Goal: Task Accomplishment & Management: Manage account settings

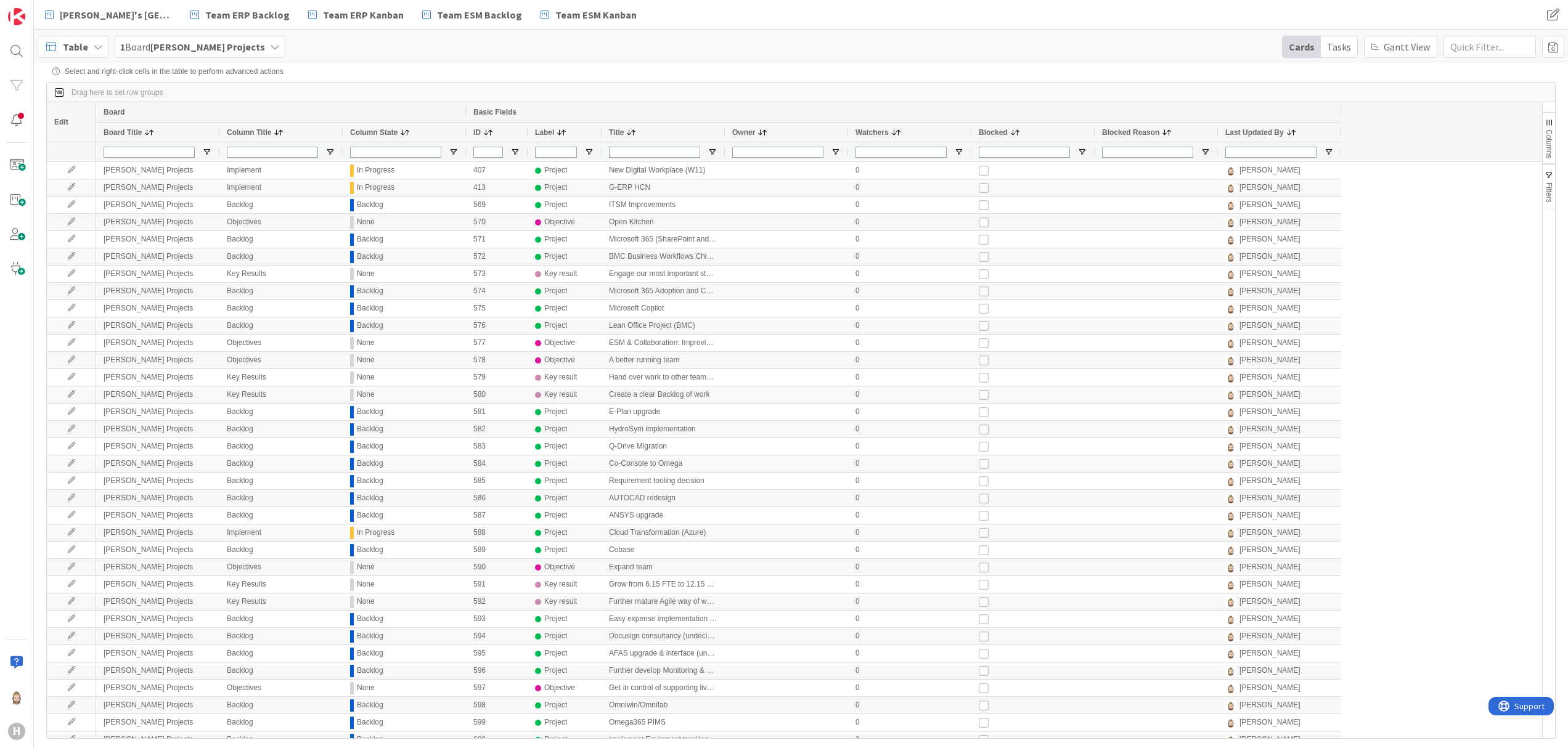
click at [106, 43] on div "Table" at bounding box center [73, 46] width 71 height 22
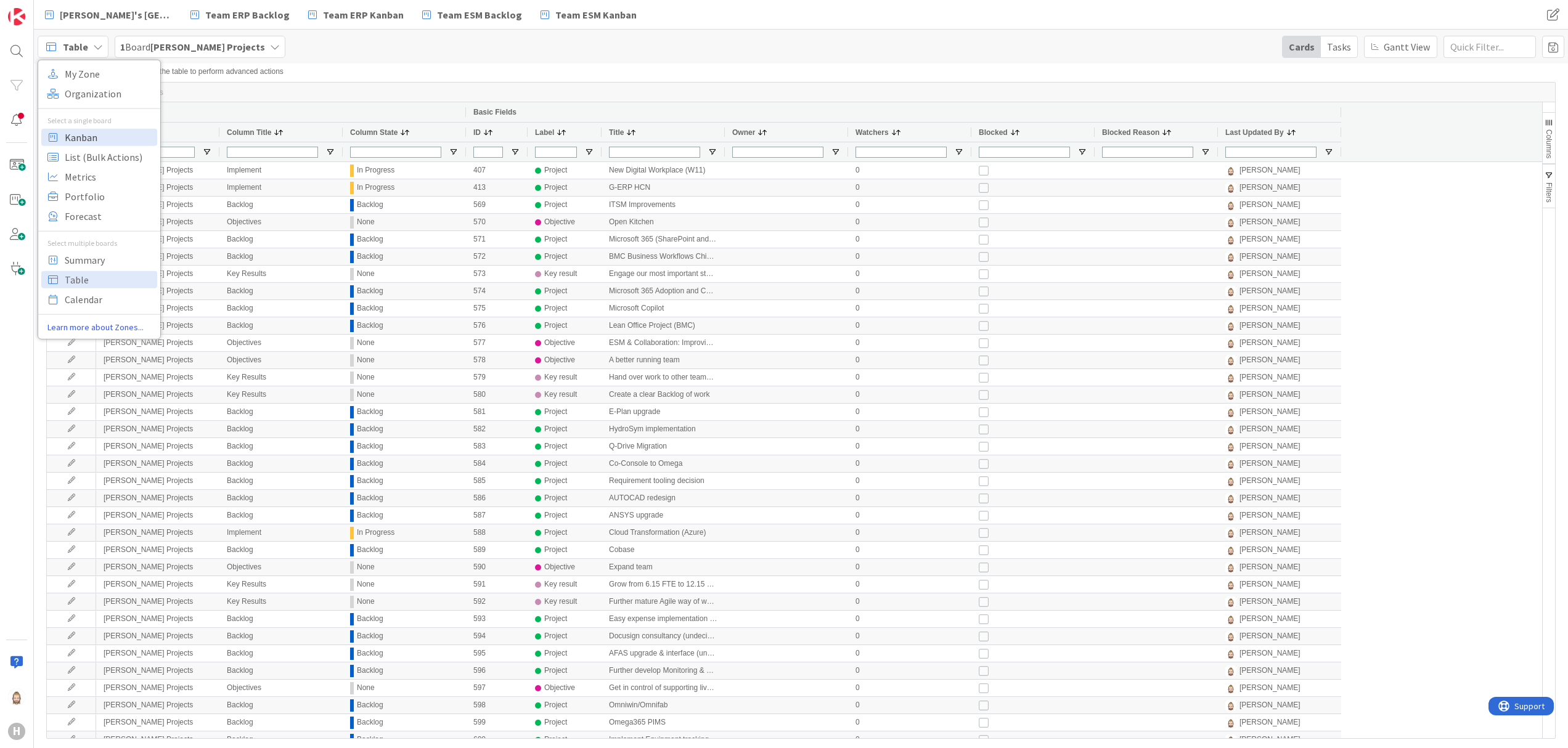
click at [97, 136] on span "Kanban" at bounding box center [109, 137] width 89 height 19
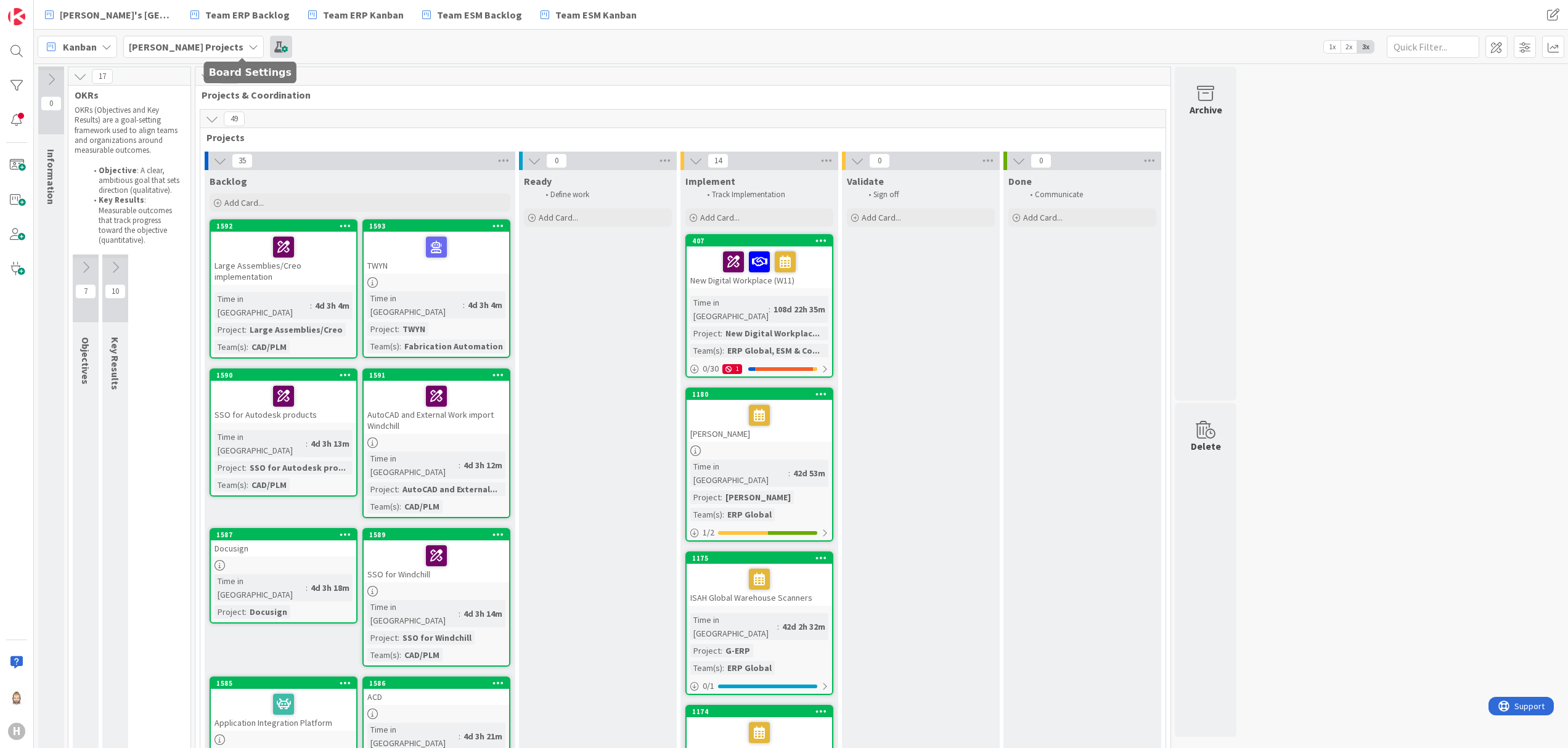
click at [270, 40] on span at bounding box center [280, 46] width 22 height 22
click at [270, 47] on span at bounding box center [280, 46] width 22 height 22
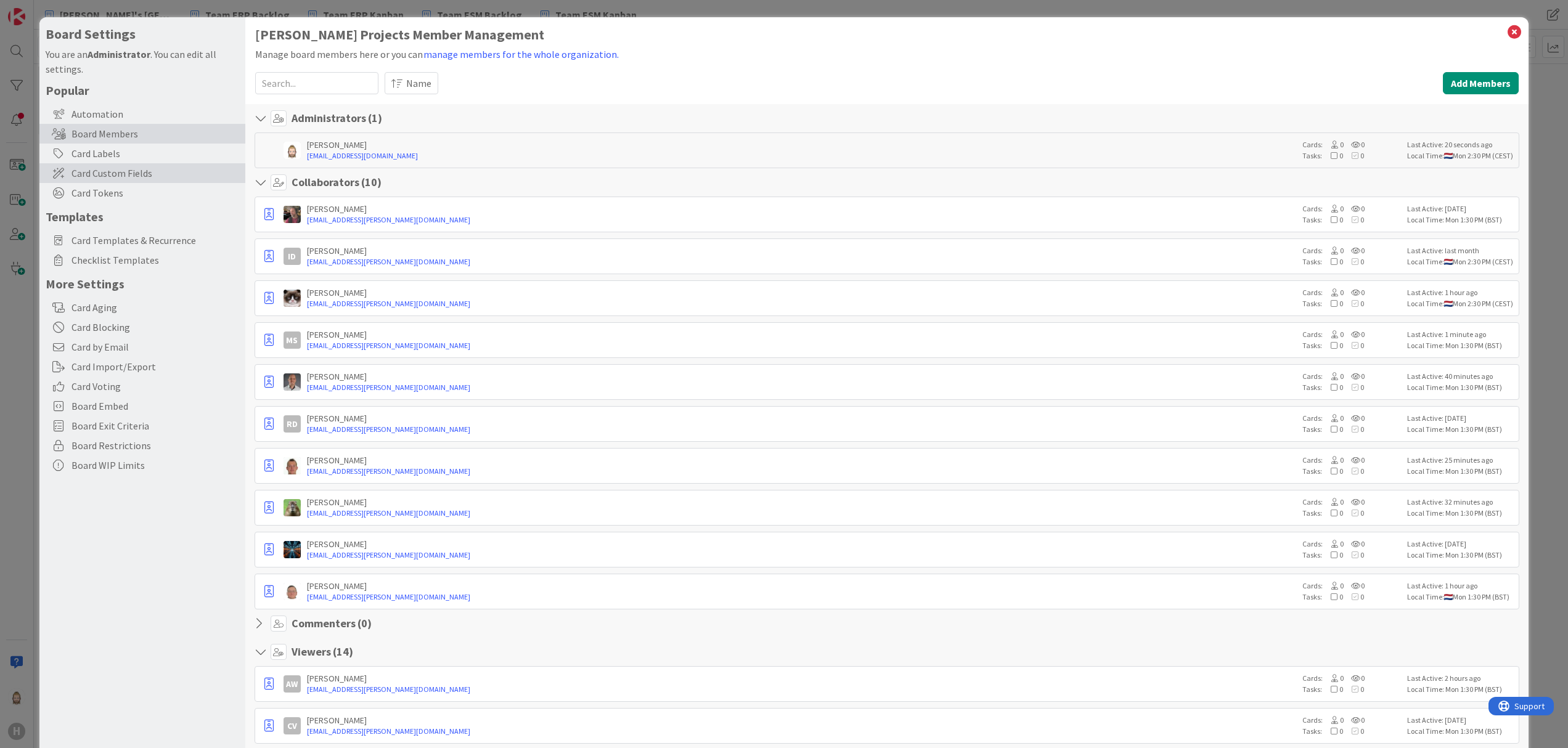
click at [134, 174] on span "Card Custom Fields" at bounding box center [156, 173] width 168 height 15
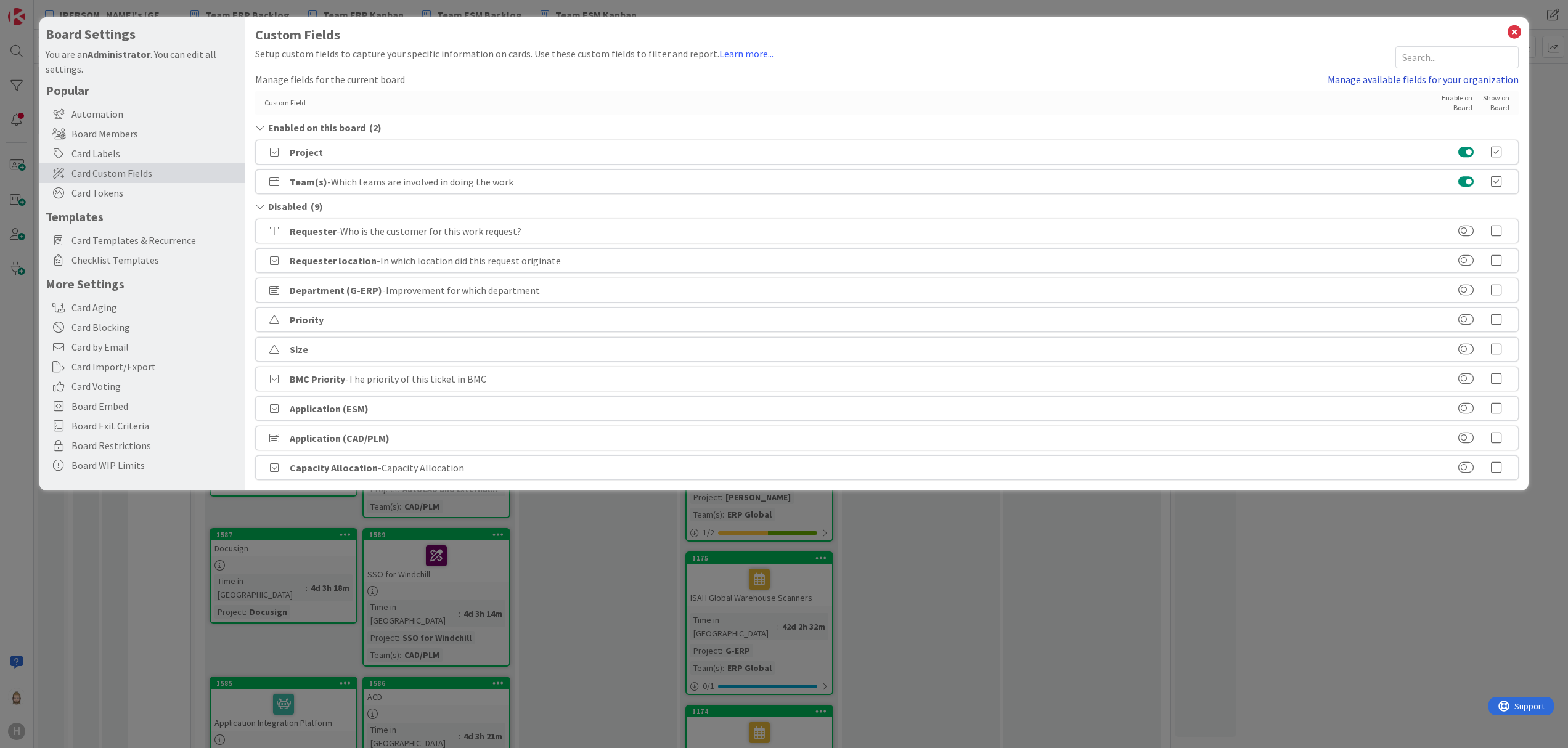
click at [1393, 87] on link "Manage available fields for your organization" at bounding box center [1422, 79] width 191 height 15
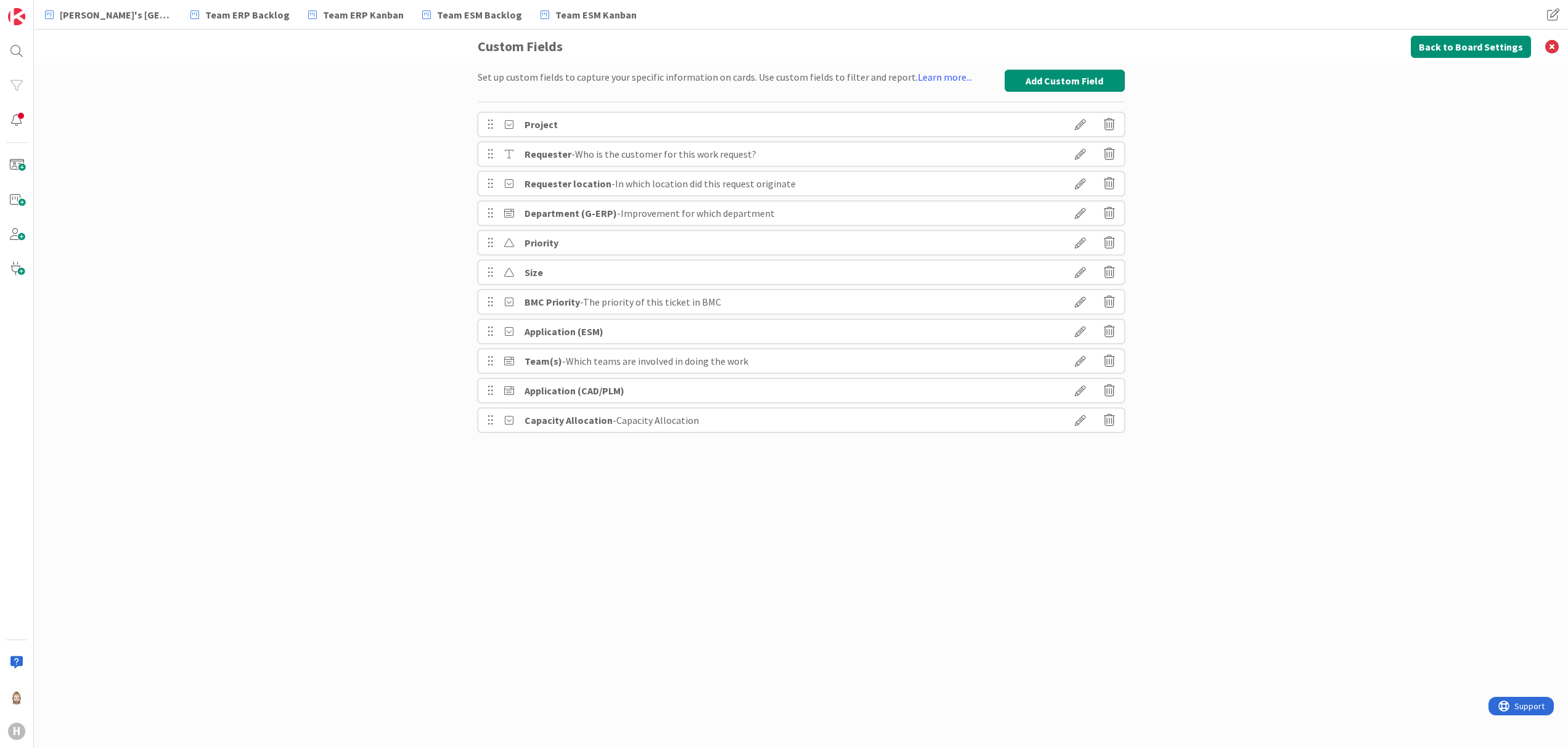
click at [1084, 119] on icon at bounding box center [1080, 124] width 34 height 21
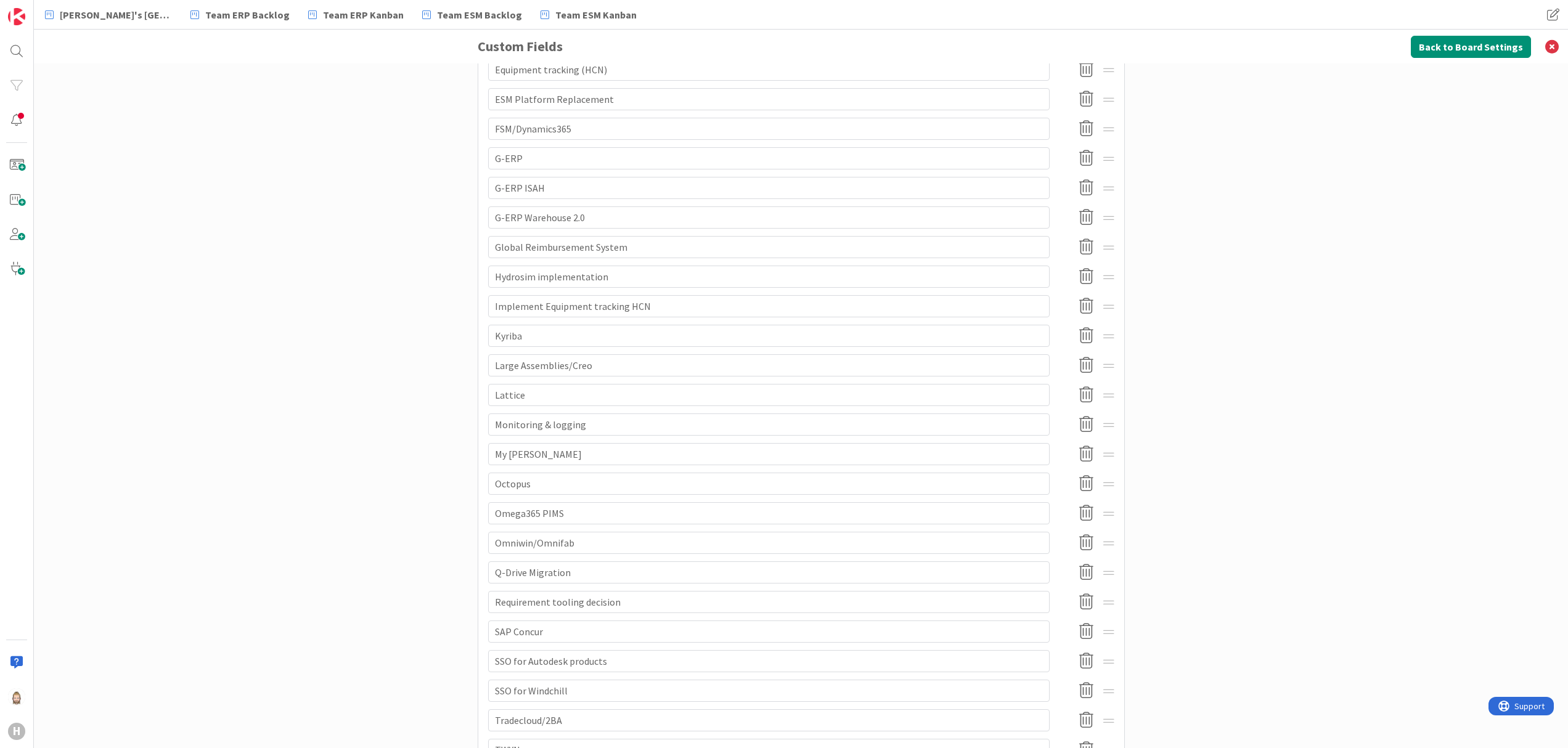
scroll to position [1059, 0]
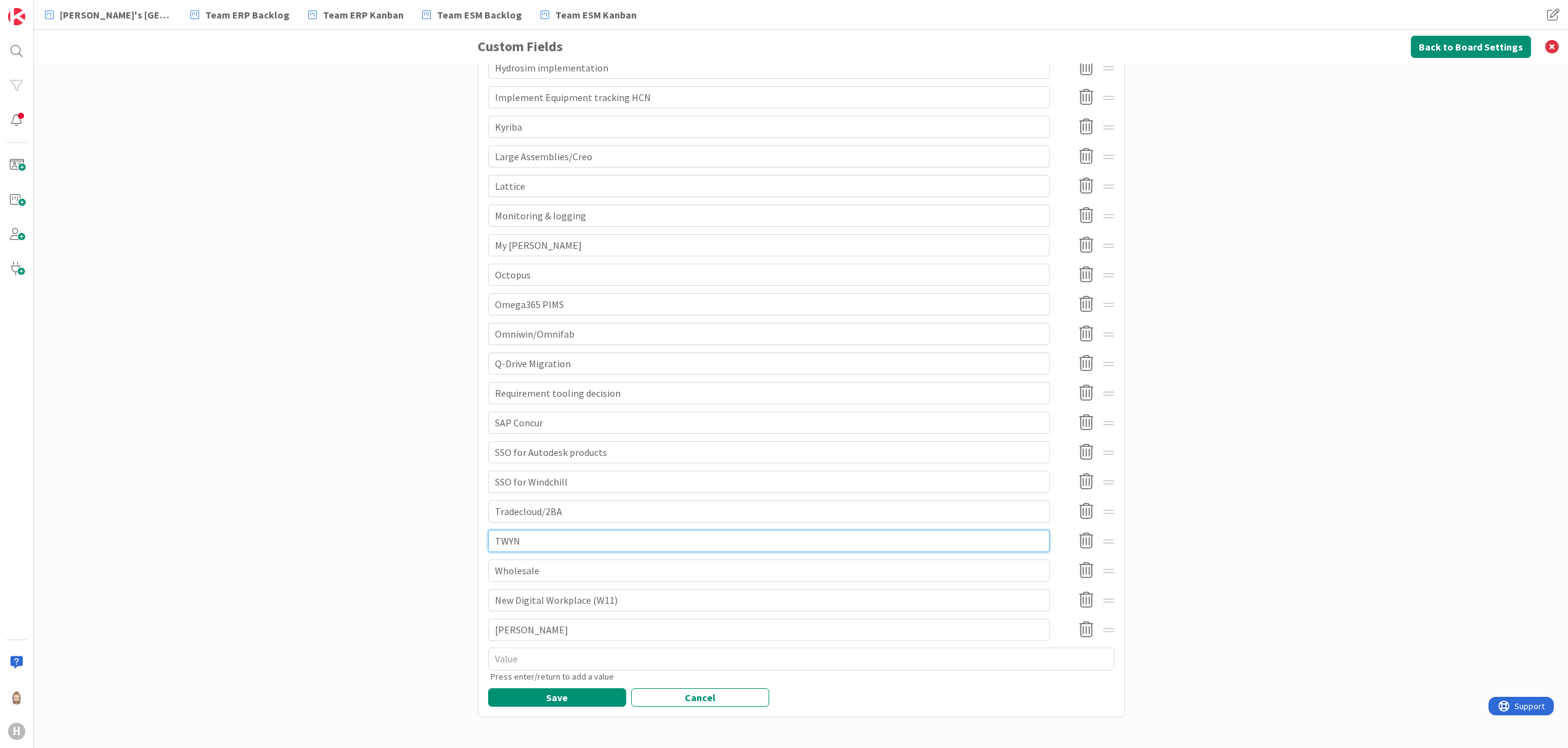
click at [688, 543] on input "TWYN" at bounding box center [768, 541] width 562 height 22
type textarea "x"
type input "TWYN"
type textarea "x"
type input "TWYN ("
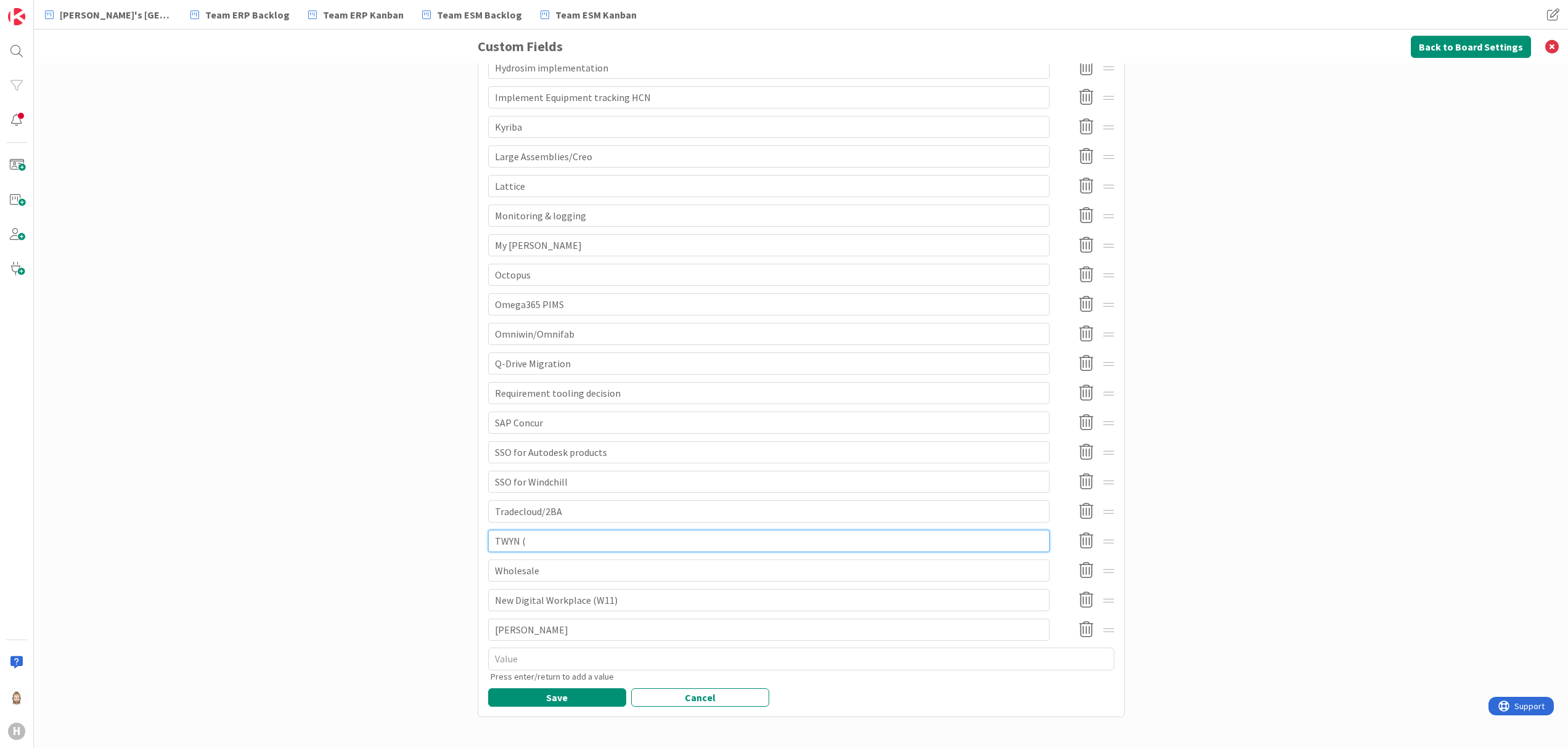
type textarea "x"
type input "TWYN (x"
type textarea "x"
type input "TWYN (x)"
click at [578, 692] on button "Save" at bounding box center [557, 698] width 138 height 19
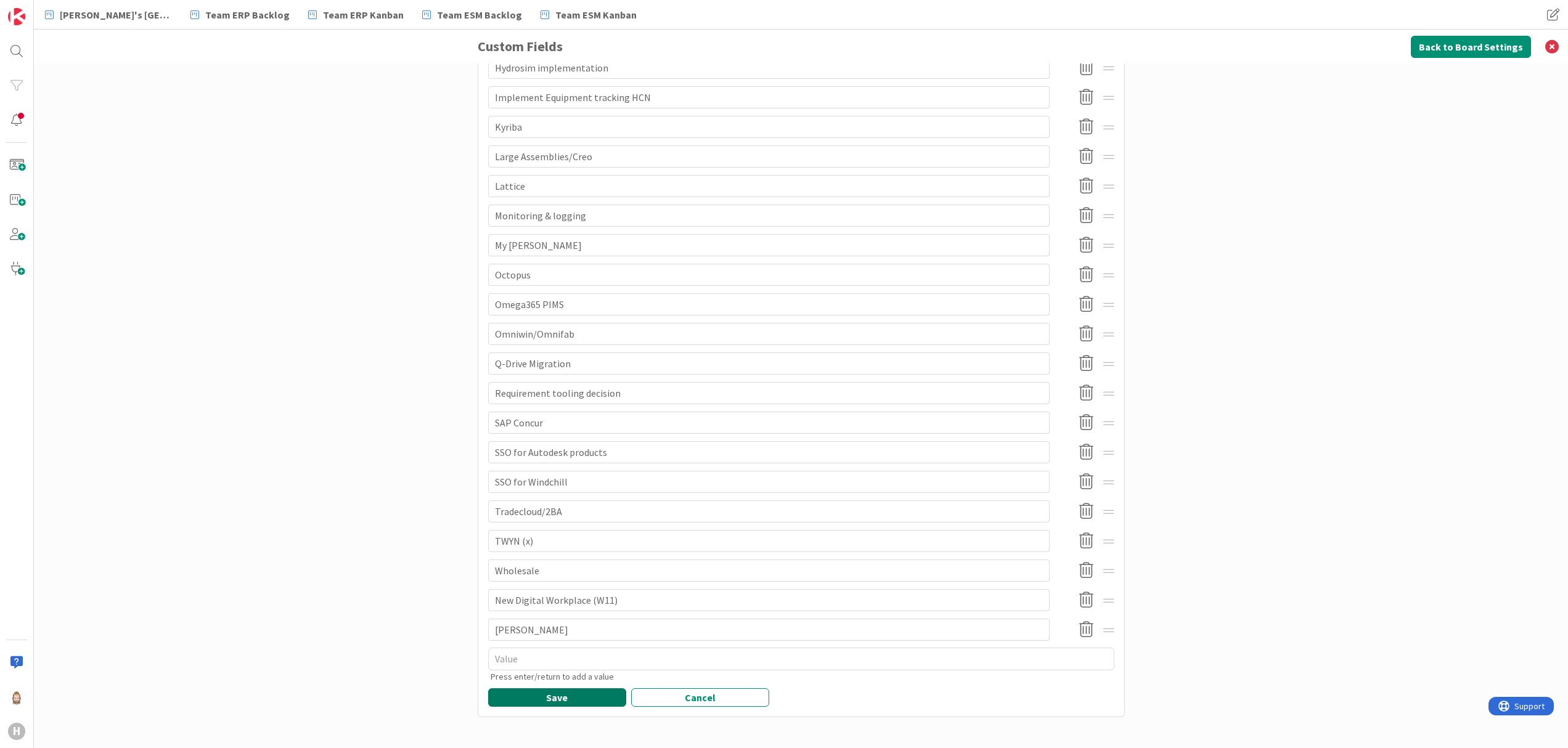
scroll to position [0, 0]
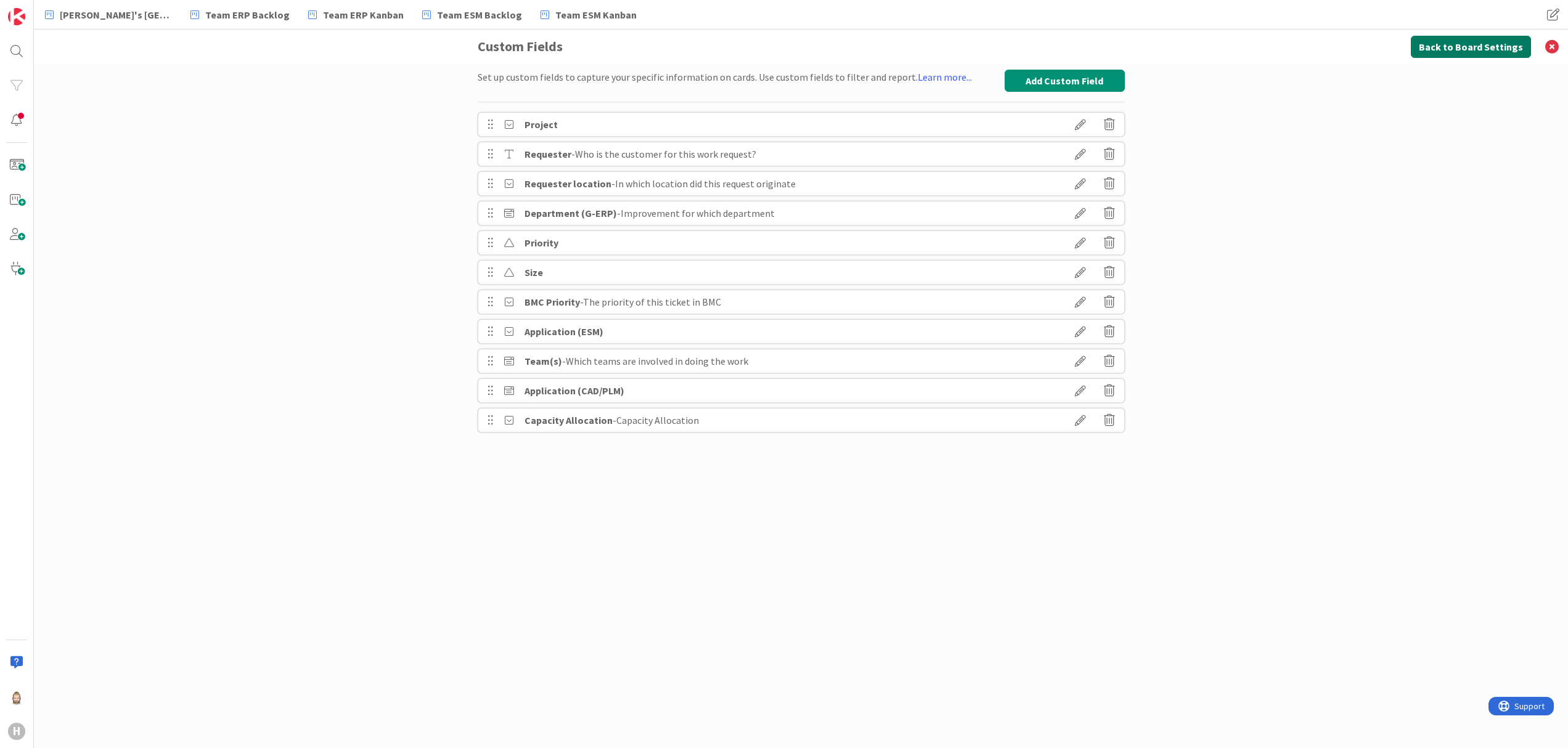
click at [1447, 43] on button "Back to Board Settings" at bounding box center [1470, 46] width 120 height 22
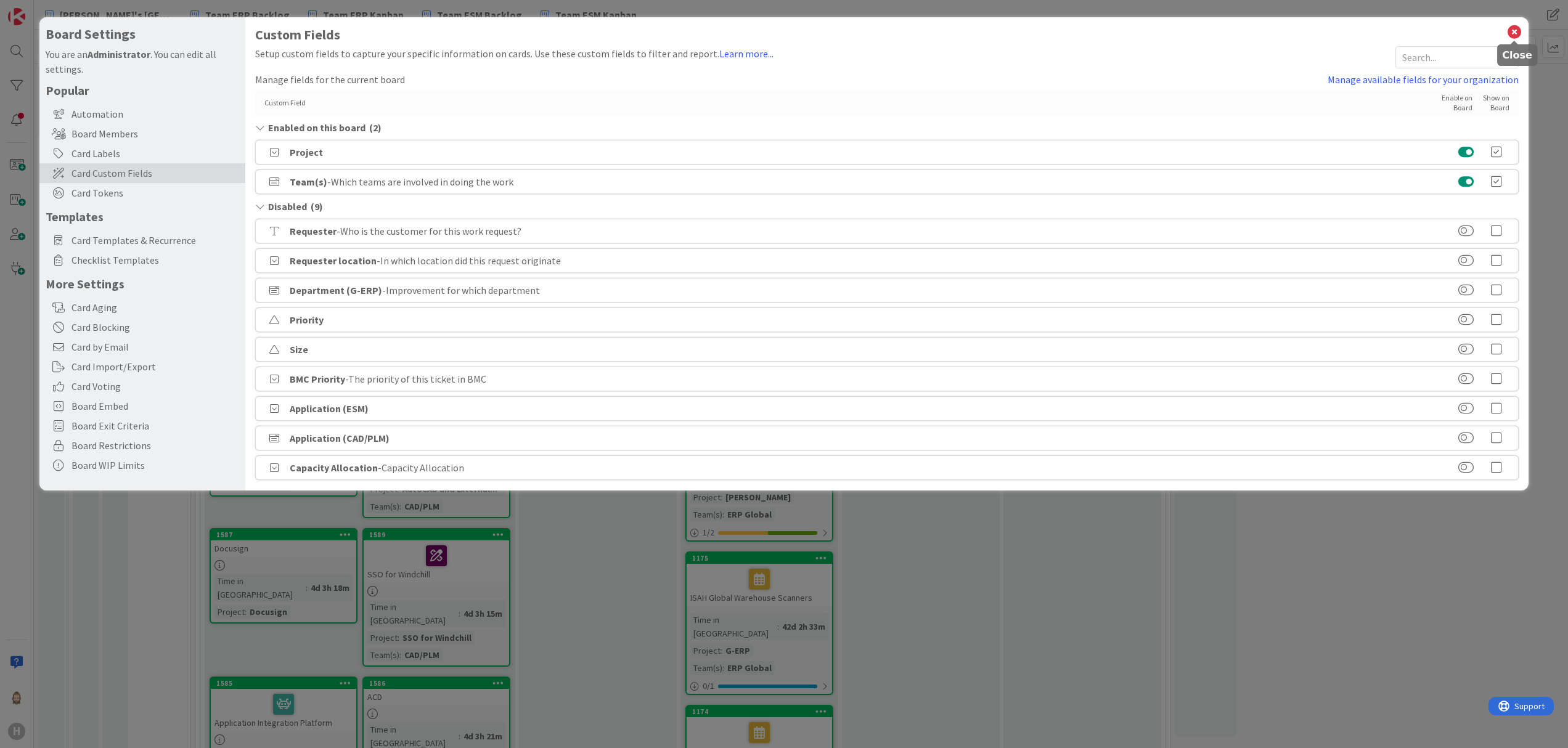
click at [1515, 30] on icon at bounding box center [1514, 32] width 16 height 17
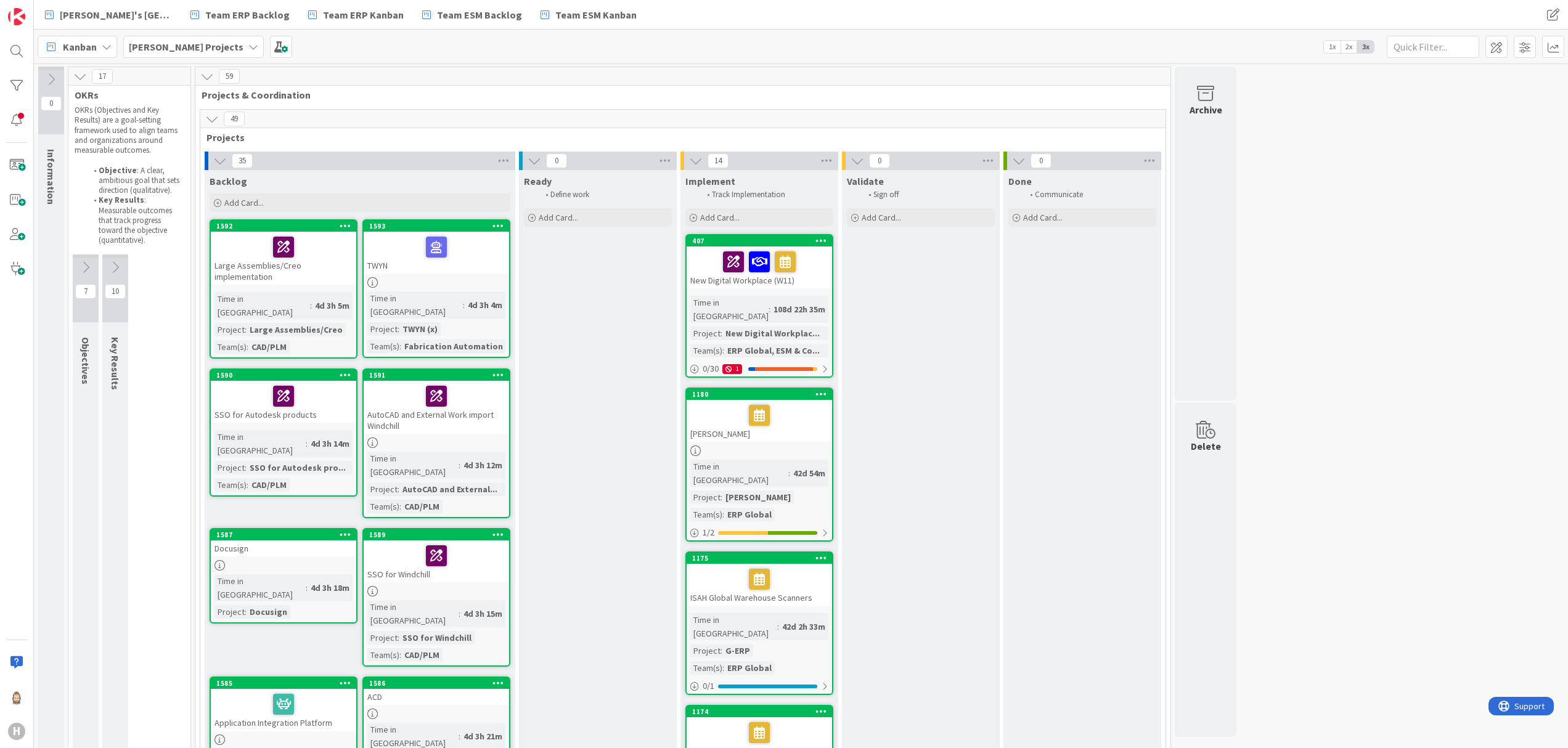
click at [465, 301] on div "4d 3h 4m" at bounding box center [485, 305] width 41 height 13
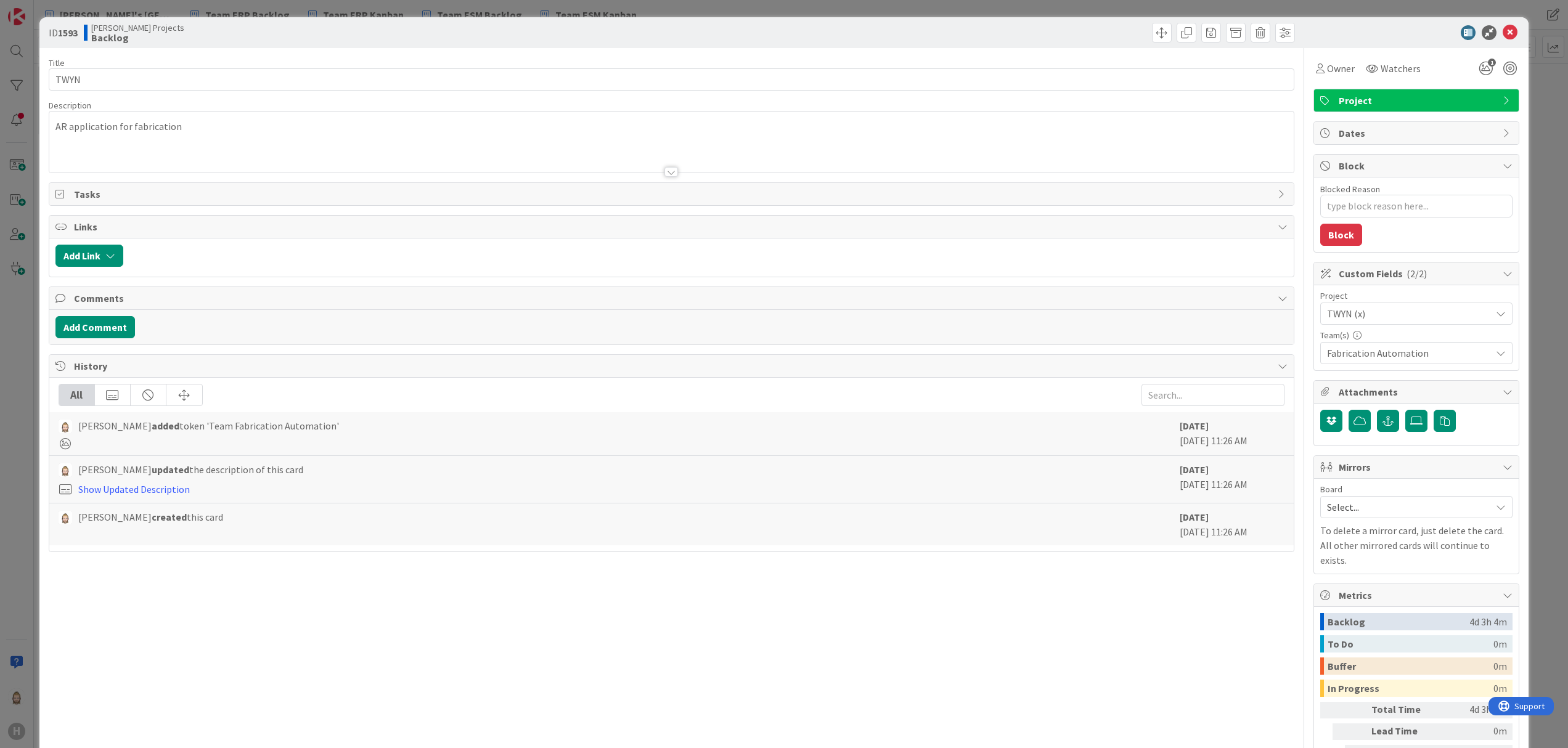
type textarea "x"
click at [1502, 34] on icon at bounding box center [1510, 33] width 15 height 15
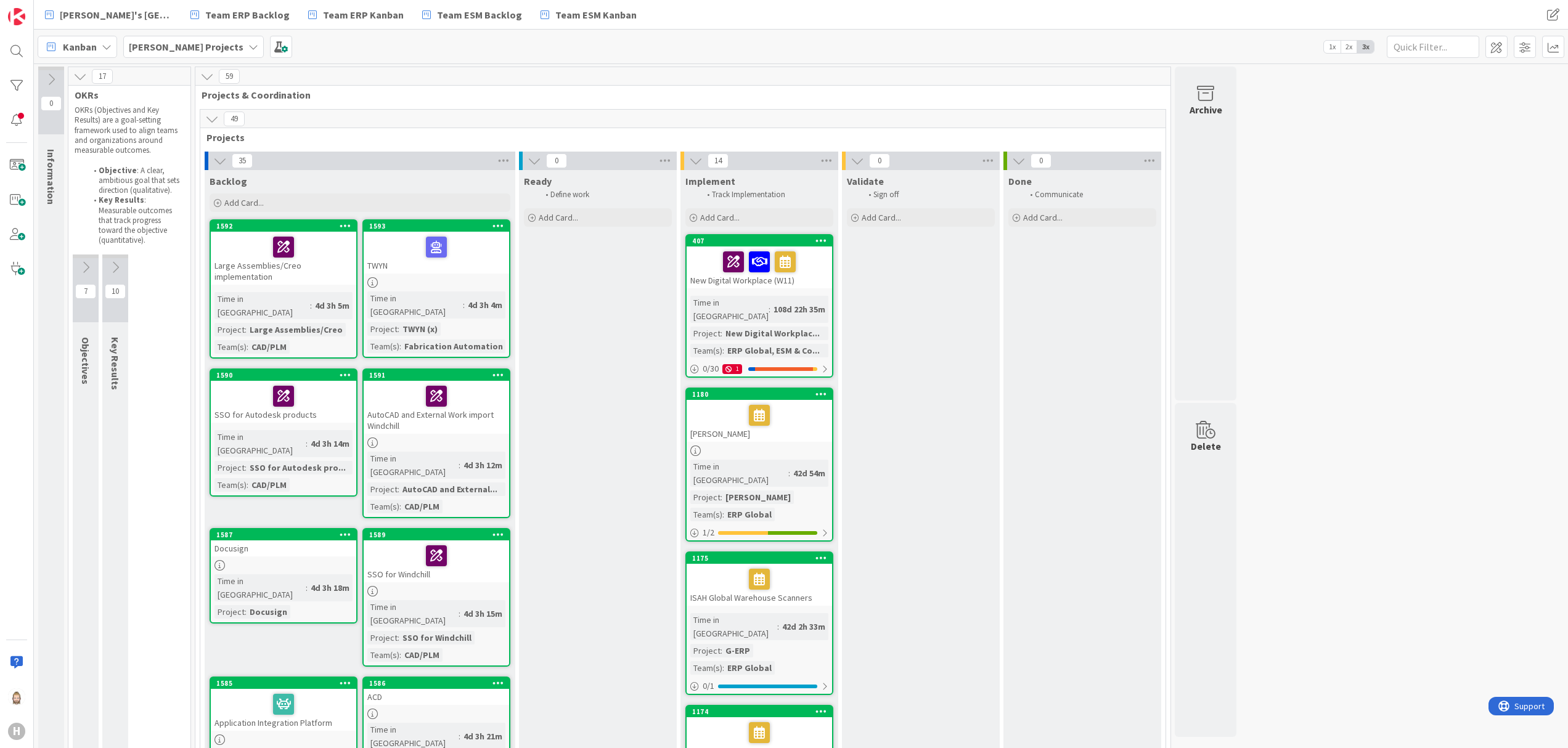
click at [72, 36] on div "Kanban" at bounding box center [77, 46] width 79 height 22
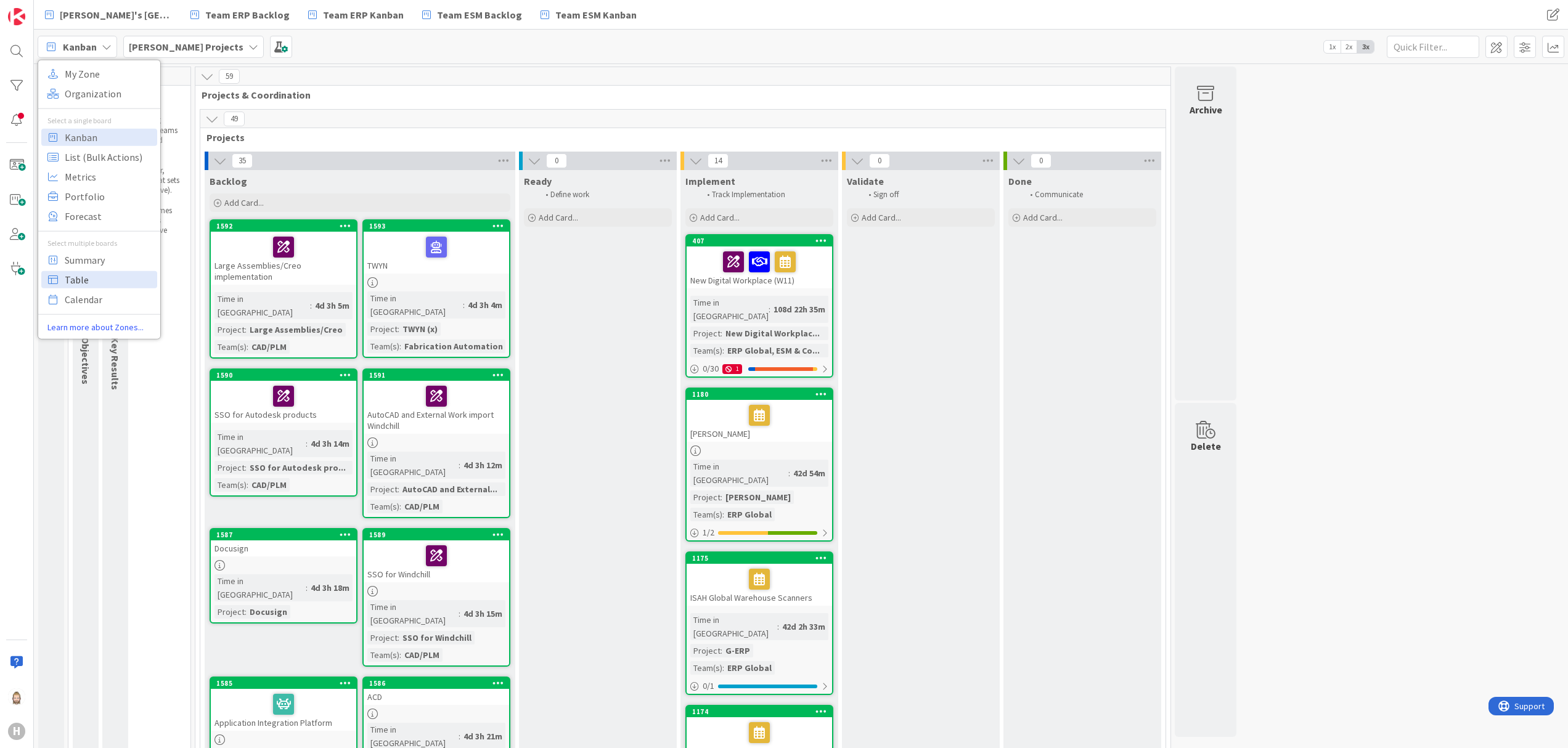
click at [121, 282] on span "Table" at bounding box center [109, 279] width 89 height 19
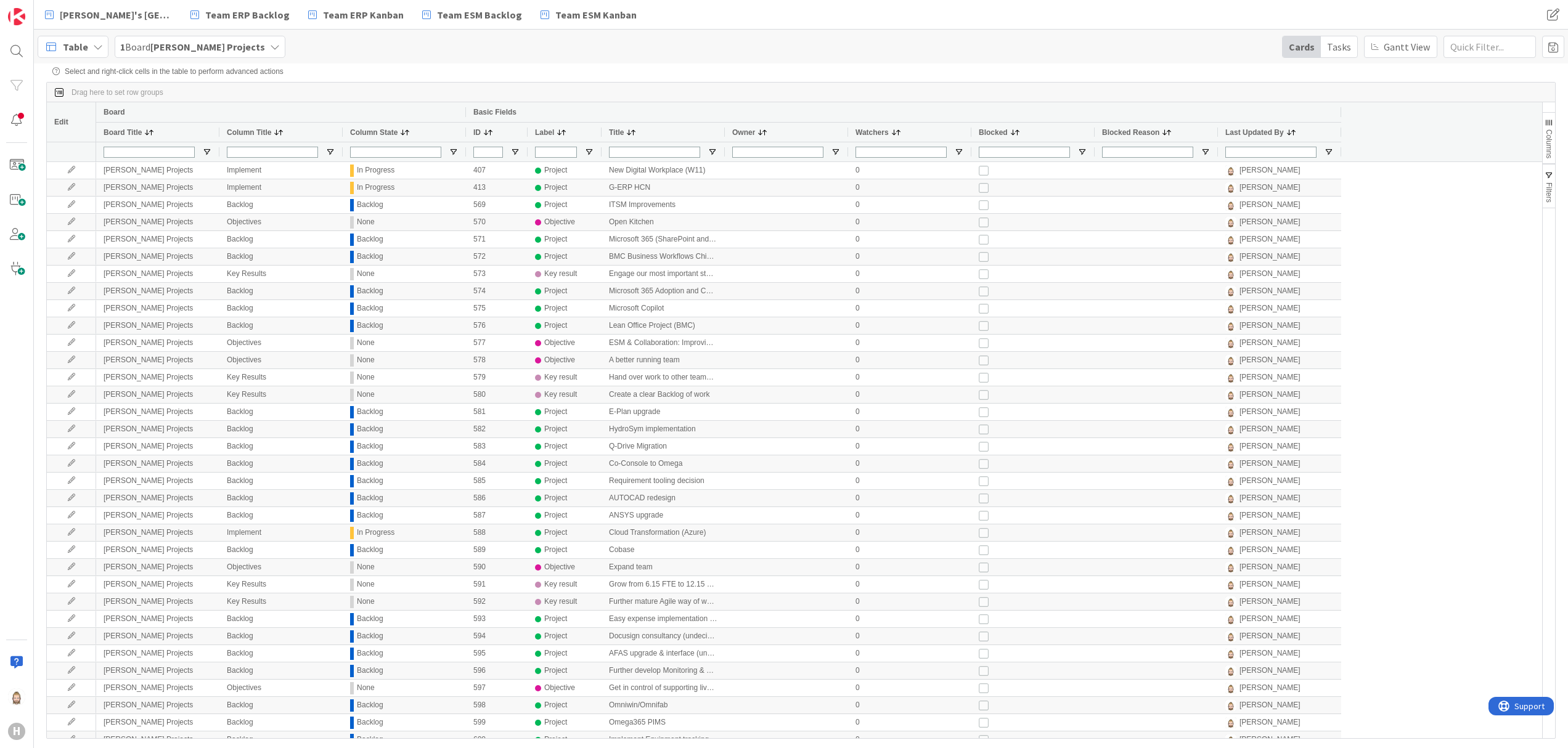
click at [72, 48] on span "Table" at bounding box center [76, 47] width 25 height 15
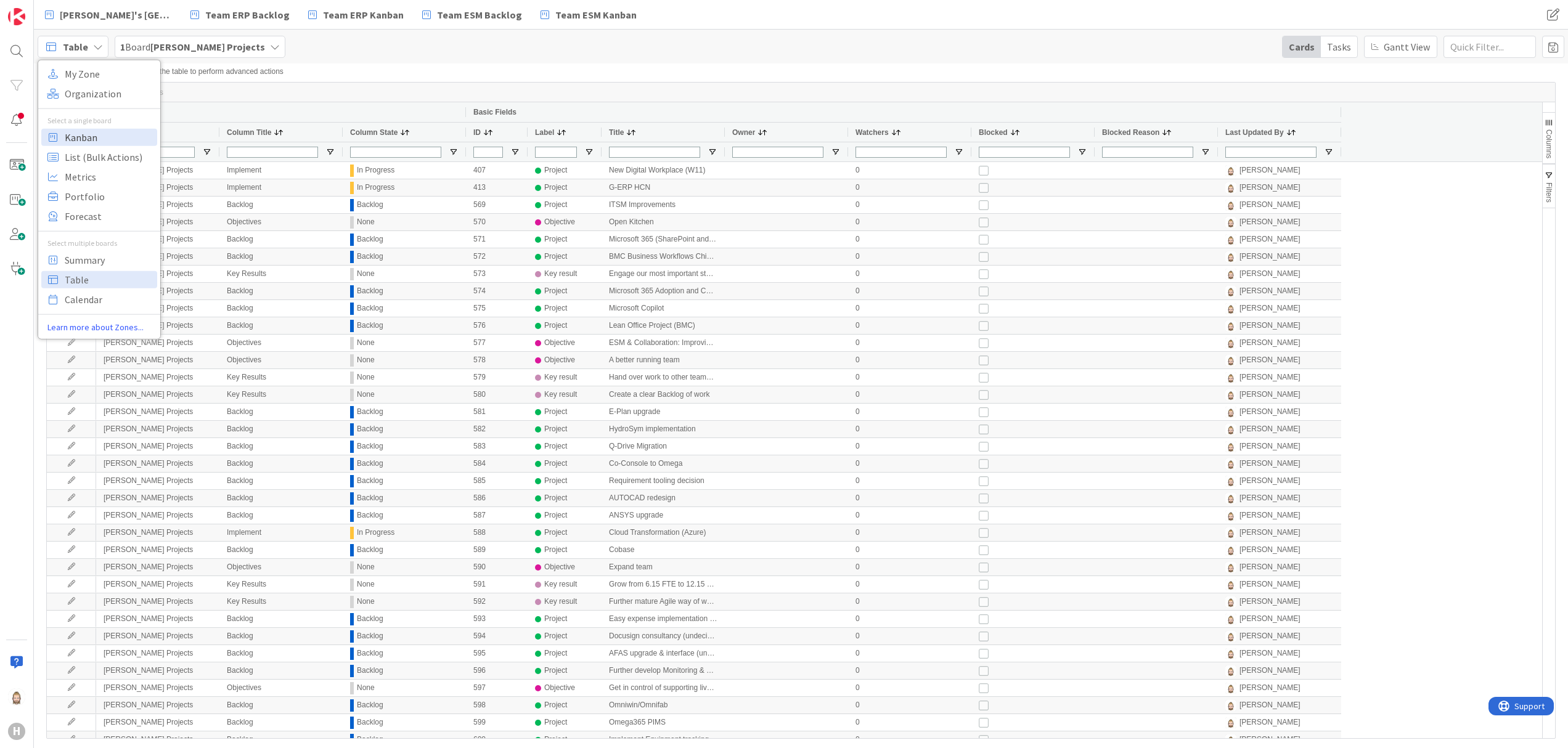
click at [93, 133] on span "Kanban" at bounding box center [109, 137] width 89 height 19
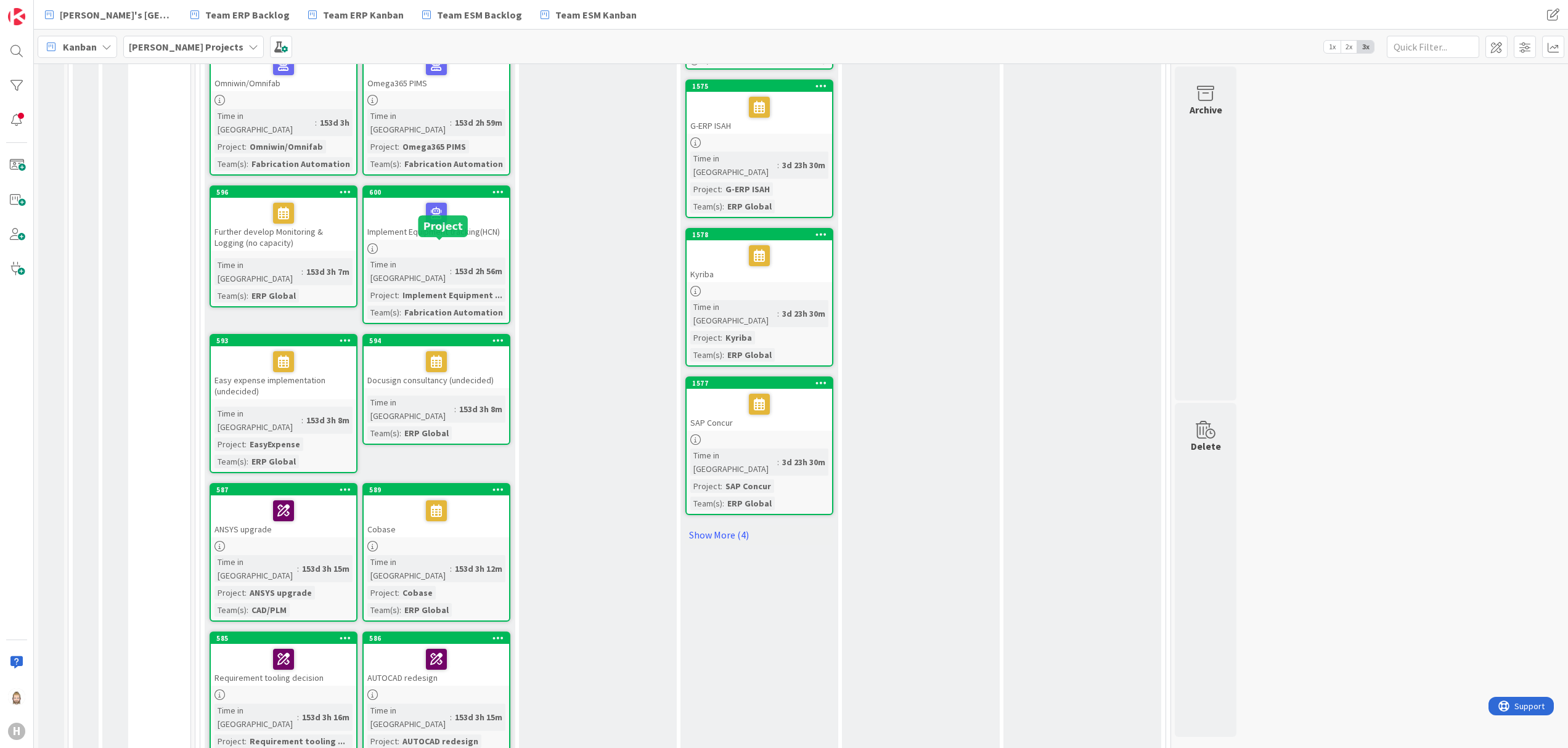
scroll to position [1356, 0]
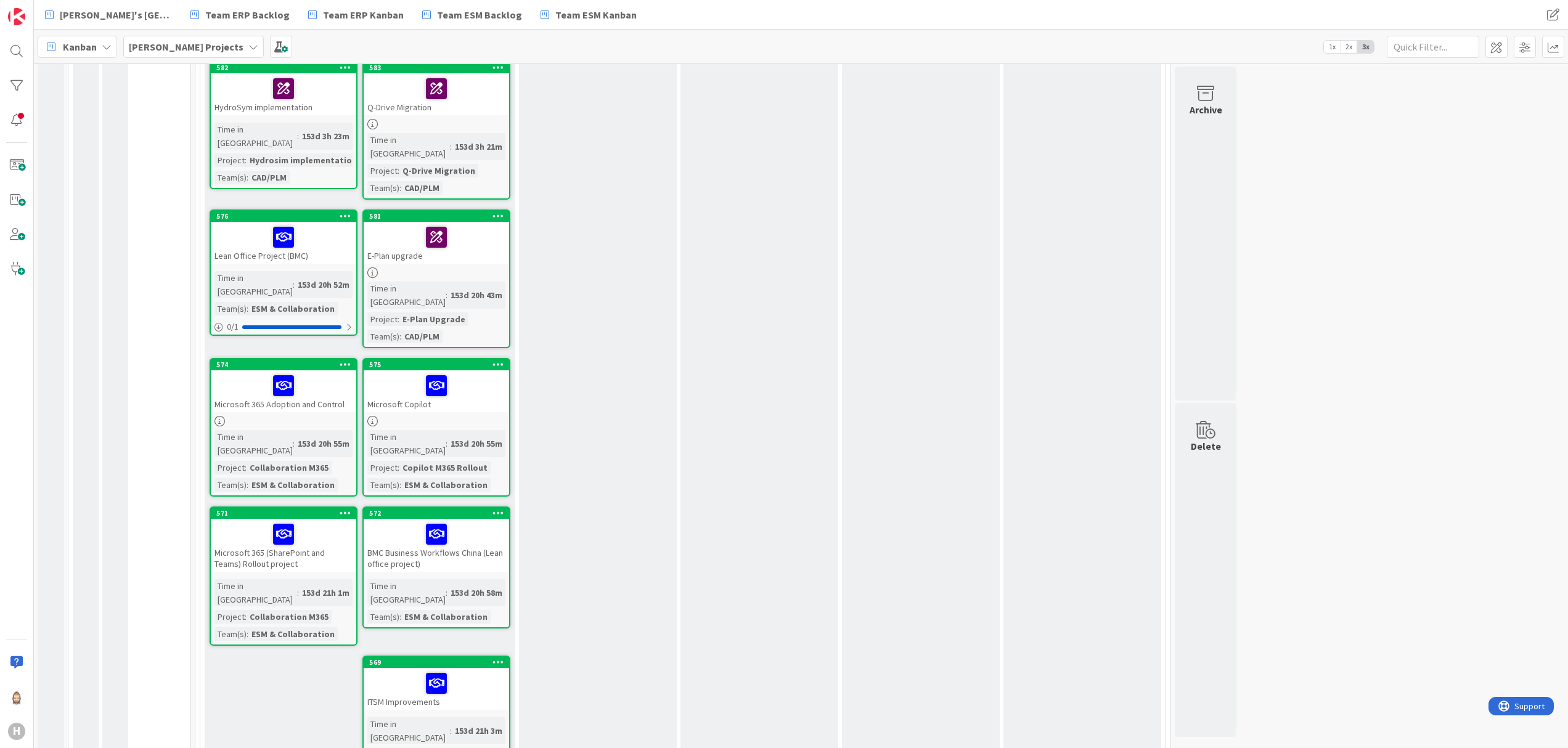
scroll to position [2095, 0]
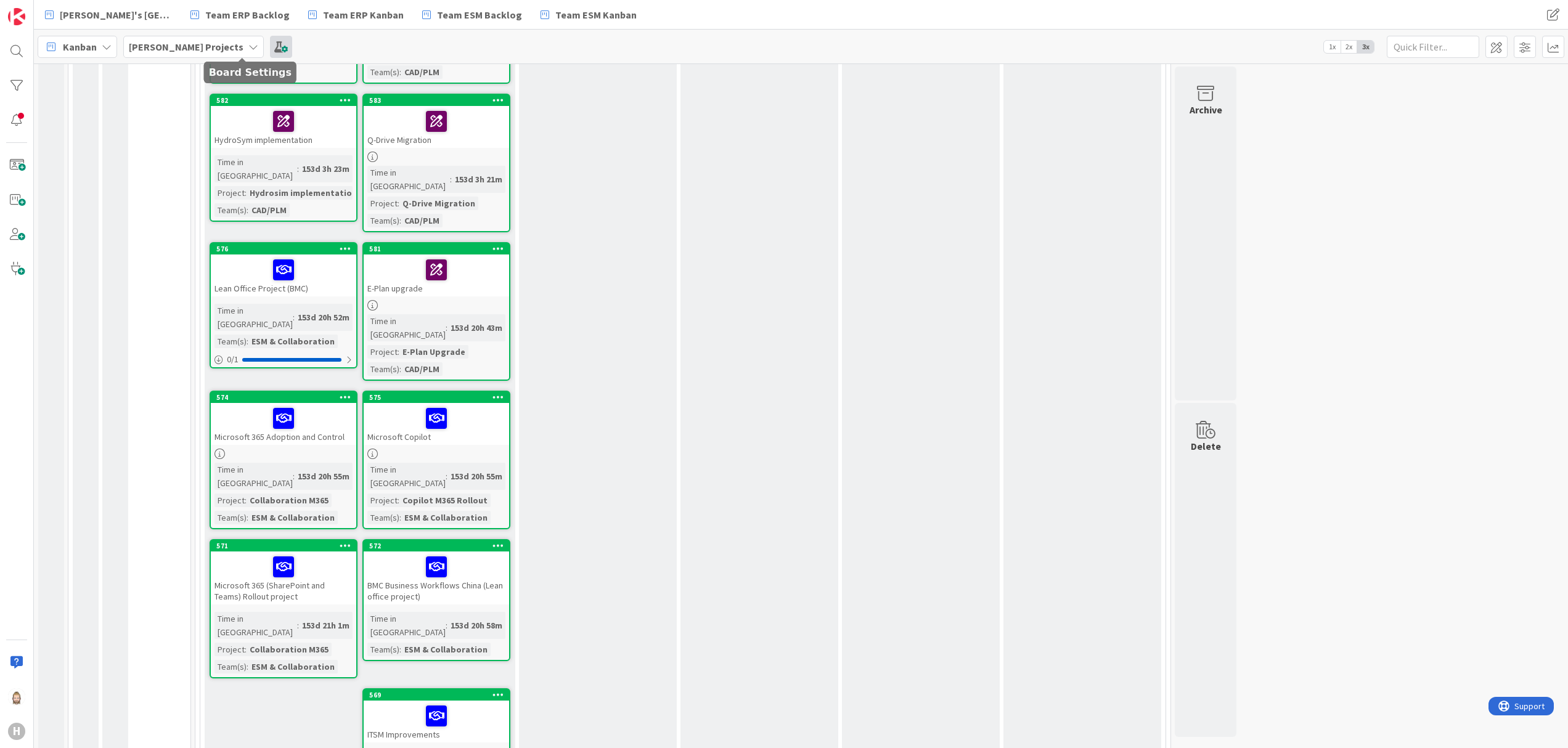
click at [270, 41] on span at bounding box center [280, 46] width 22 height 22
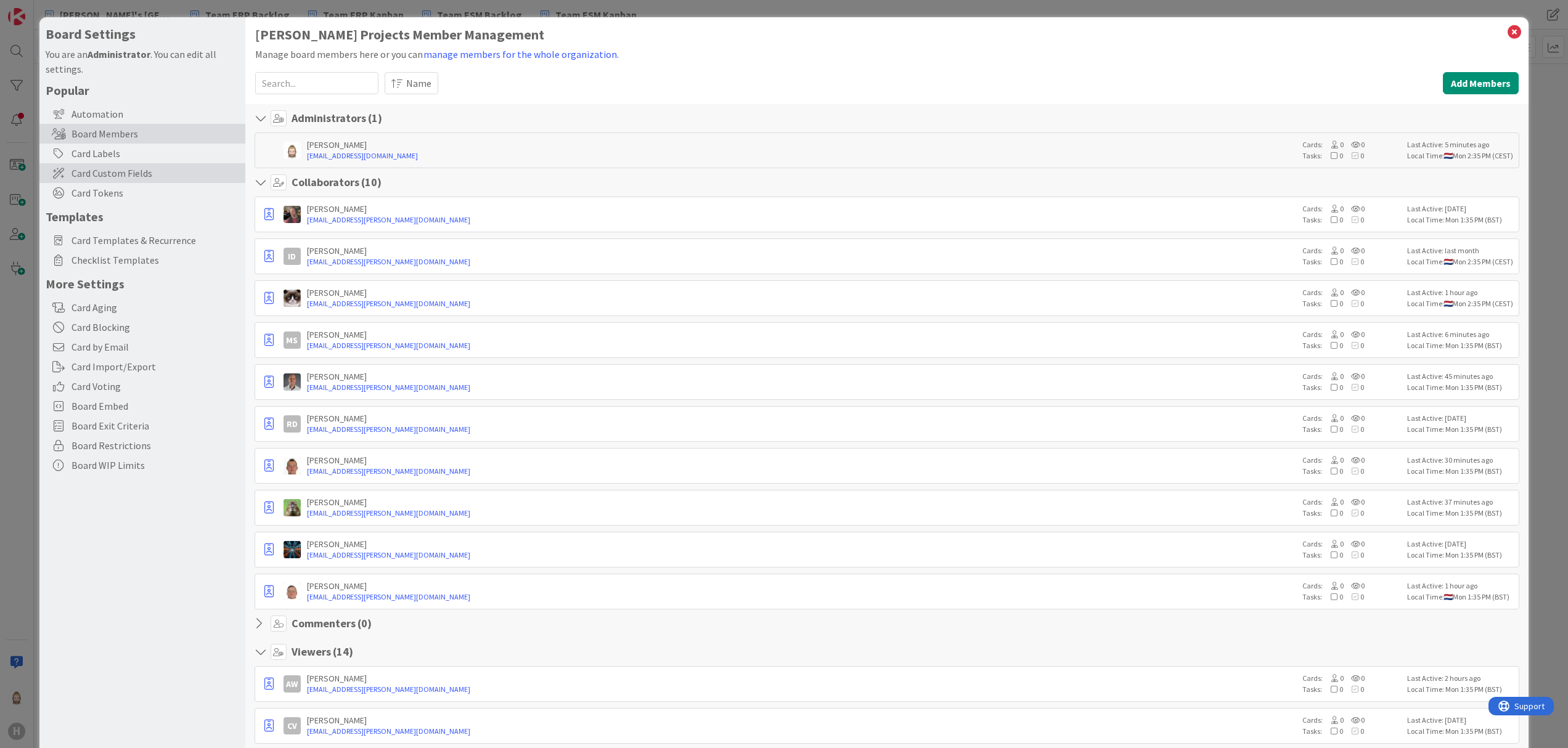
click at [196, 166] on span "Card Custom Fields" at bounding box center [156, 173] width 168 height 15
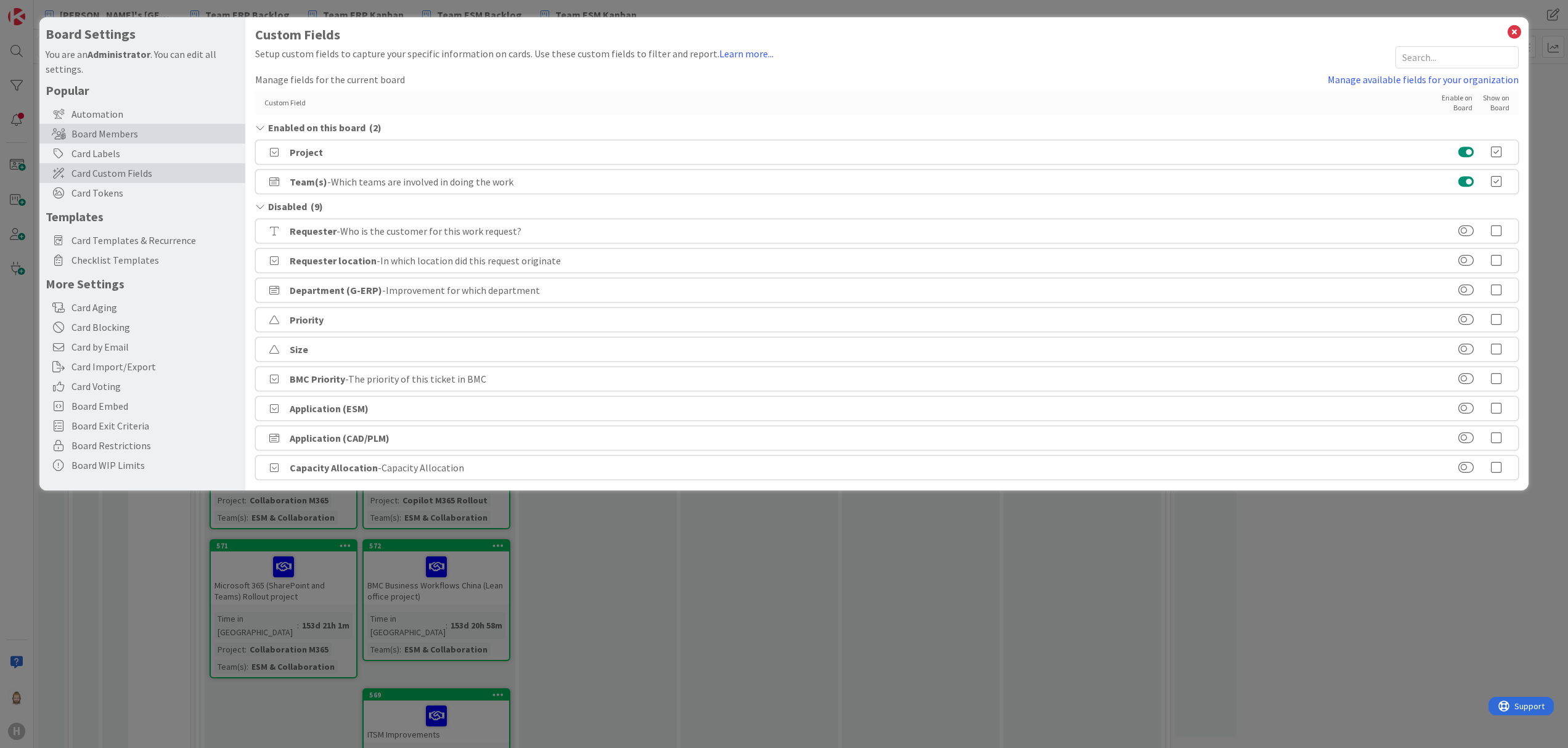
click at [165, 131] on div "Board Members" at bounding box center [142, 133] width 206 height 19
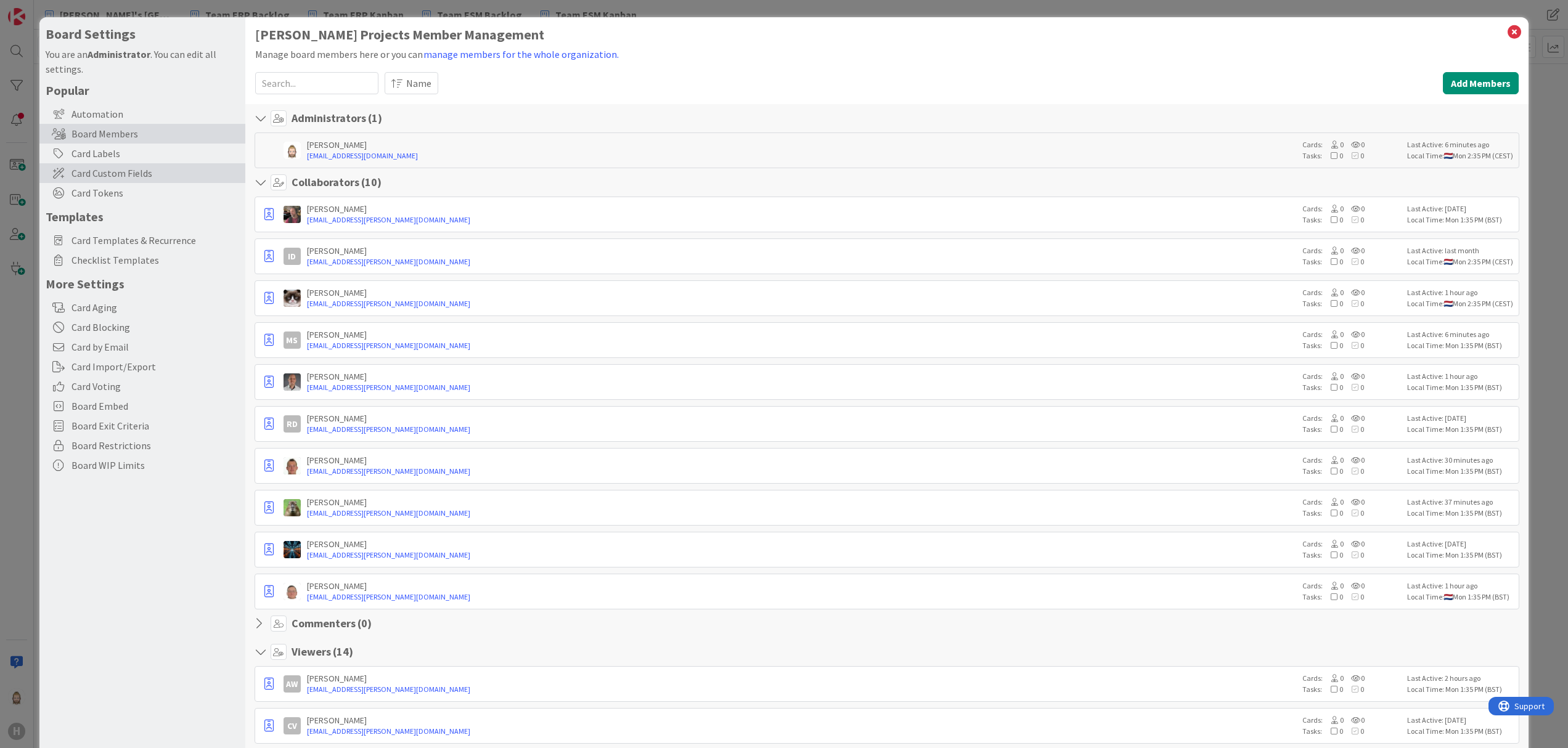
click at [149, 171] on span "Card Custom Fields" at bounding box center [156, 173] width 168 height 15
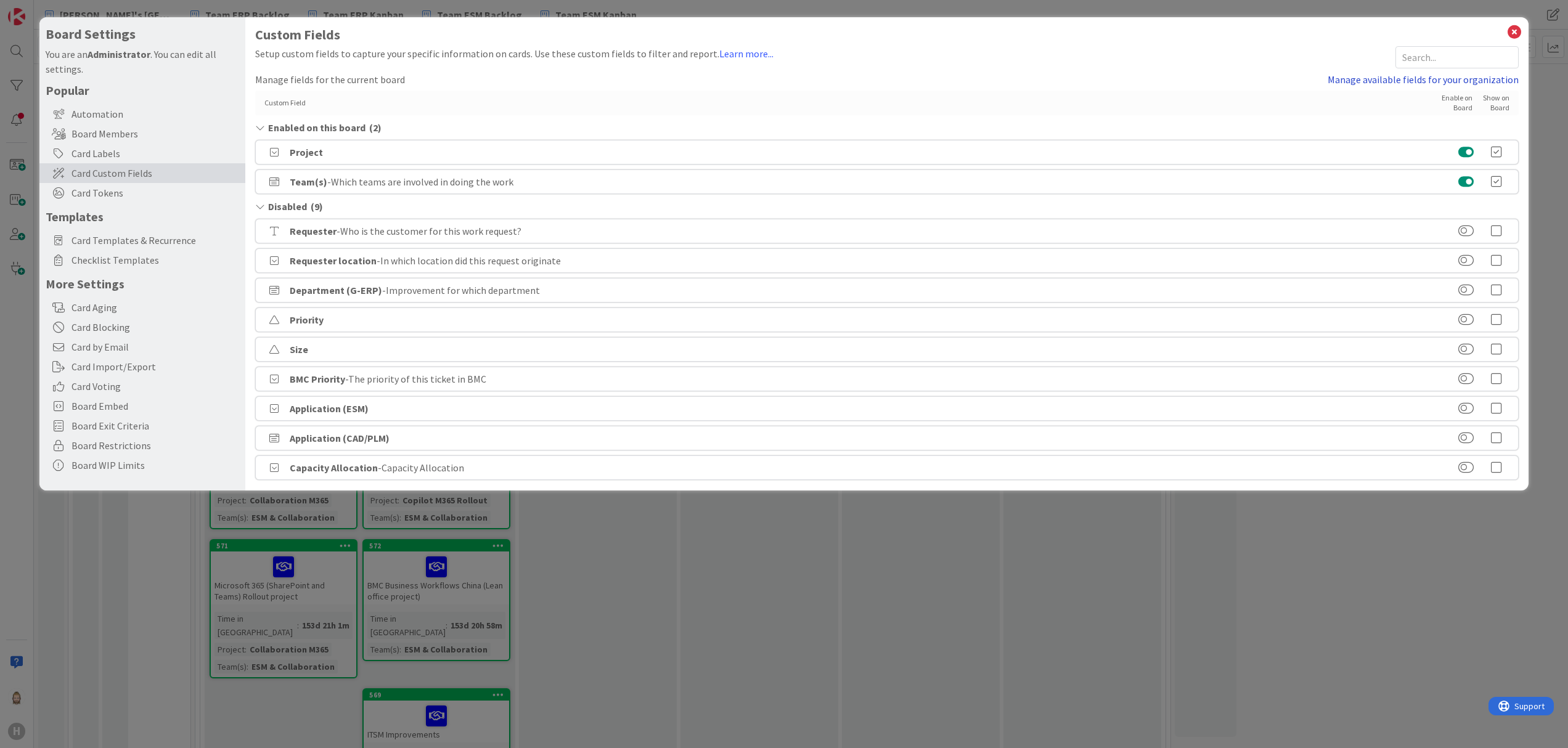
click at [1371, 84] on link "Manage available fields for your organization" at bounding box center [1422, 79] width 191 height 15
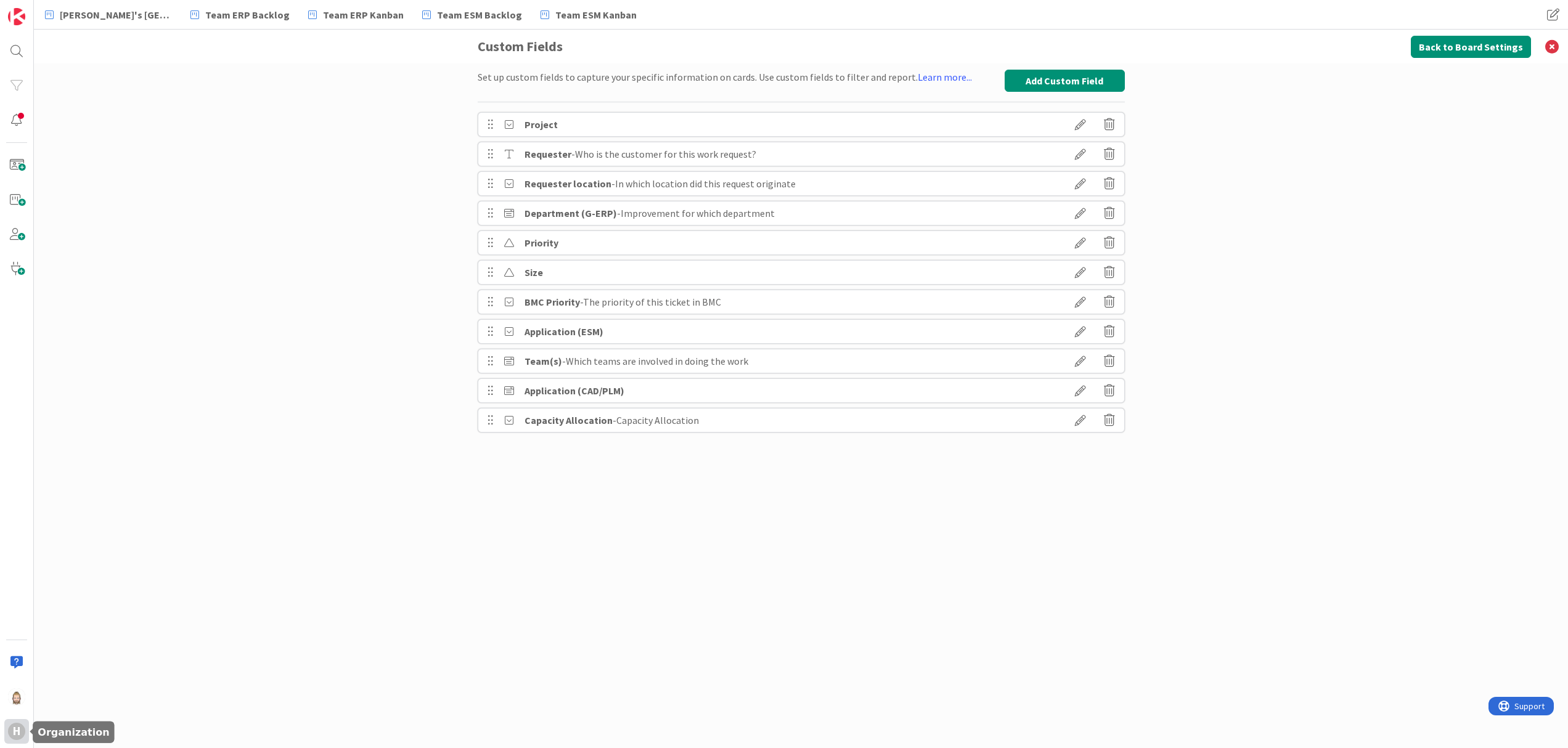
click at [13, 729] on div "H" at bounding box center [17, 731] width 17 height 17
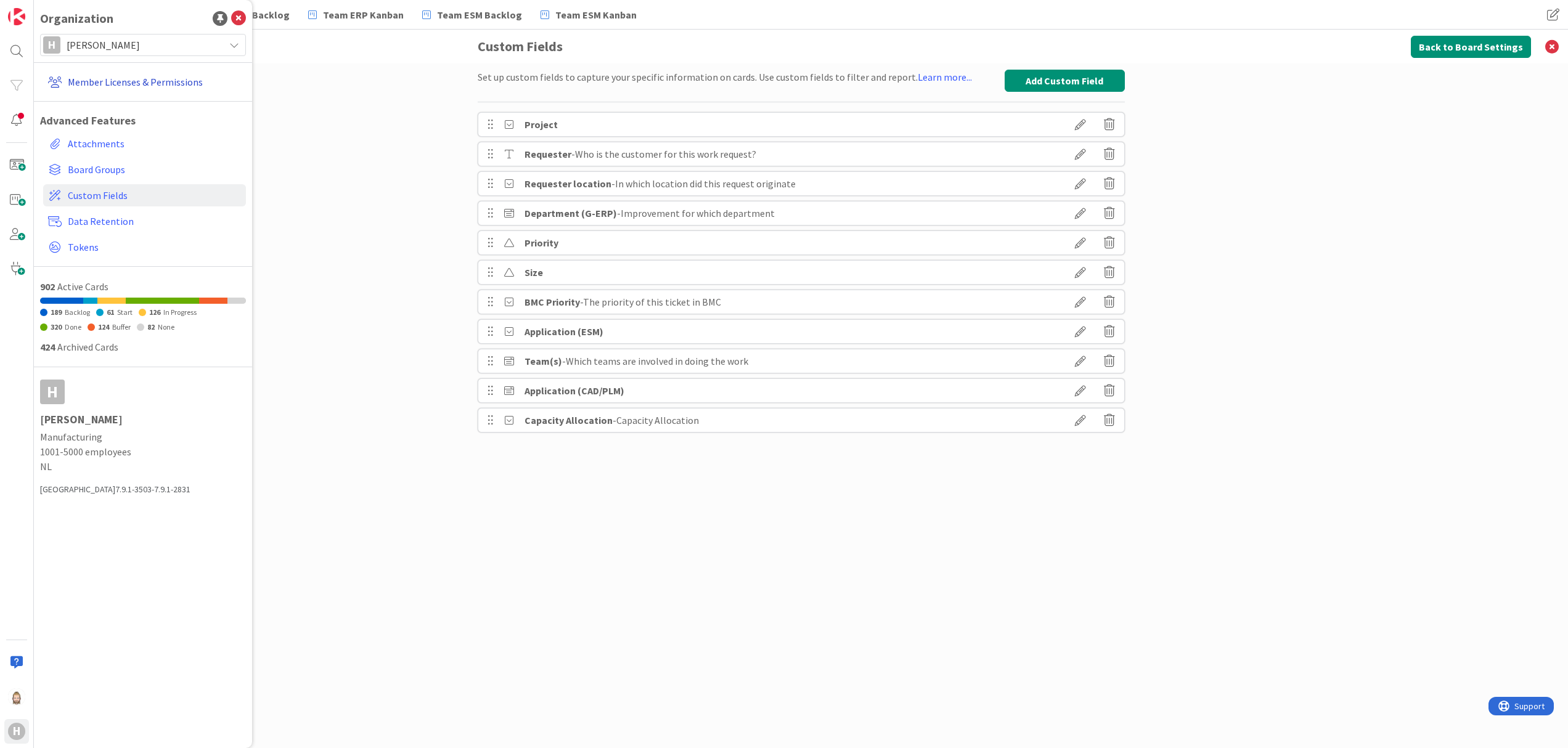
click at [187, 79] on link "Member Licenses & Permissions" at bounding box center [144, 82] width 203 height 22
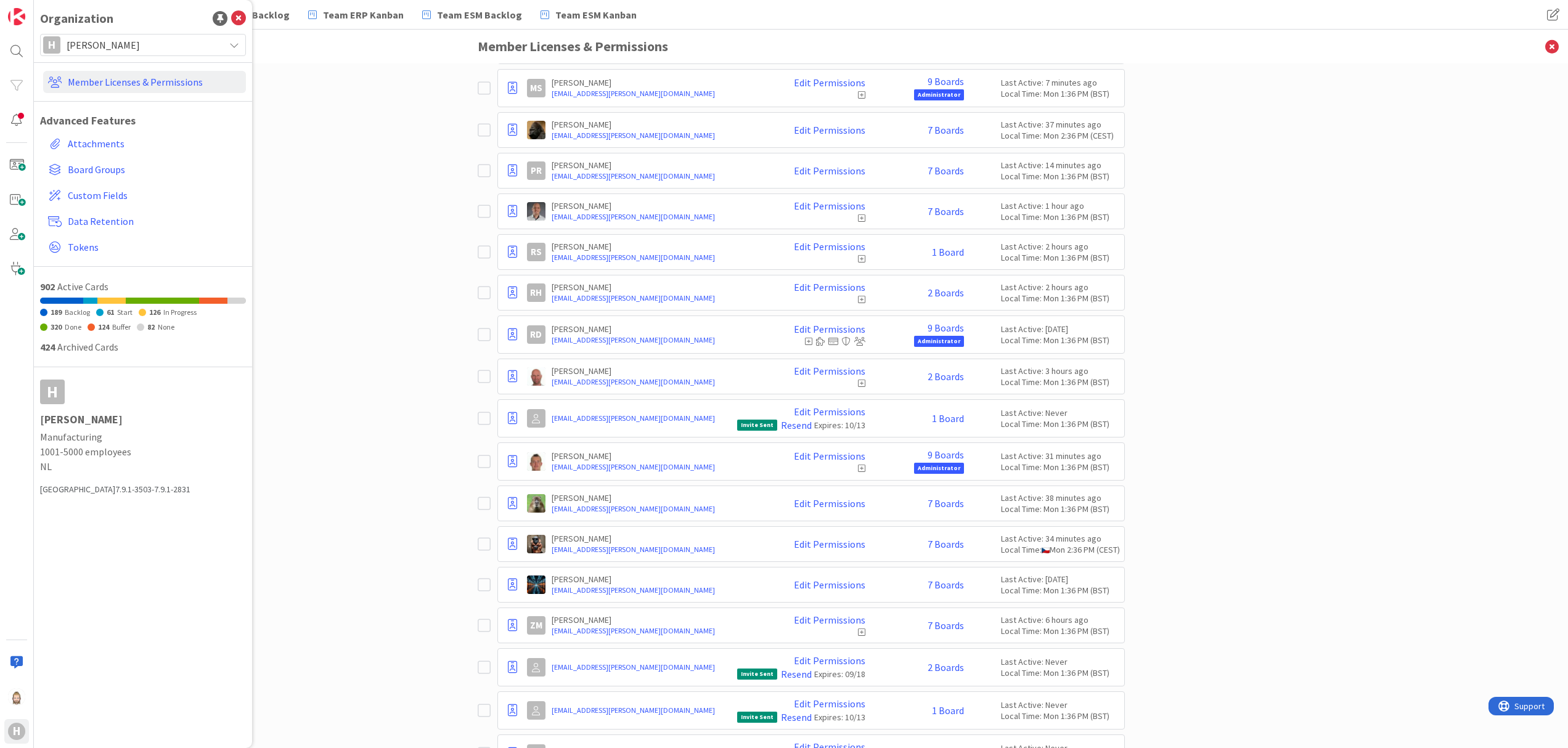
scroll to position [769, 0]
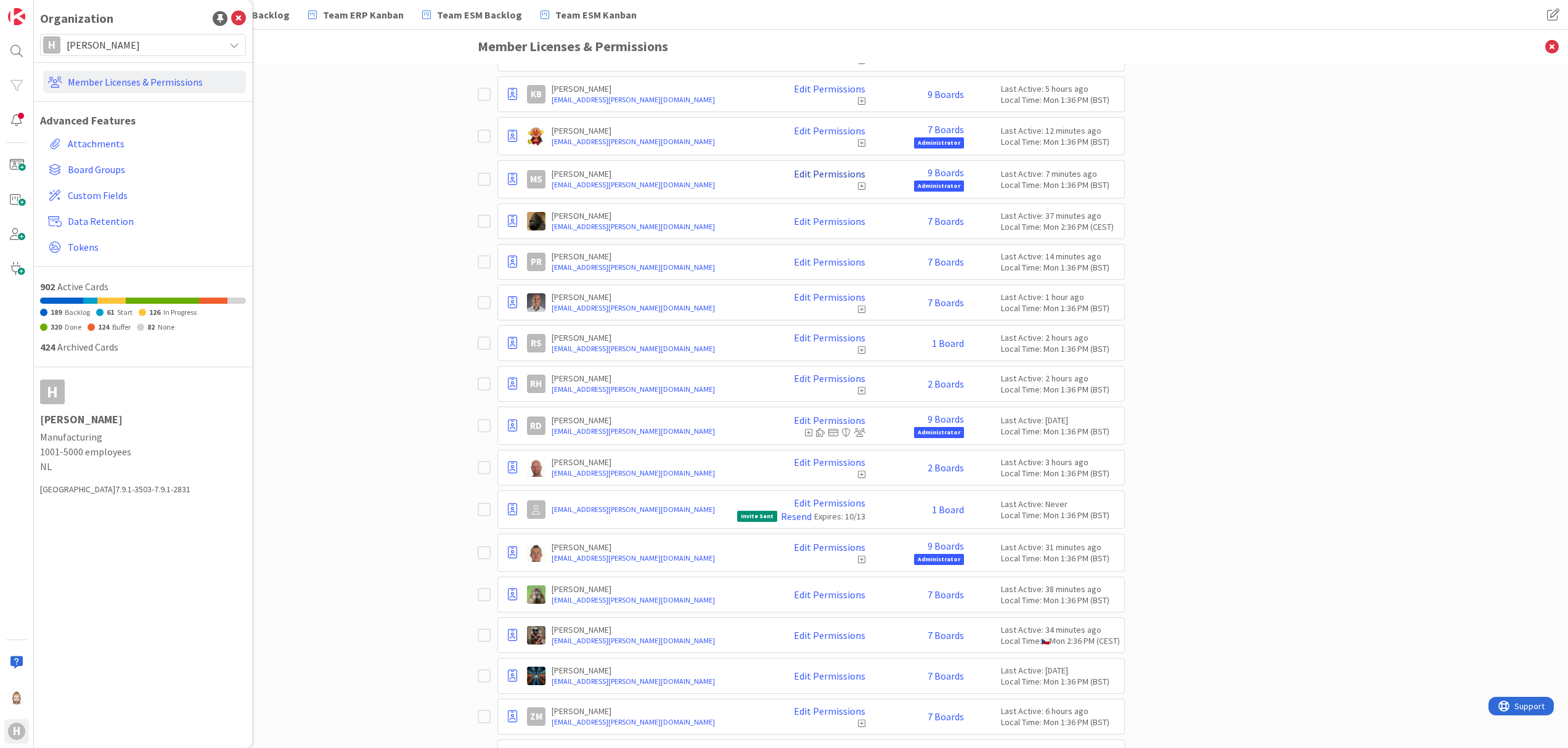
click at [806, 179] on link "Edit Permissions" at bounding box center [829, 174] width 72 height 11
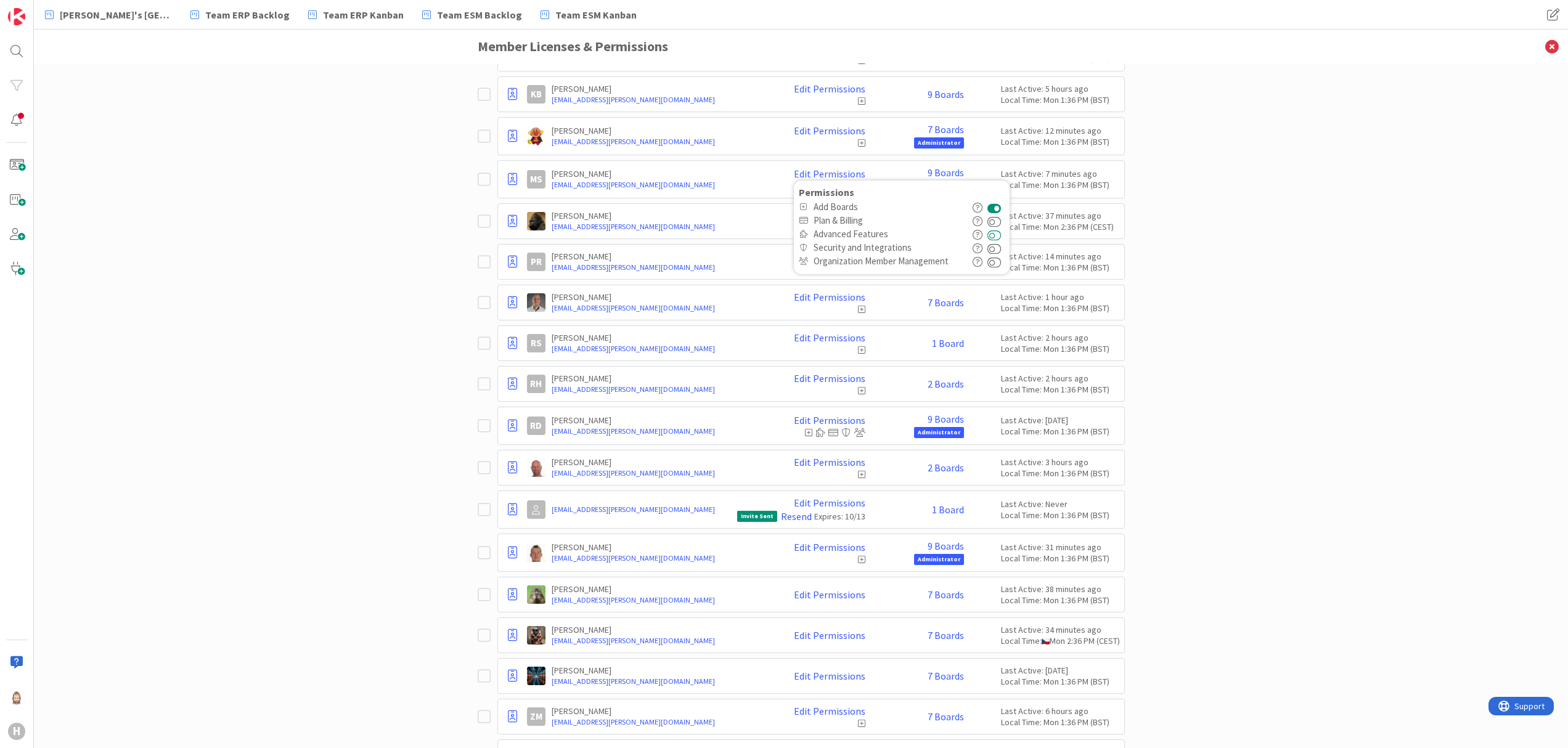
click at [987, 241] on button at bounding box center [994, 234] width 14 height 13
click at [988, 227] on button at bounding box center [994, 221] width 14 height 13
click at [992, 254] on button at bounding box center [994, 248] width 14 height 13
click at [994, 268] on button at bounding box center [994, 261] width 14 height 13
click at [1175, 282] on div "Paid Available: 13 Free Available: Unlimited Name Paid Licenses 37 / 50 Free Gu…" at bounding box center [801, 406] width 1534 height 684
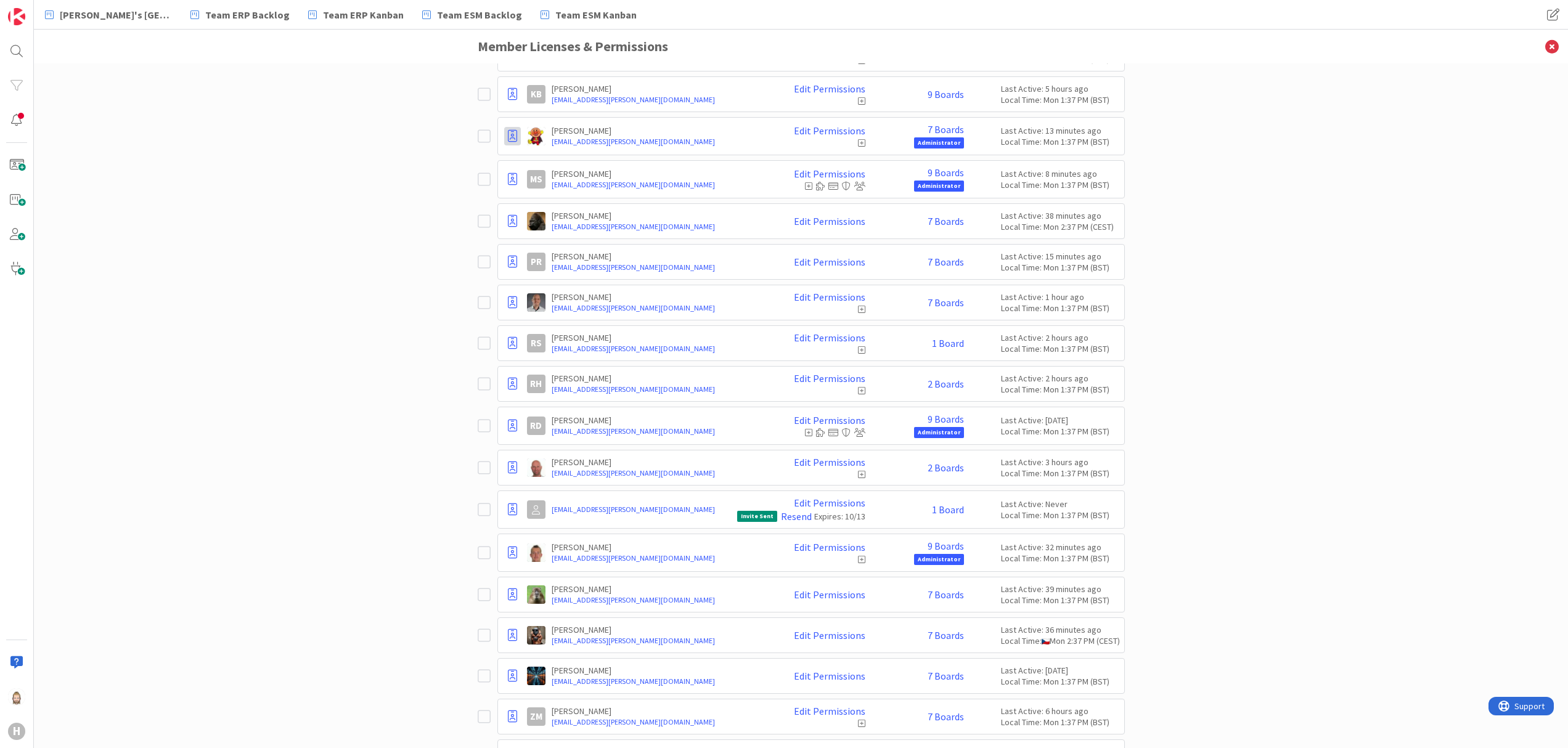
click at [508, 140] on icon at bounding box center [513, 136] width 9 height 12
click at [435, 162] on div "Paid Available: 13 Free Available: Unlimited Name Paid Licenses 37 / 50 Free Gu…" at bounding box center [801, 406] width 1534 height 684
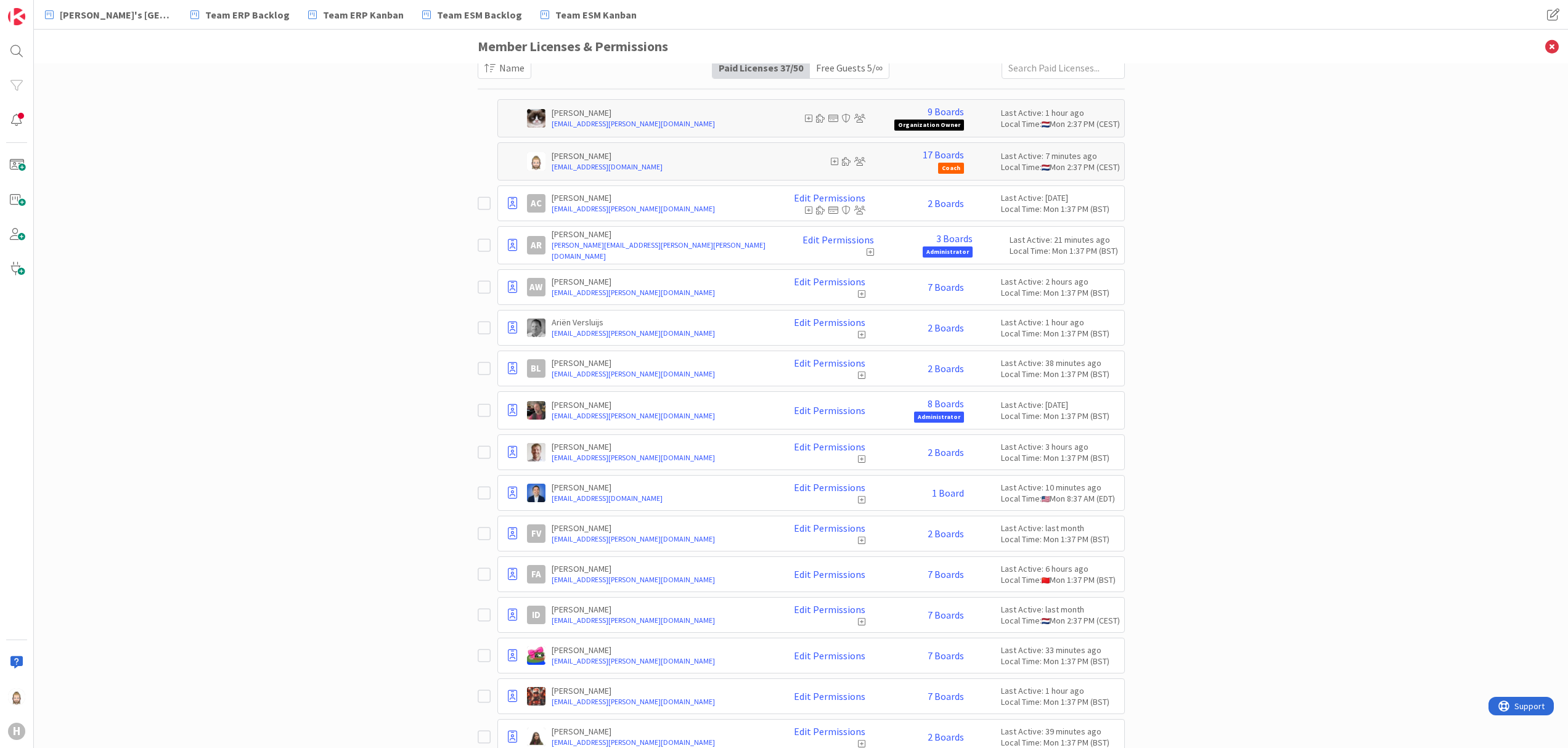
scroll to position [0, 0]
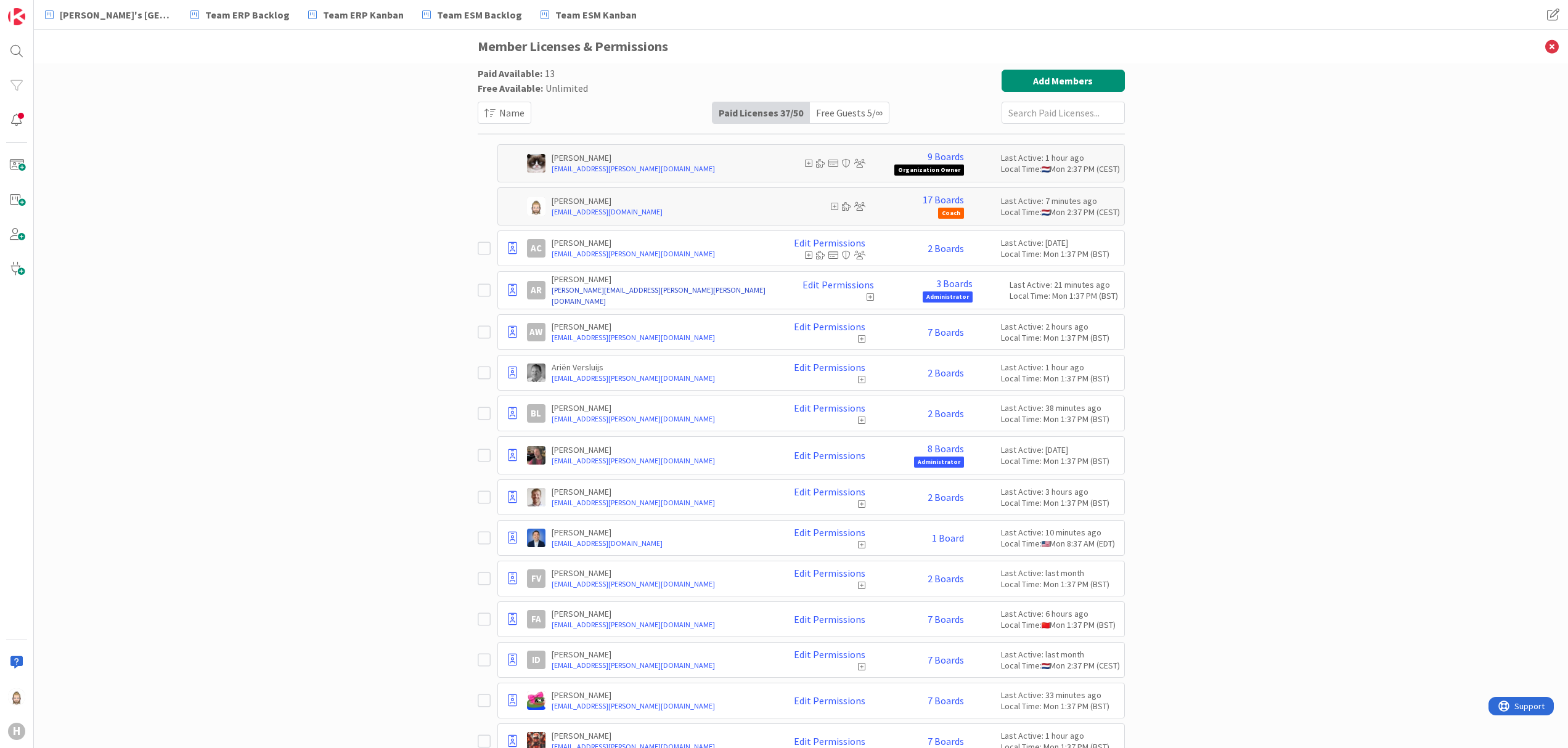
click at [612, 284] on p "[PERSON_NAME]" at bounding box center [663, 279] width 223 height 11
click at [821, 284] on link "Edit Permissions" at bounding box center [838, 284] width 72 height 11
click at [1299, 350] on div "Paid Available: 13 Free Available: Unlimited Name Paid Licenses 37 / 50 Free Gu…" at bounding box center [801, 406] width 1534 height 684
click at [1554, 42] on icon at bounding box center [1552, 46] width 32 height 34
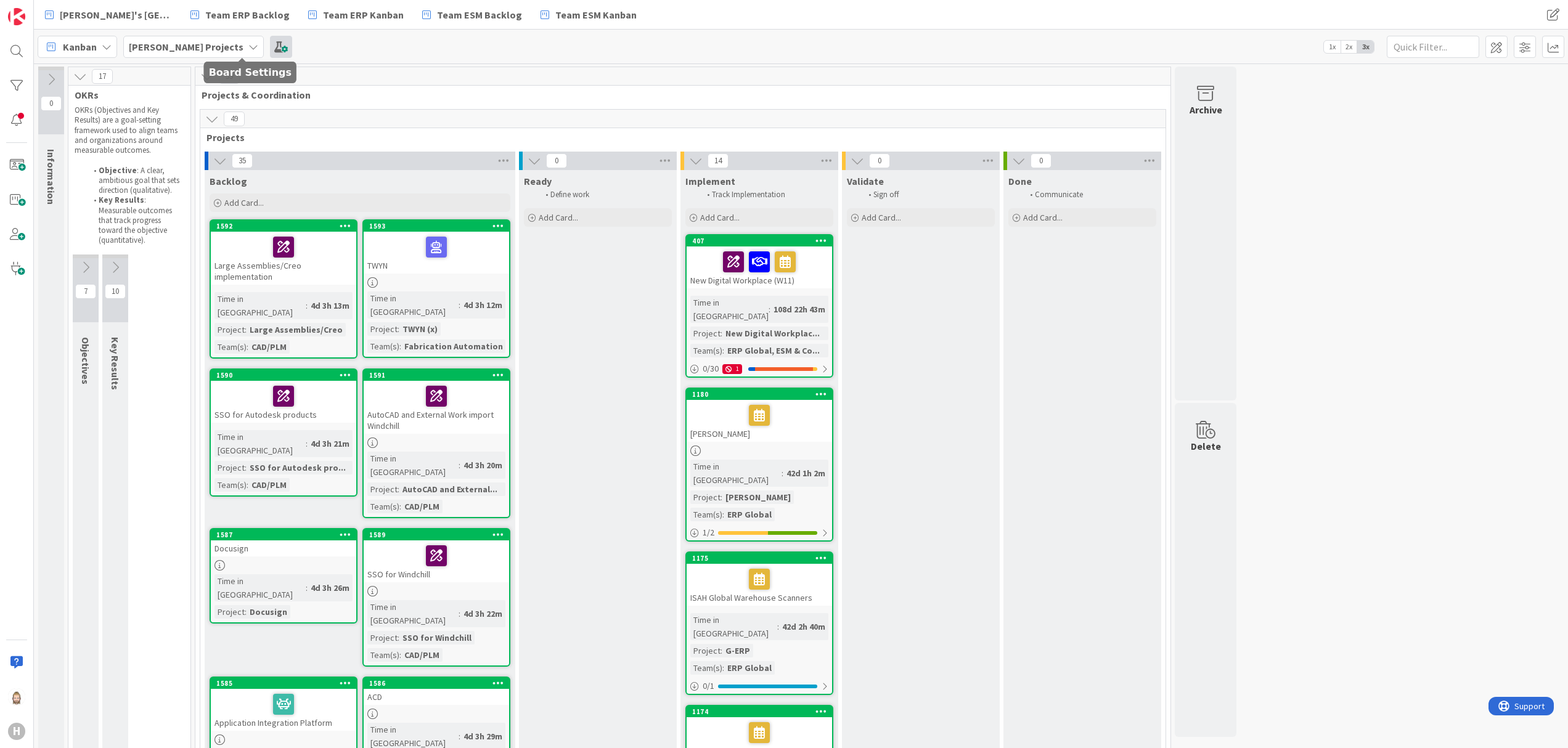
click at [270, 45] on span at bounding box center [280, 46] width 22 height 22
click at [270, 54] on span at bounding box center [280, 46] width 22 height 22
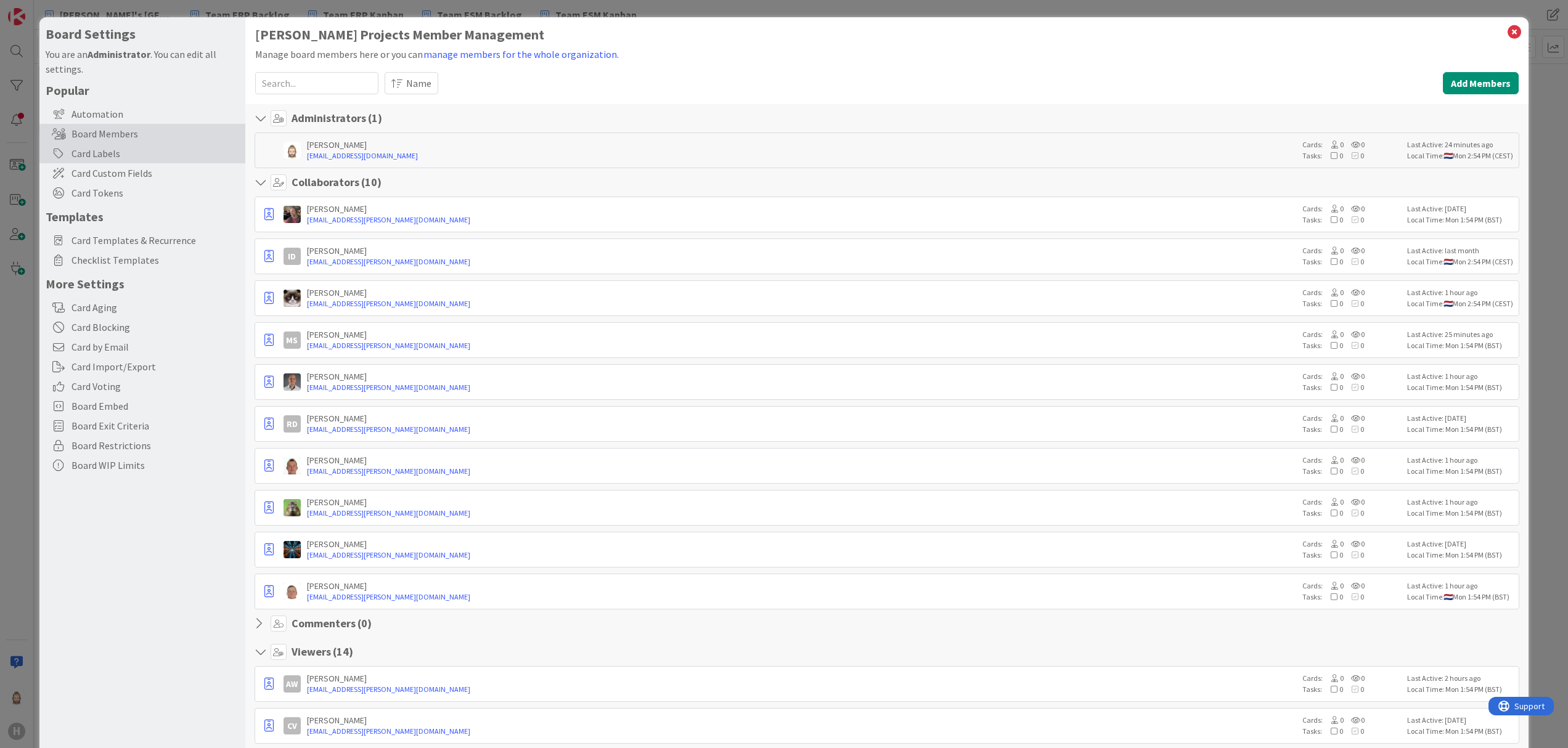
click at [158, 156] on div "Card Labels" at bounding box center [142, 153] width 206 height 19
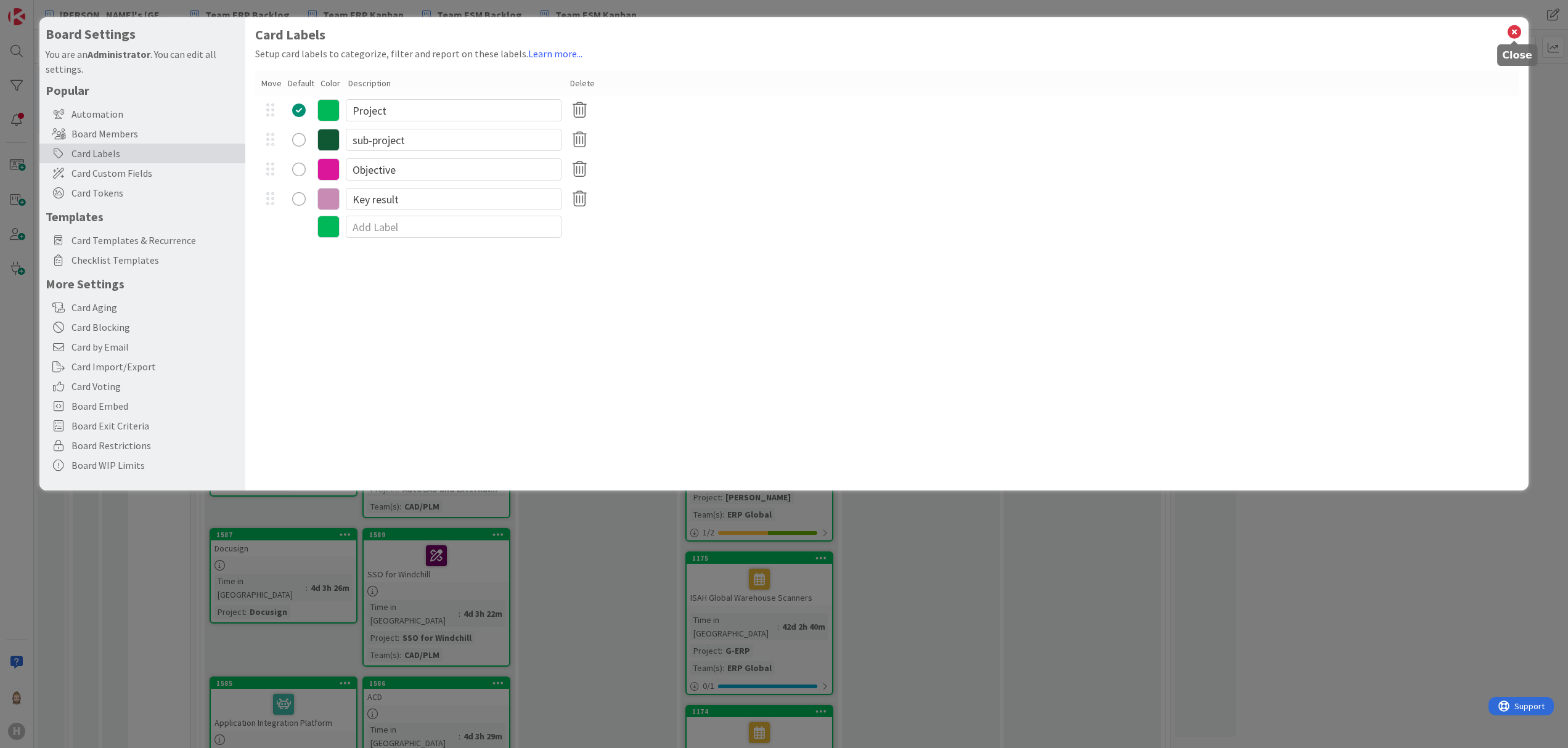
click at [1519, 27] on icon at bounding box center [1514, 32] width 16 height 17
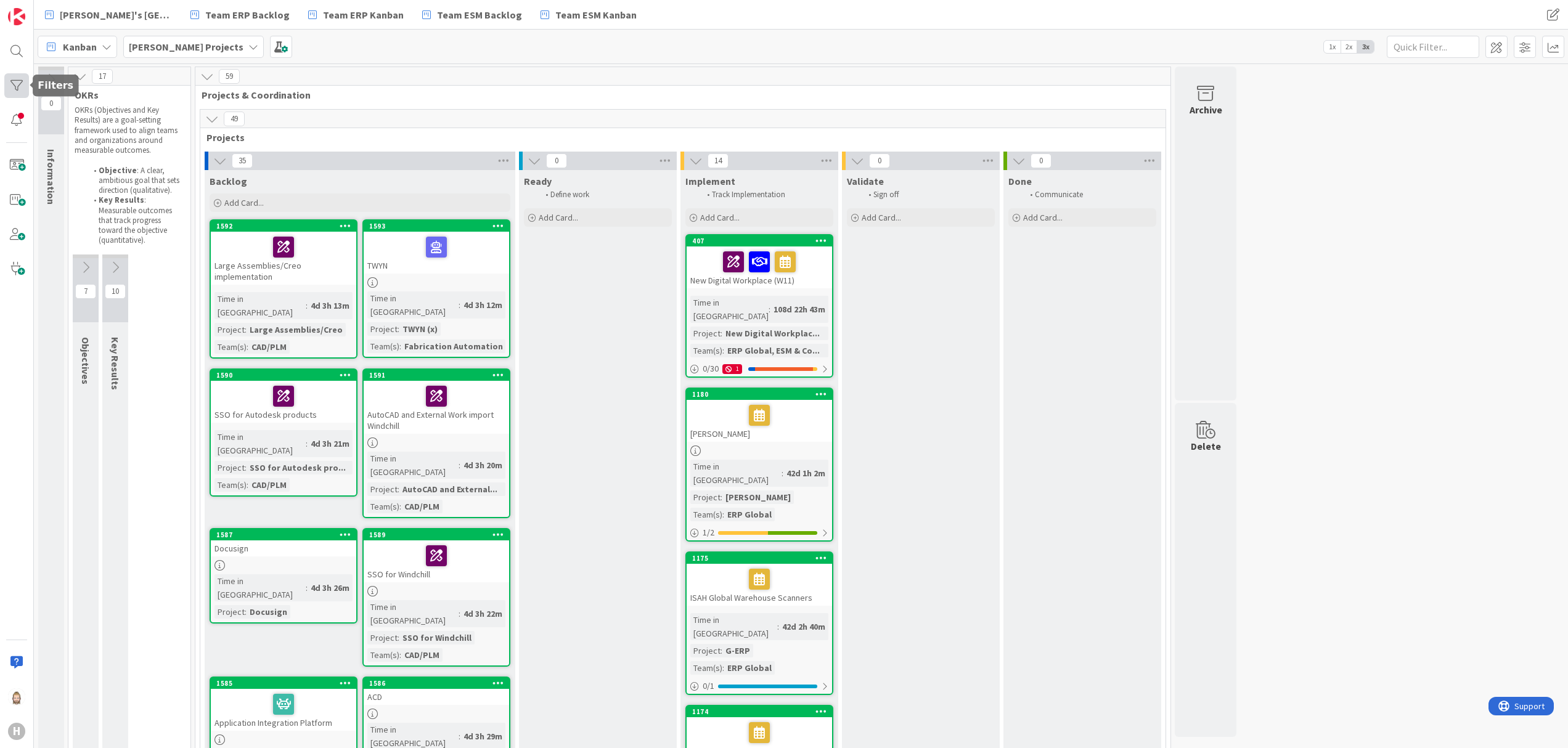
click at [12, 82] on div at bounding box center [16, 85] width 25 height 25
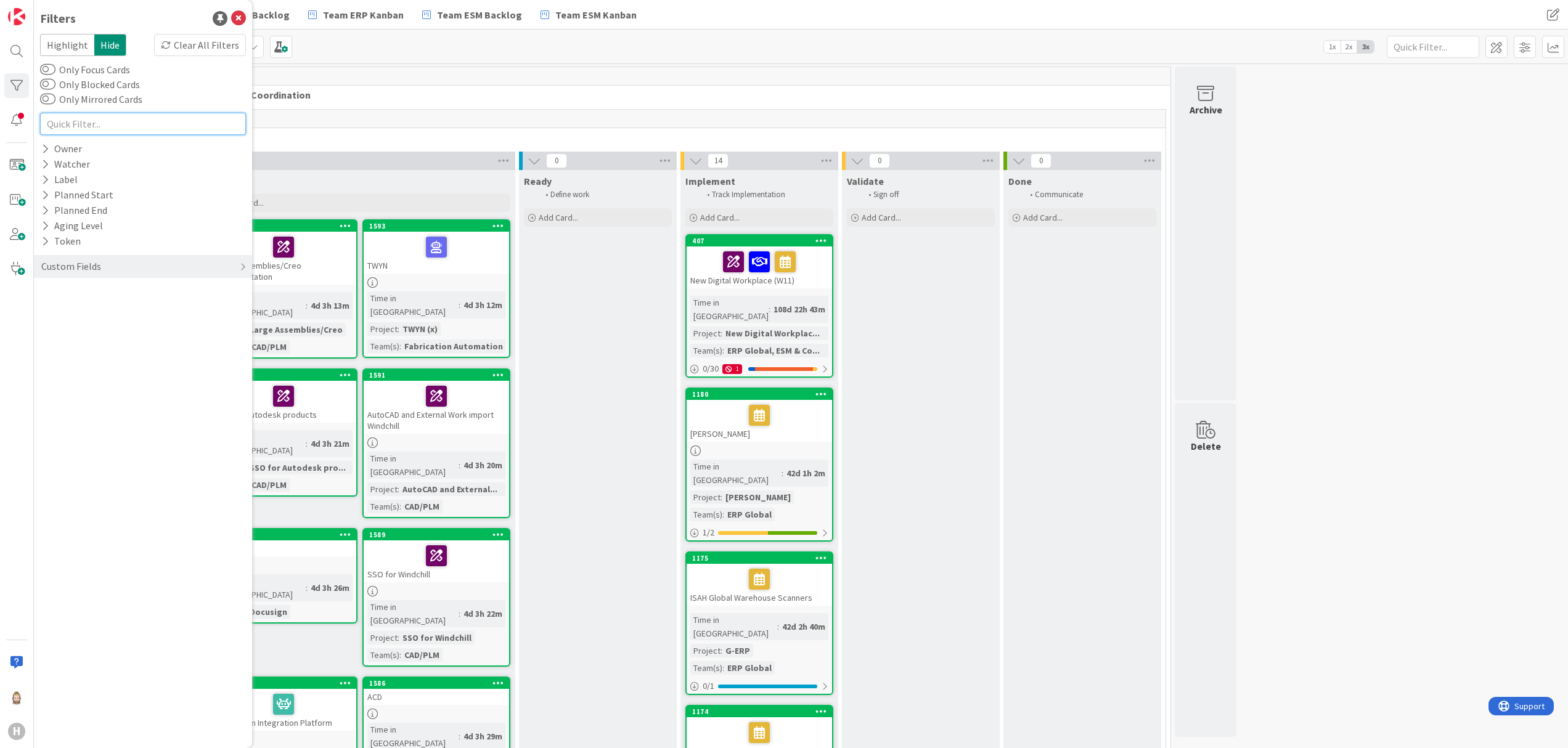
click at [124, 123] on input "text" at bounding box center [143, 123] width 206 height 22
type input "w"
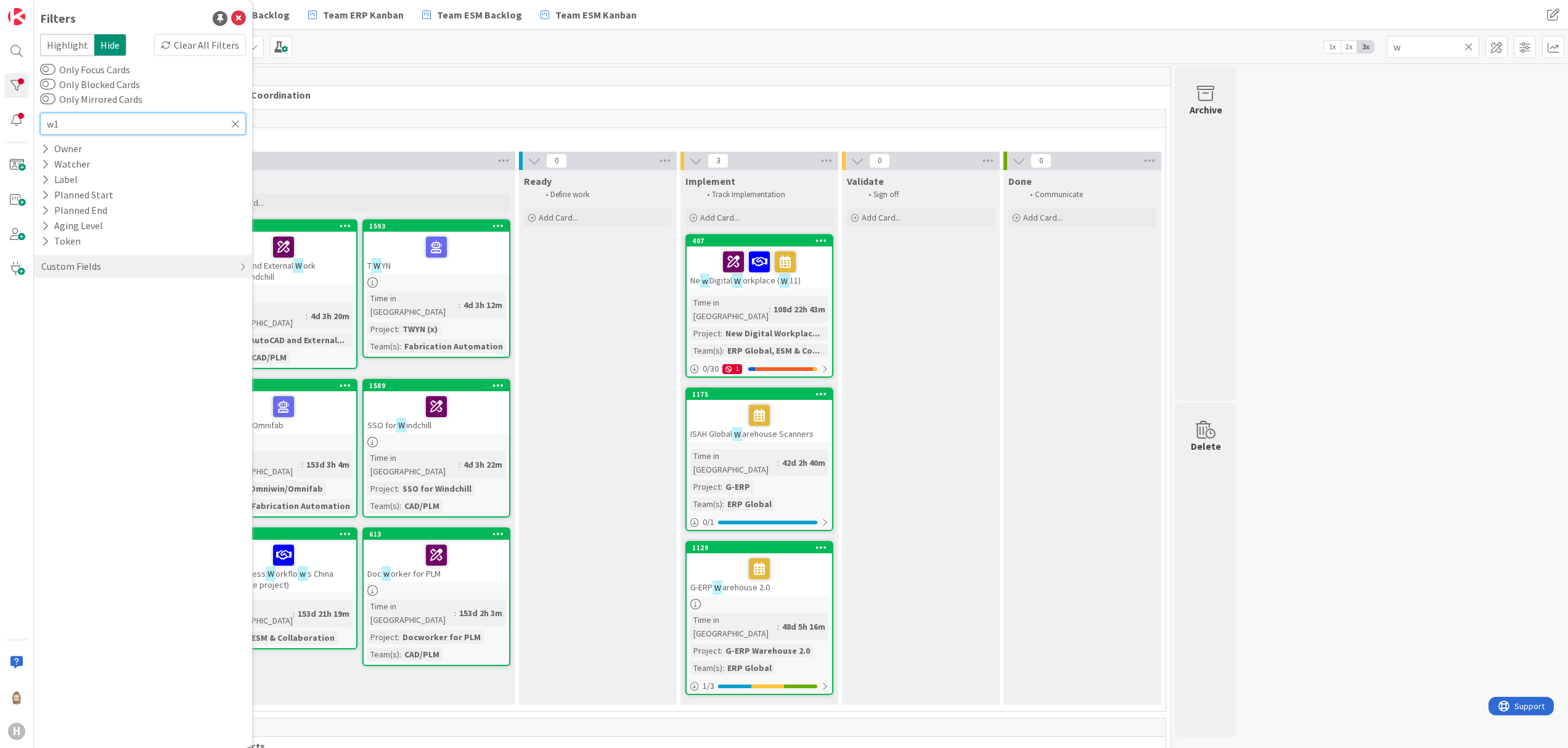
type input "w11"
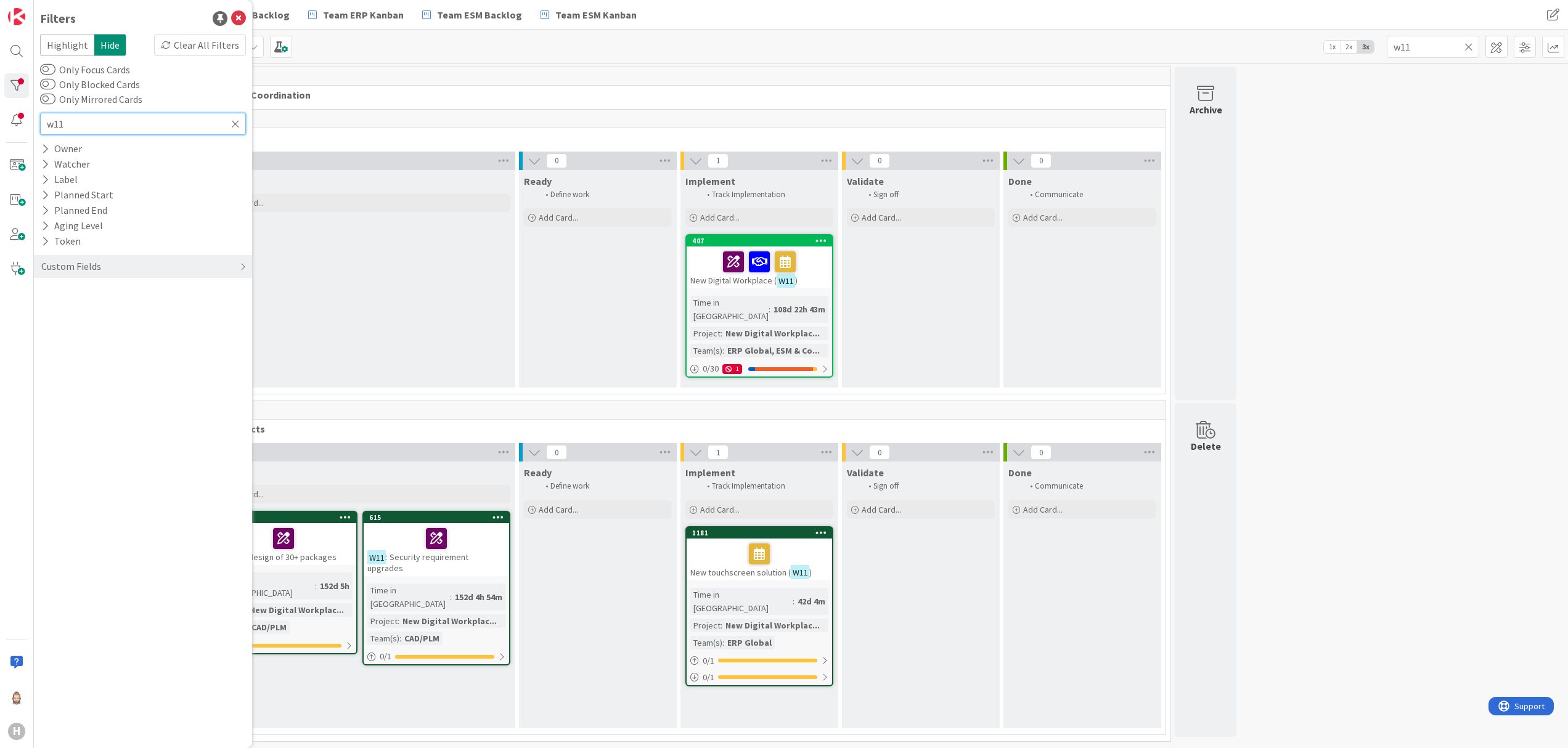
type input "w11"
click at [1404, 314] on div "0 Information 0 OKRs OKRs (Objectives and Key Results) are a goal-setting frame…" at bounding box center [800, 407] width 1529 height 682
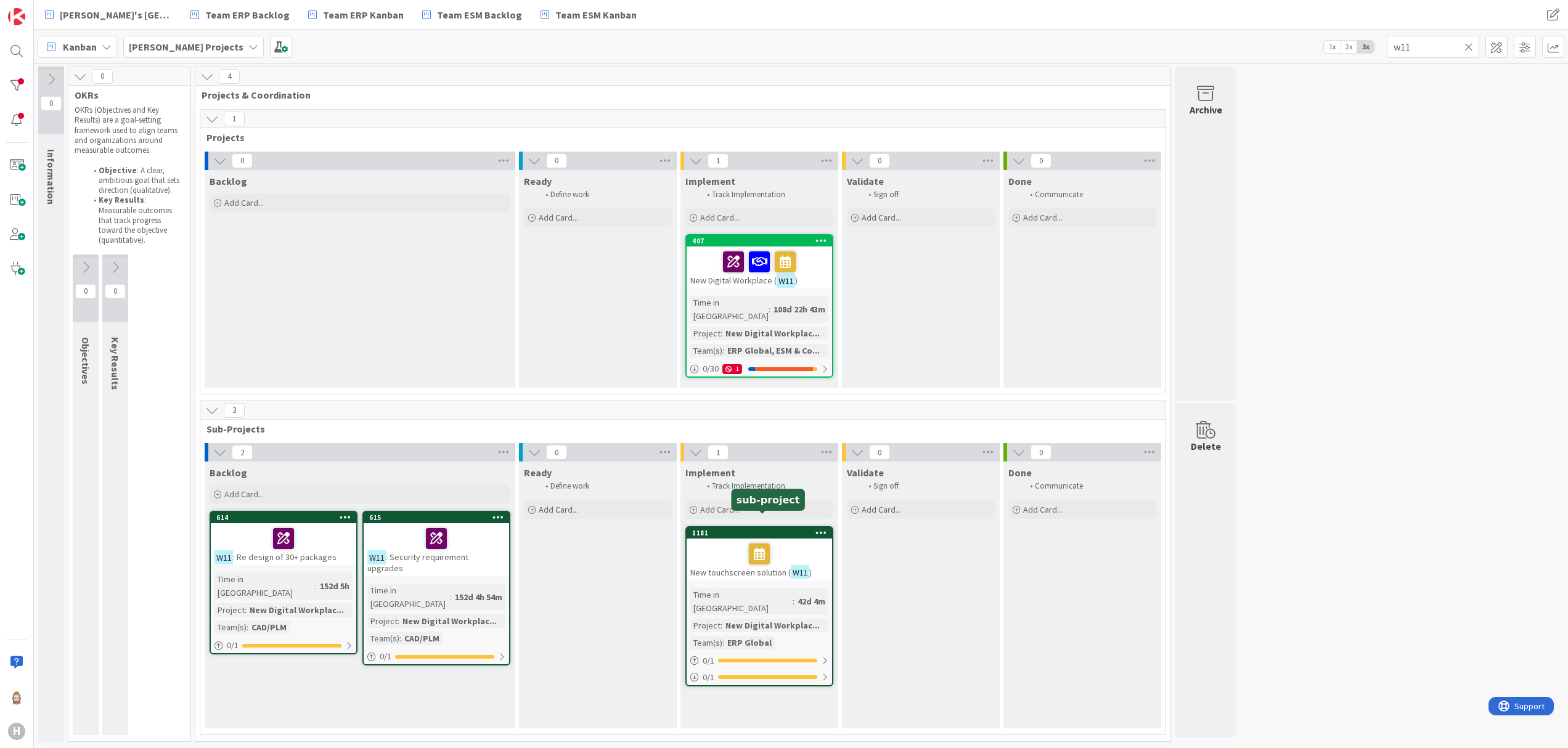
click at [739, 529] on div "1181" at bounding box center [762, 533] width 140 height 9
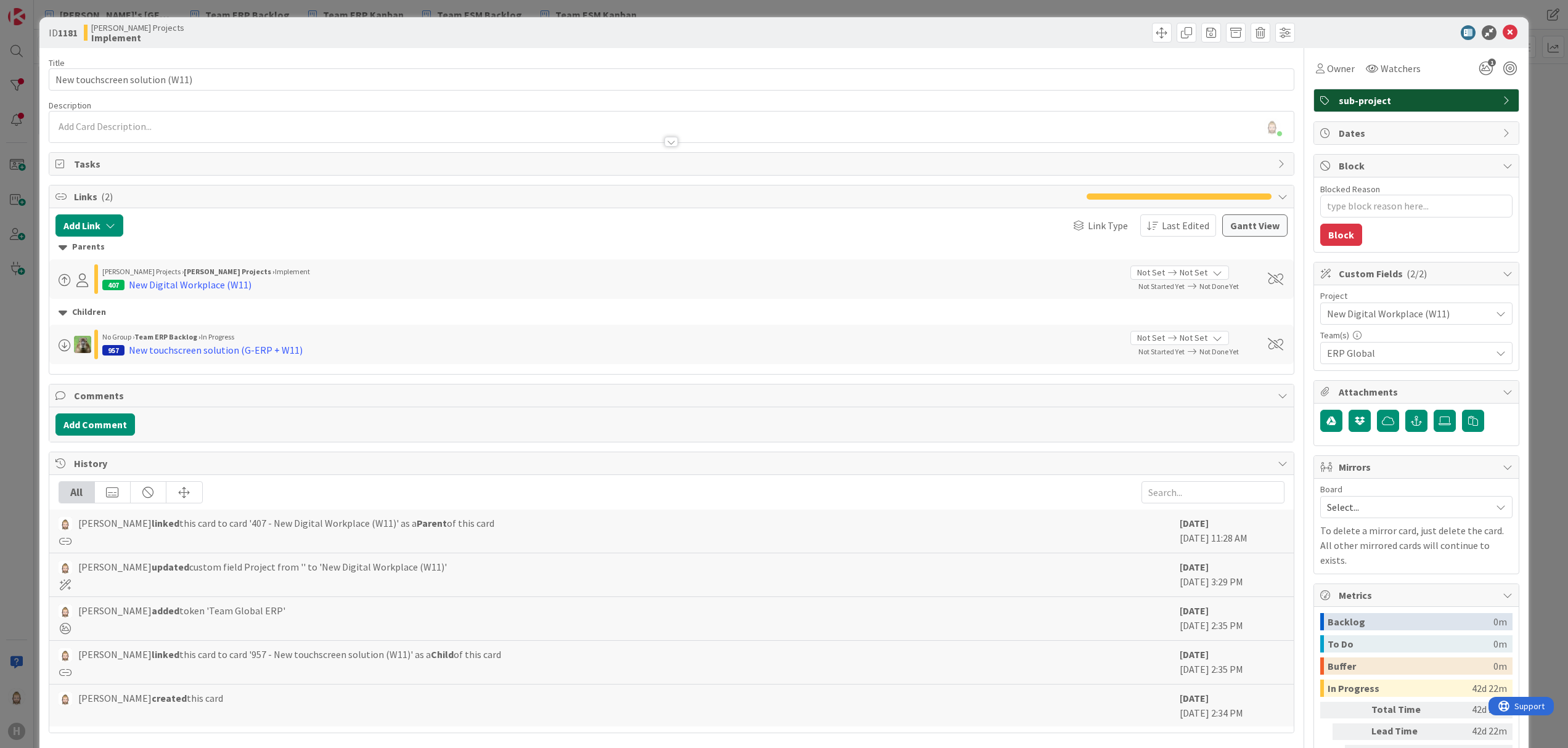
click at [1381, 97] on span "sub-project" at bounding box center [1417, 101] width 158 height 15
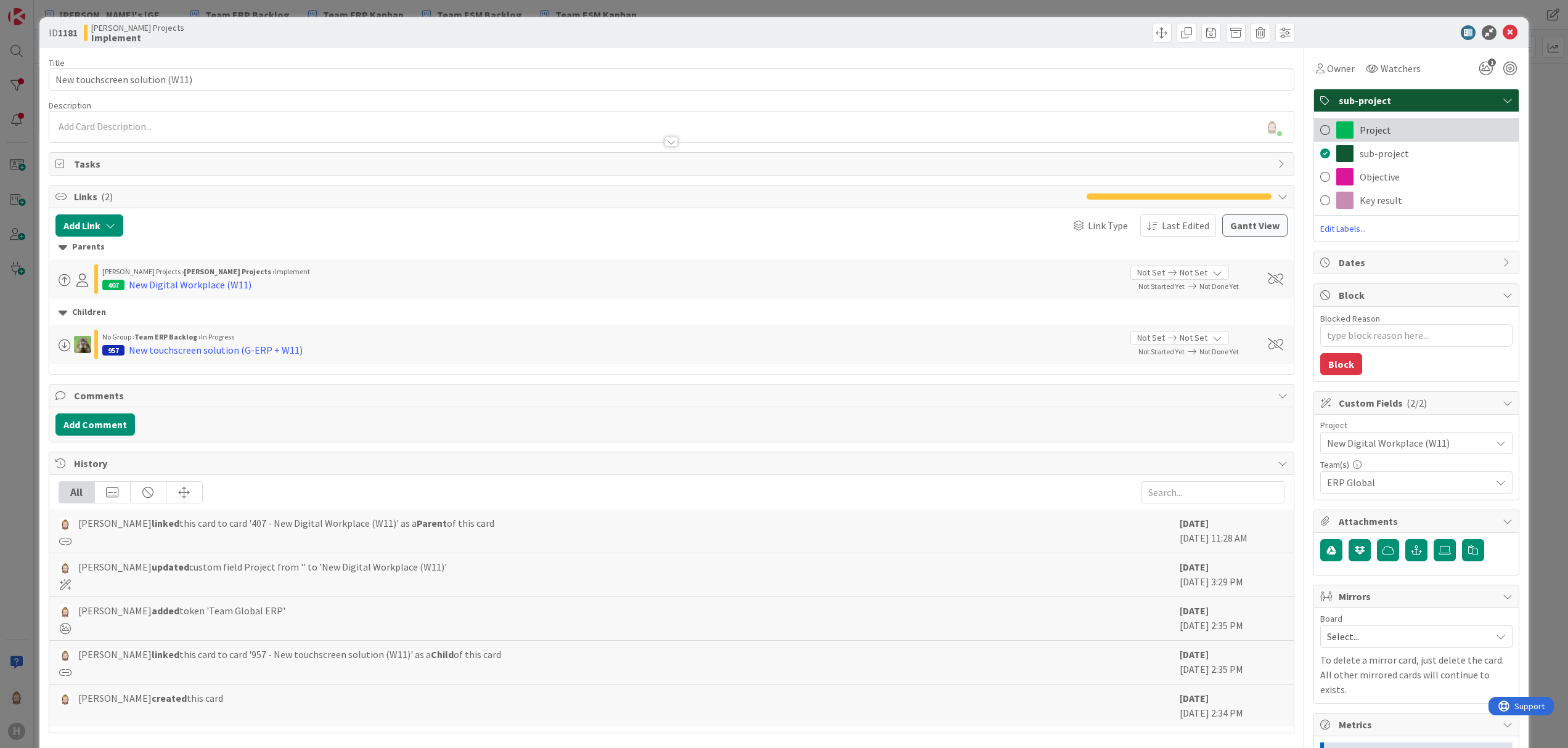
click at [1368, 131] on span "Project" at bounding box center [1375, 130] width 32 height 15
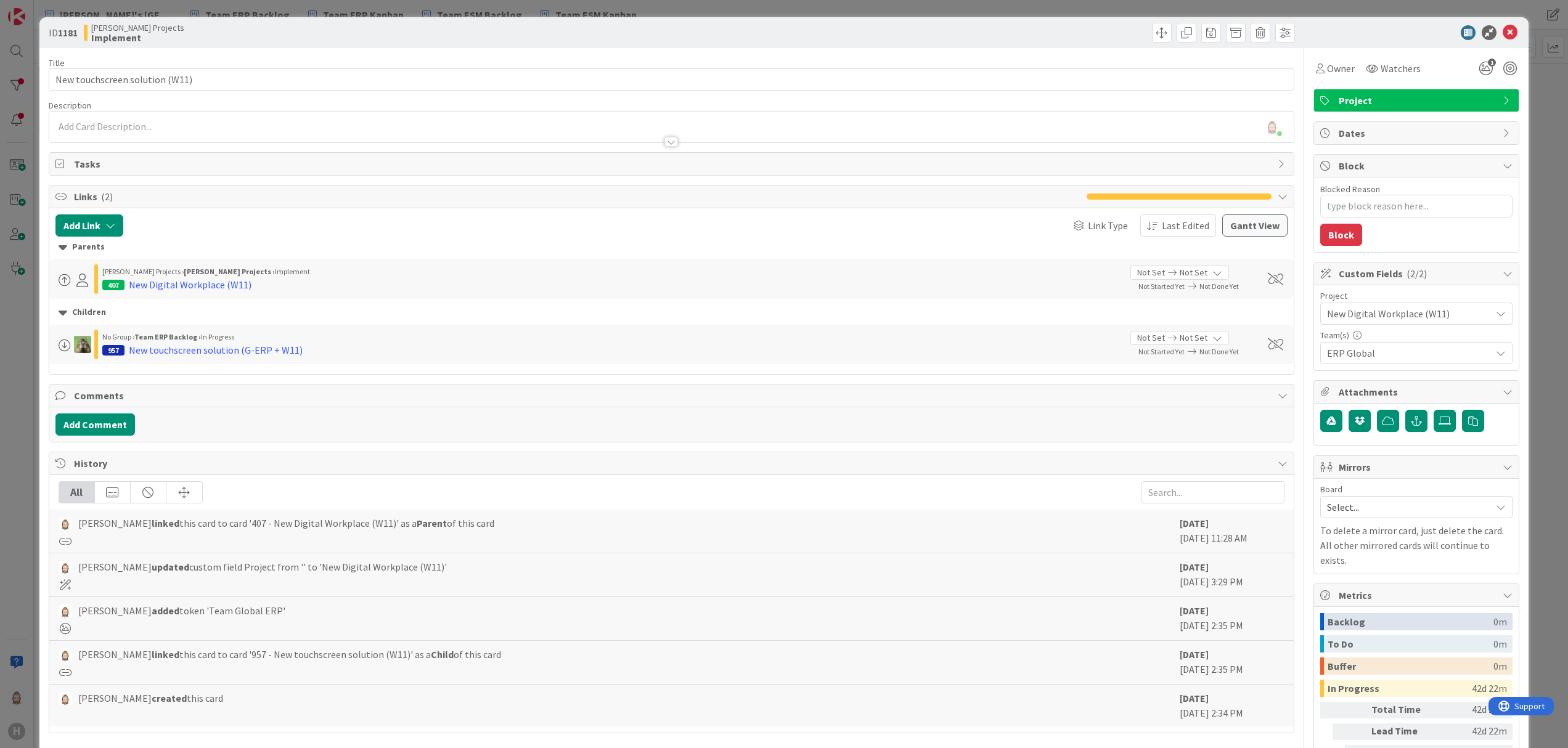
type textarea "x"
click at [1502, 30] on icon at bounding box center [1510, 33] width 15 height 15
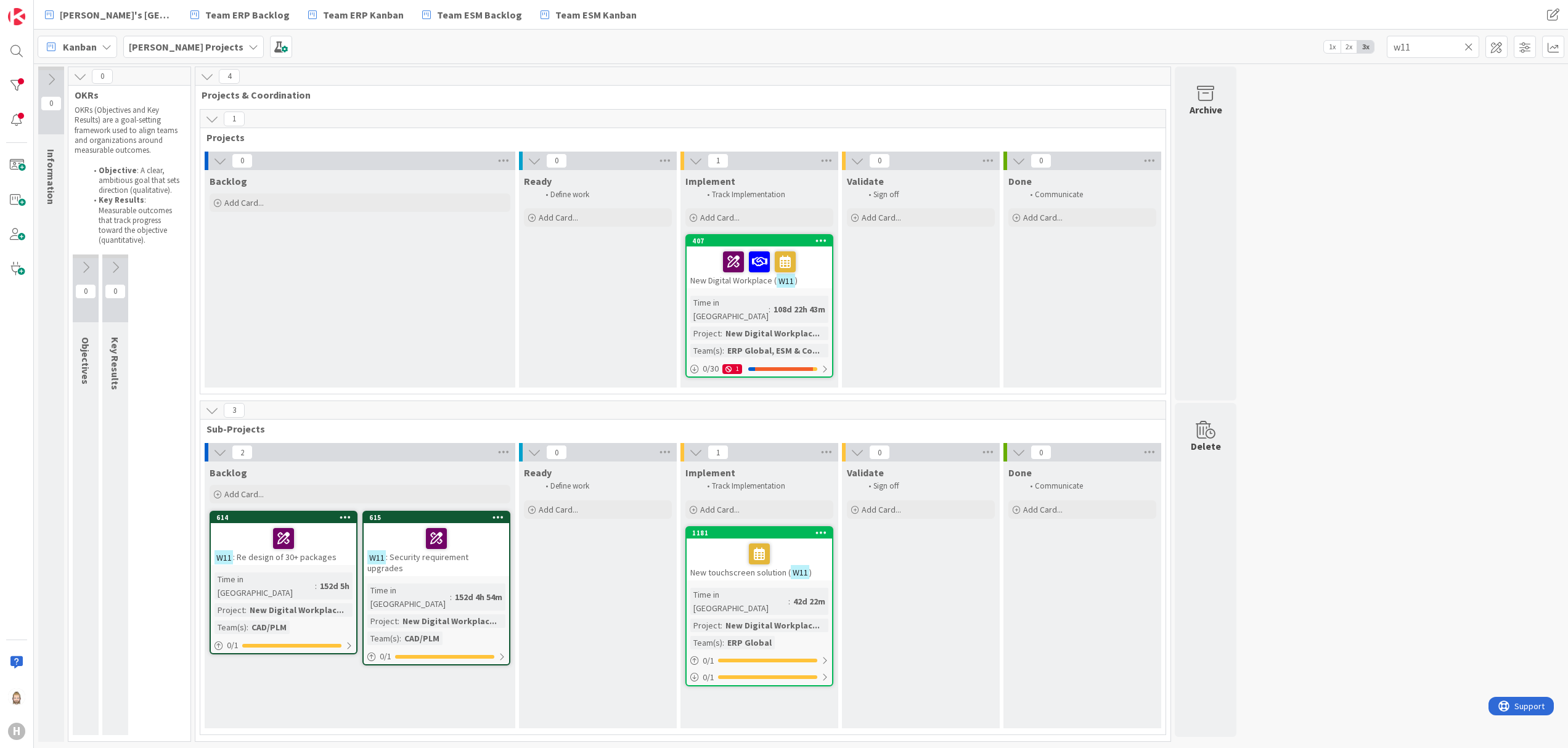
click at [345, 253] on div "Backlog Add Card..." at bounding box center [360, 279] width 311 height 217
click at [806, 361] on div "0 / 30 1" at bounding box center [759, 368] width 146 height 15
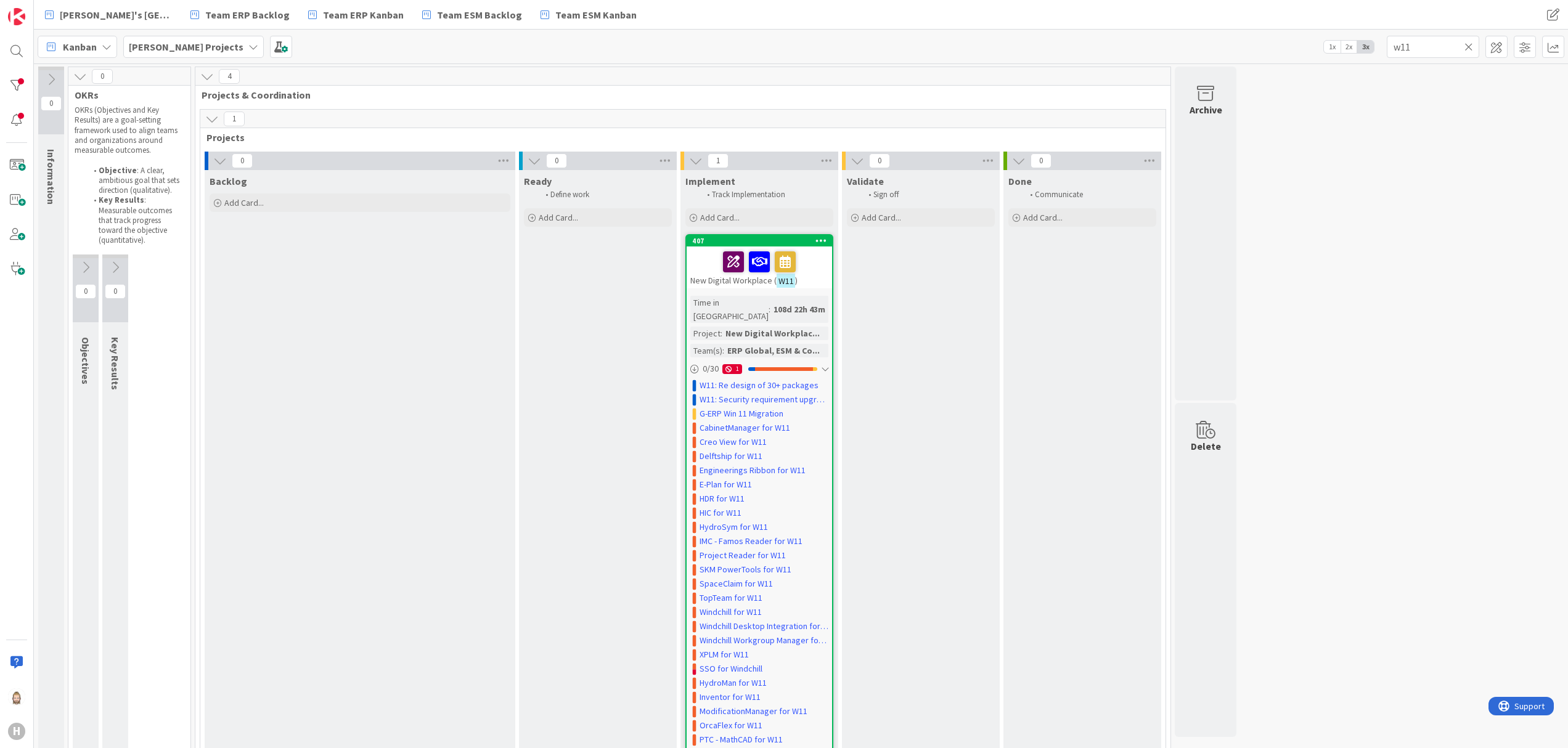
click at [184, 48] on b "[PERSON_NAME] Projects" at bounding box center [186, 47] width 115 height 12
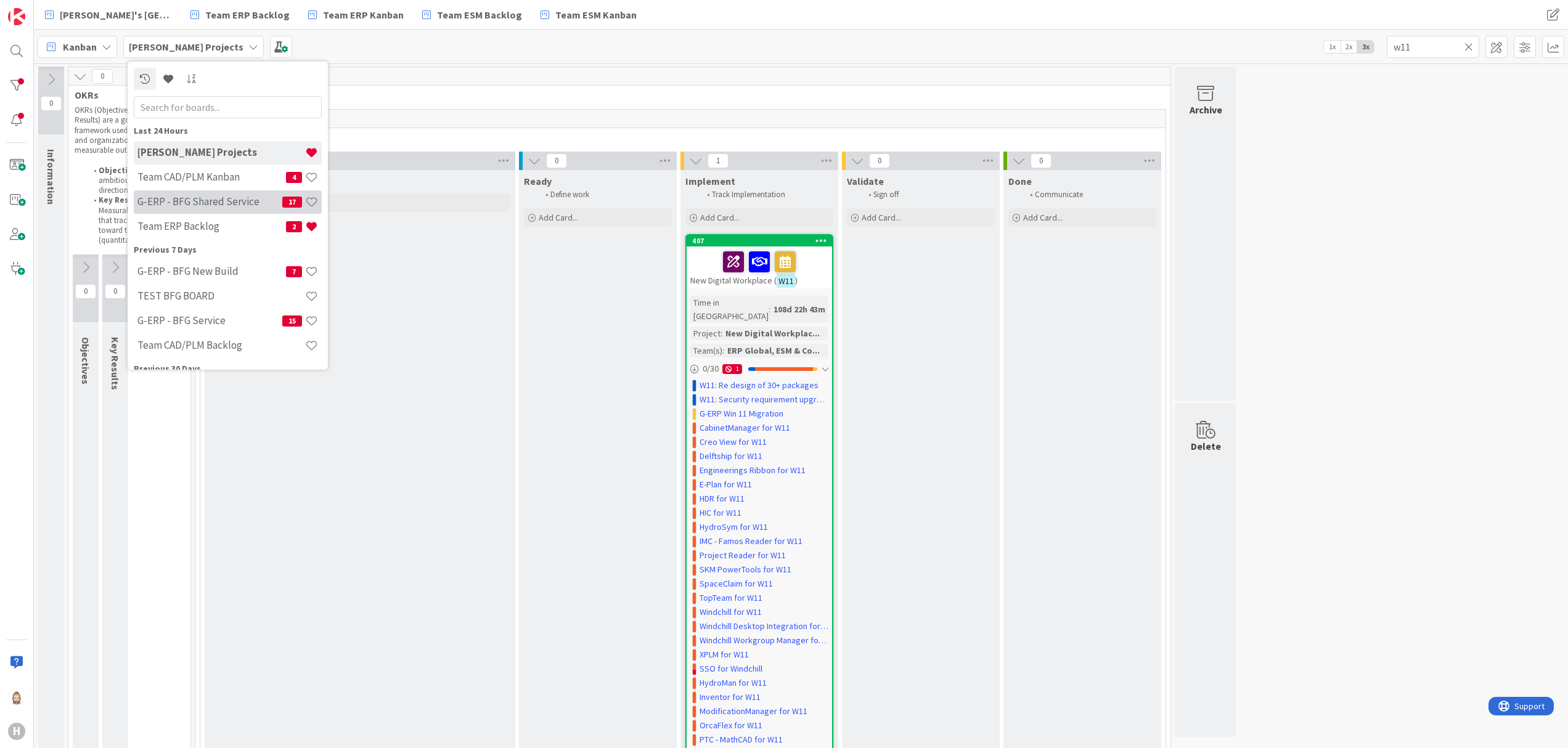
click at [228, 193] on div "G-ERP - BFG Shared Service 17" at bounding box center [227, 201] width 188 height 23
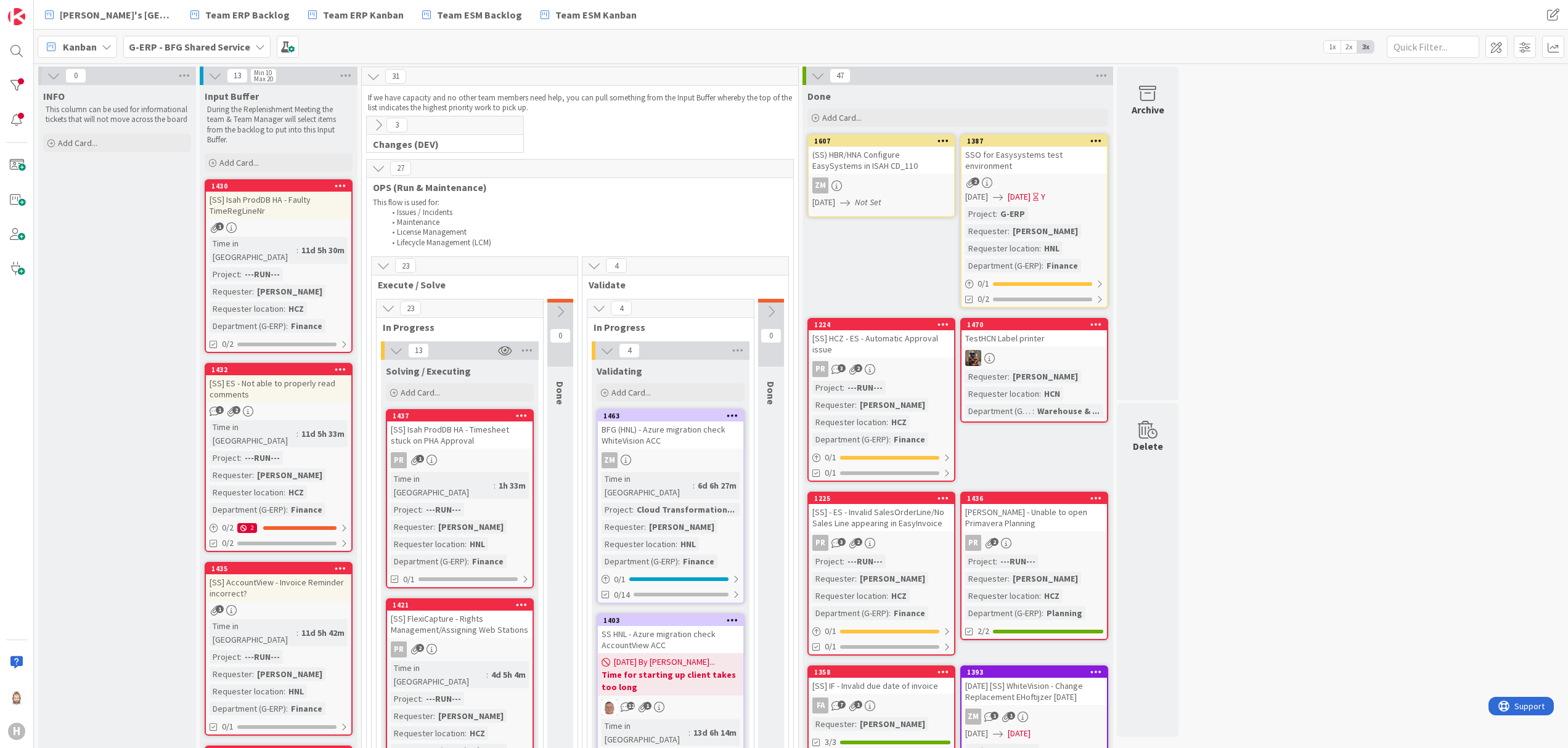
click at [207, 45] on b "G-ERP - BFG Shared Service" at bounding box center [189, 47] width 121 height 12
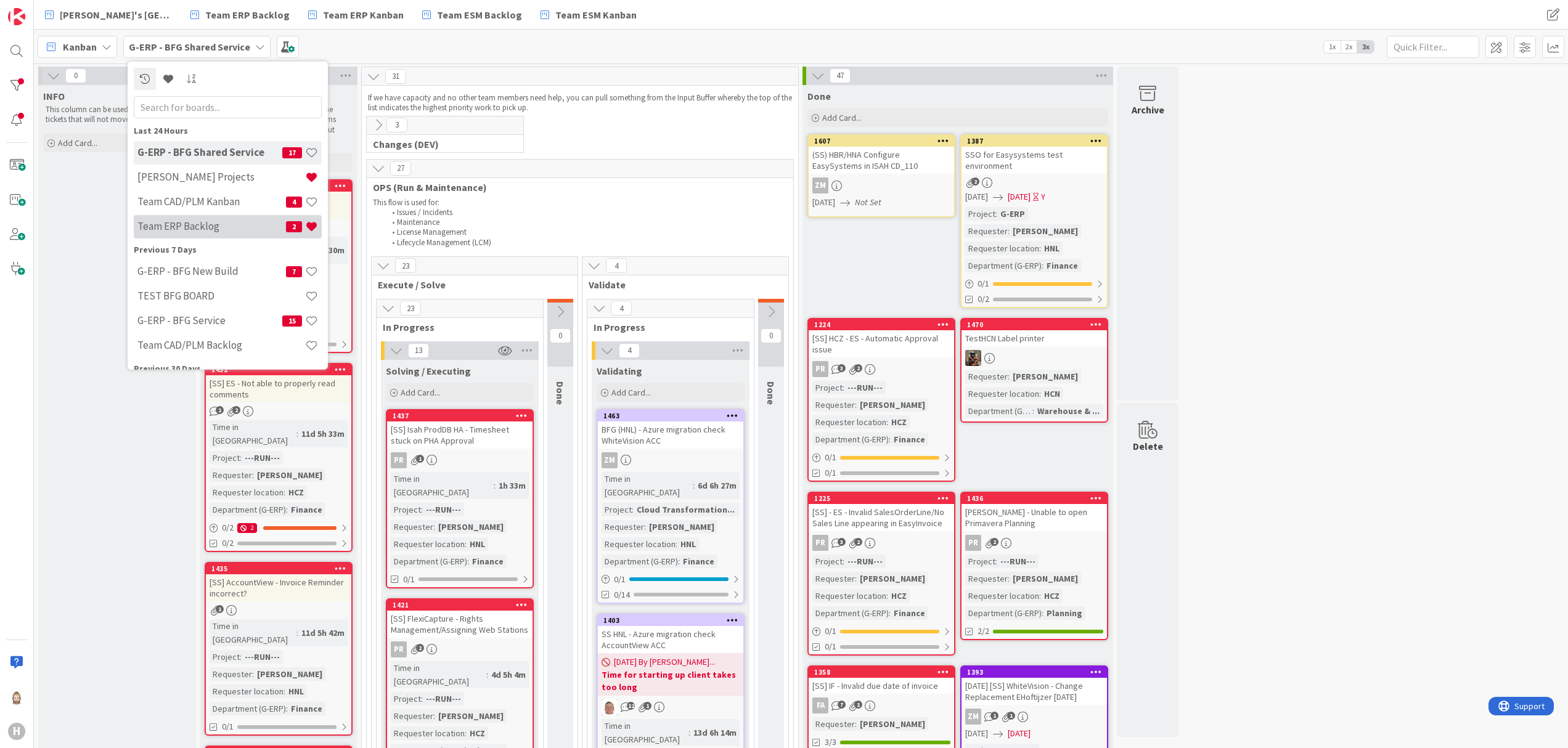
click at [237, 221] on h4 "Team ERP Backlog" at bounding box center [211, 226] width 148 height 12
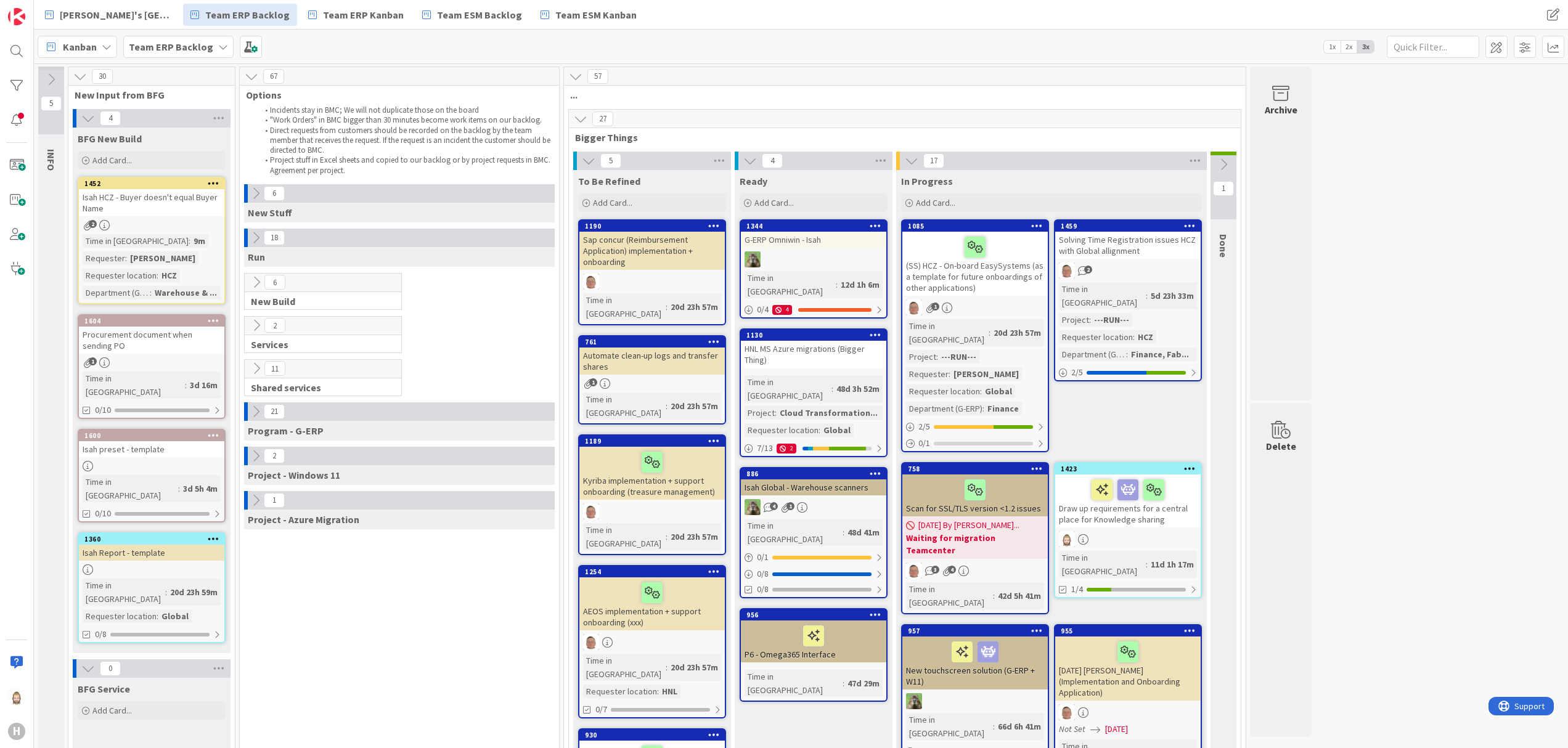
click at [247, 70] on icon at bounding box center [252, 76] width 13 height 13
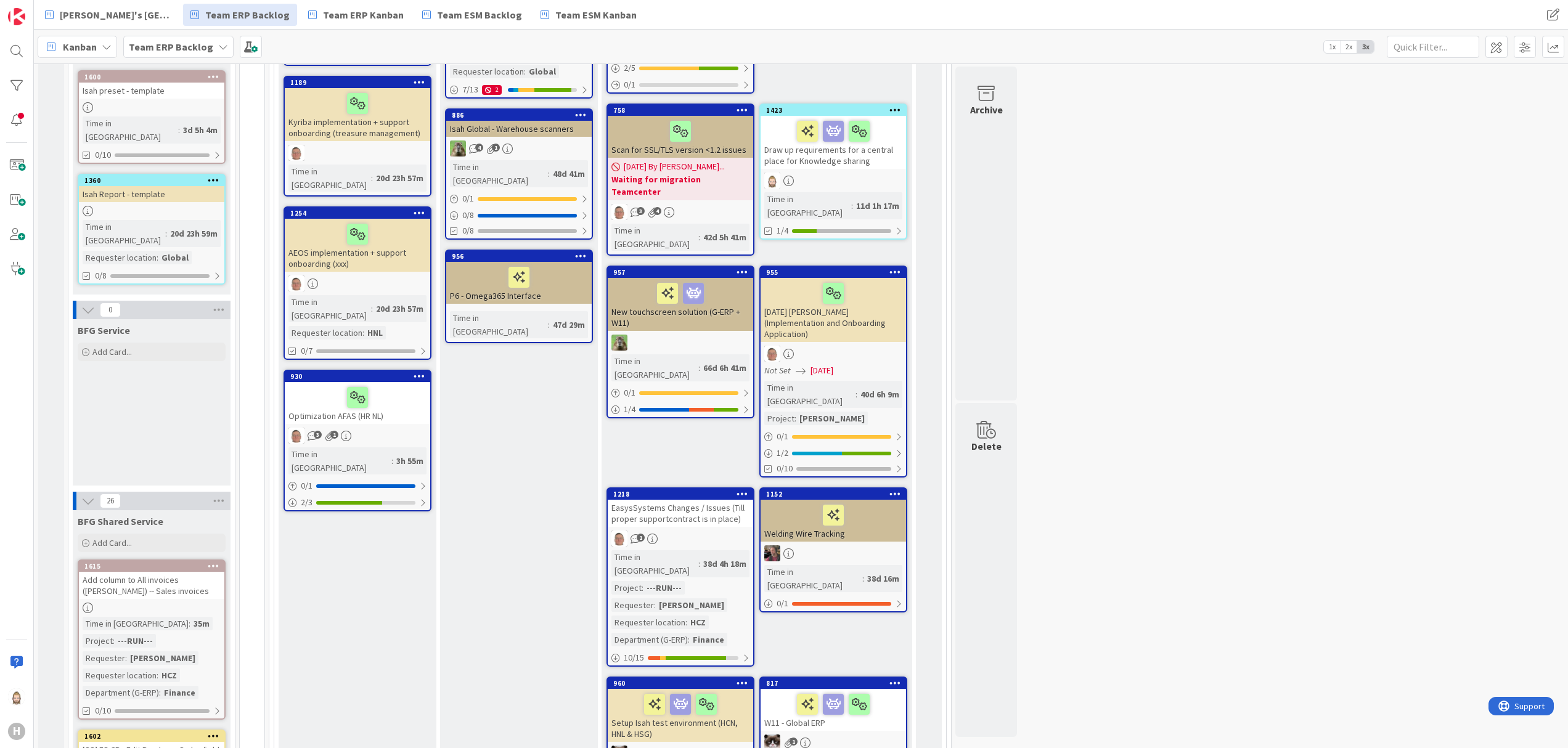
scroll to position [370, 0]
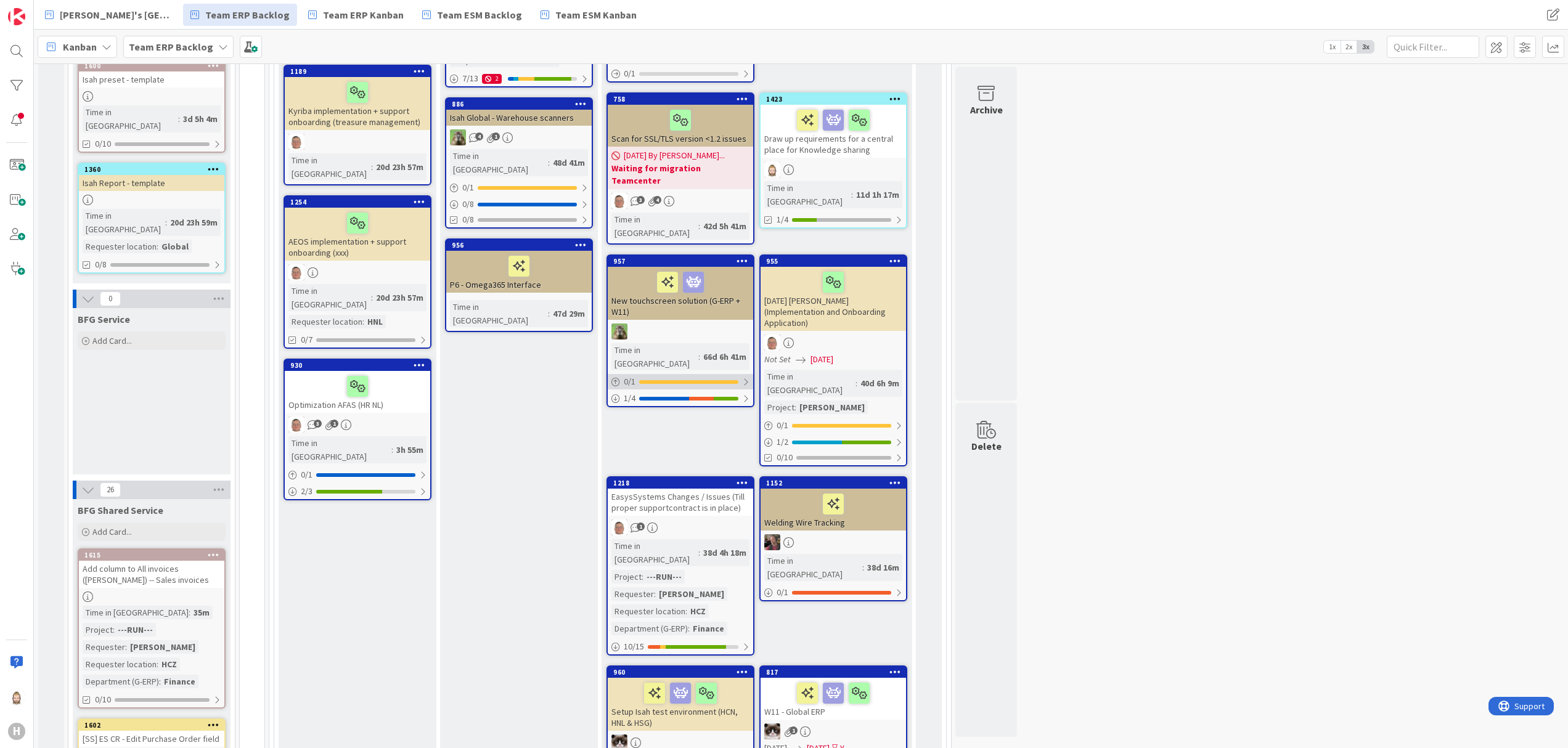
click at [715, 374] on div "0 / 1" at bounding box center [680, 382] width 146 height 15
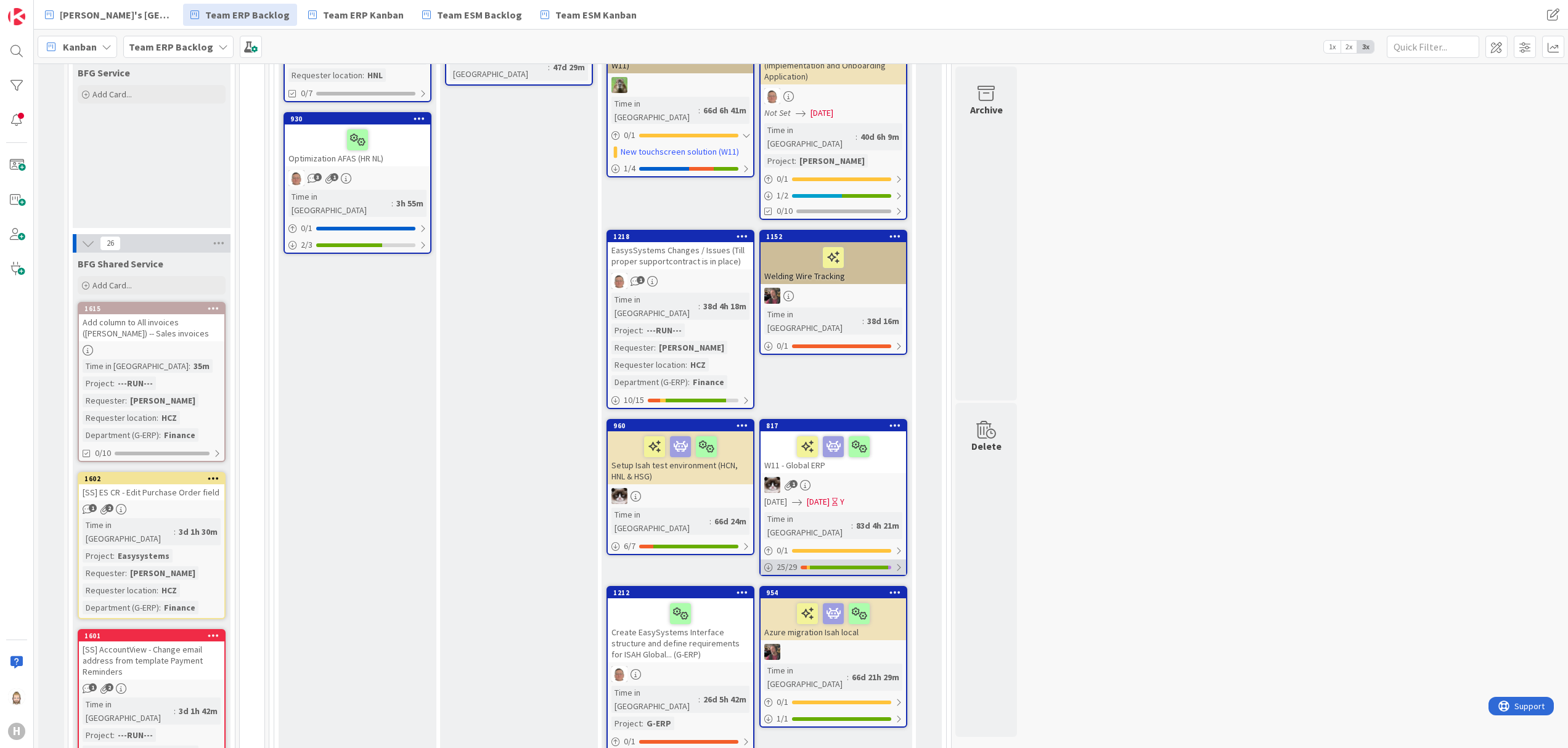
click at [836, 566] on div at bounding box center [849, 568] width 79 height 4
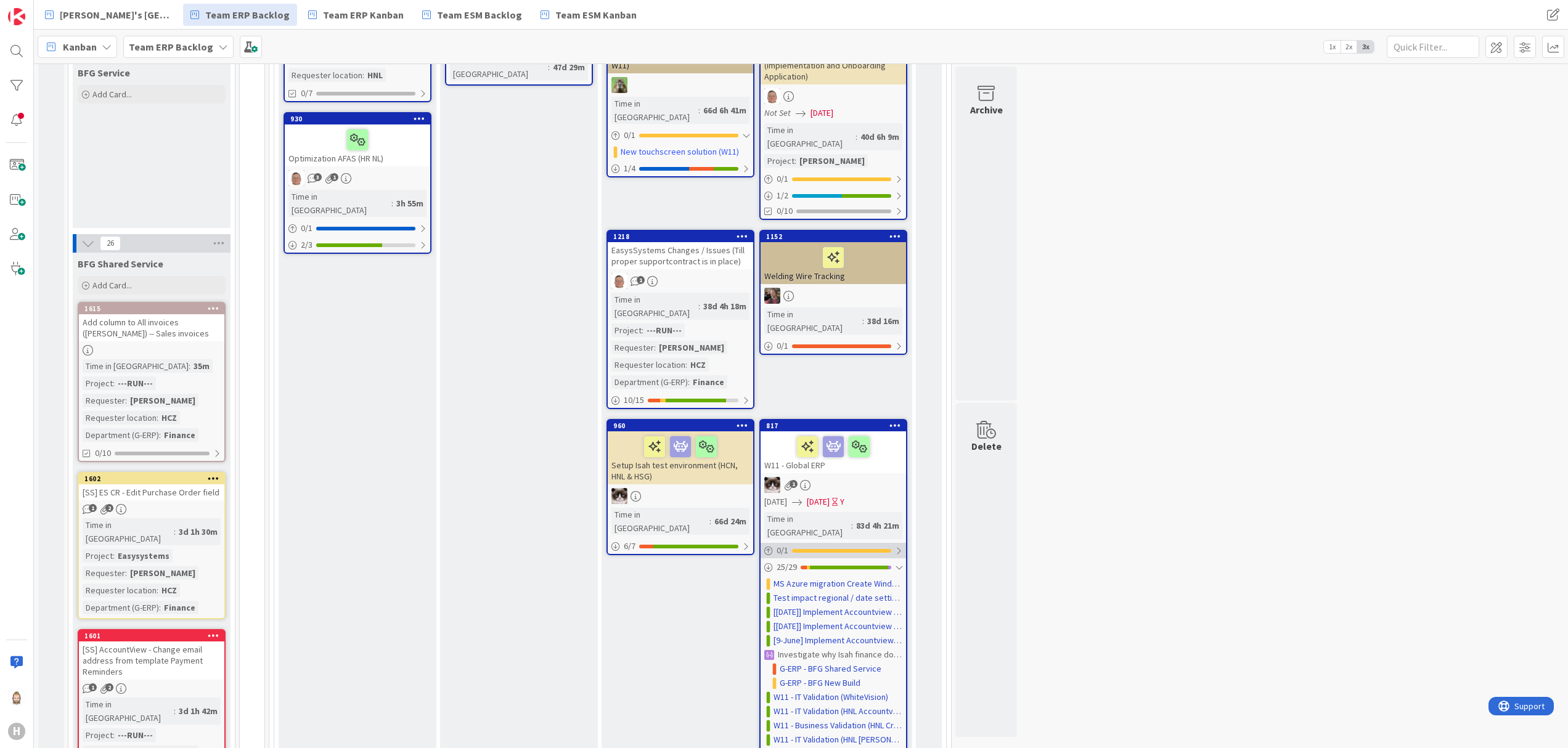
click at [890, 543] on div "0 / 1" at bounding box center [833, 550] width 146 height 15
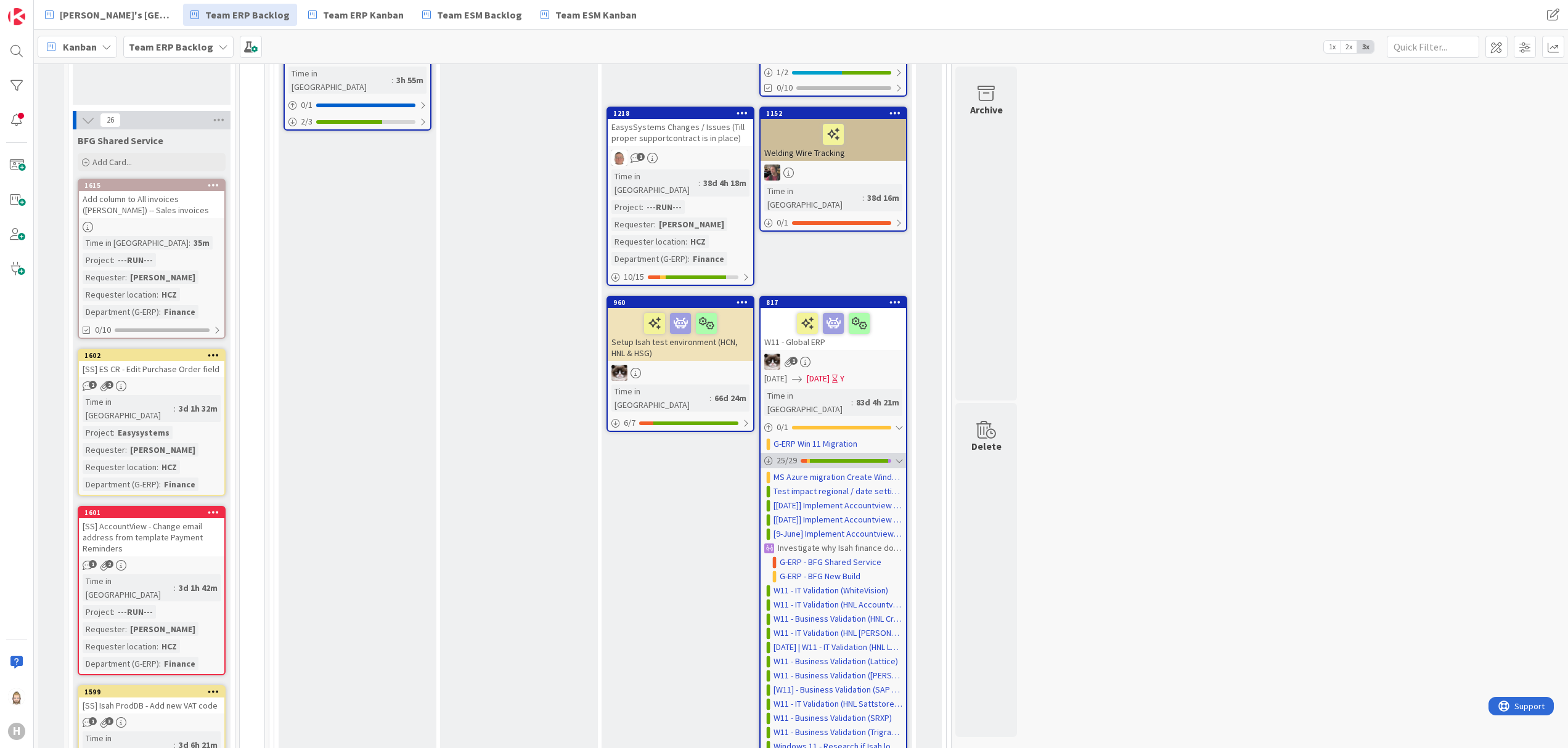
click at [883, 459] on div at bounding box center [849, 461] width 79 height 4
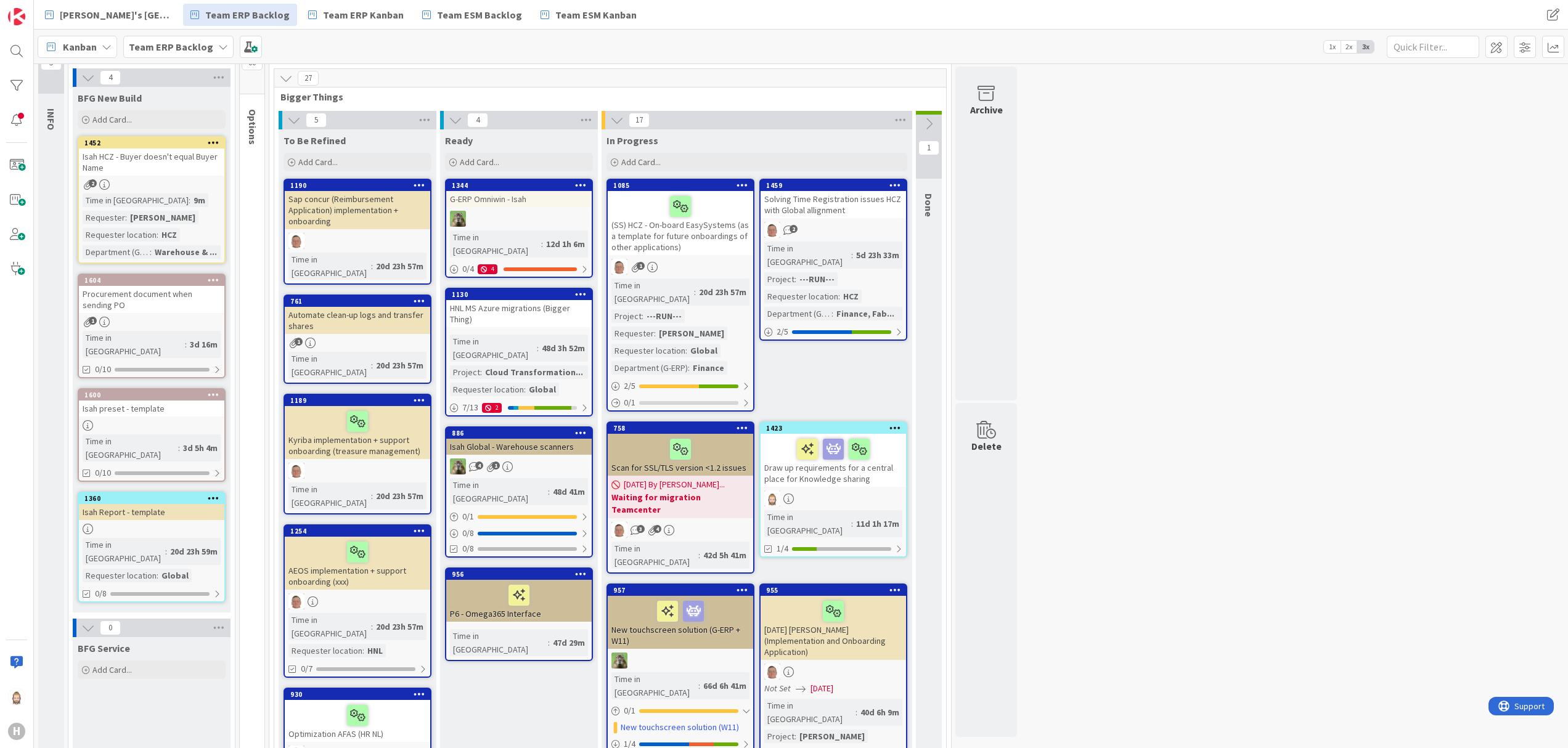
scroll to position [0, 0]
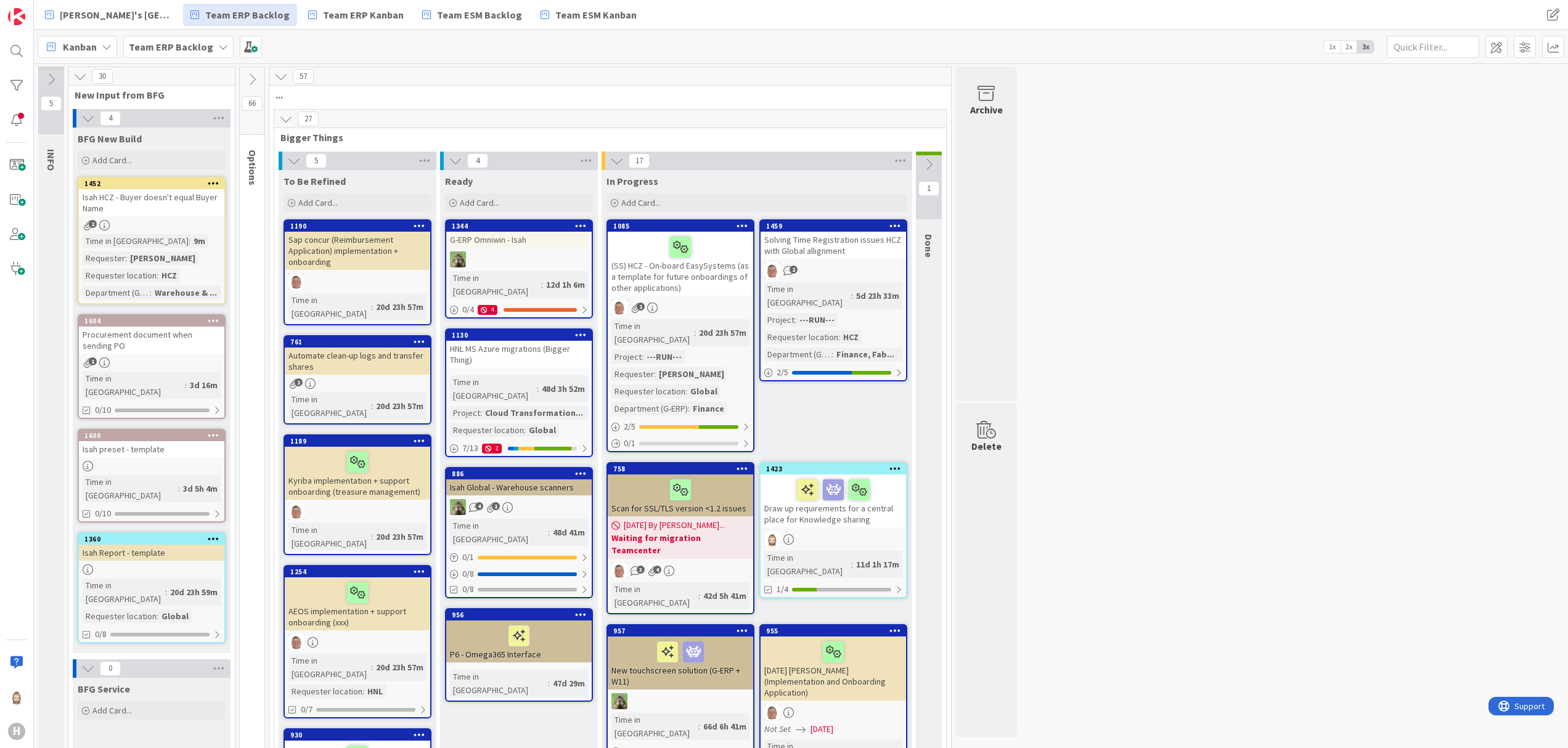
click at [174, 47] on b "Team ERP Backlog" at bounding box center [171, 47] width 85 height 12
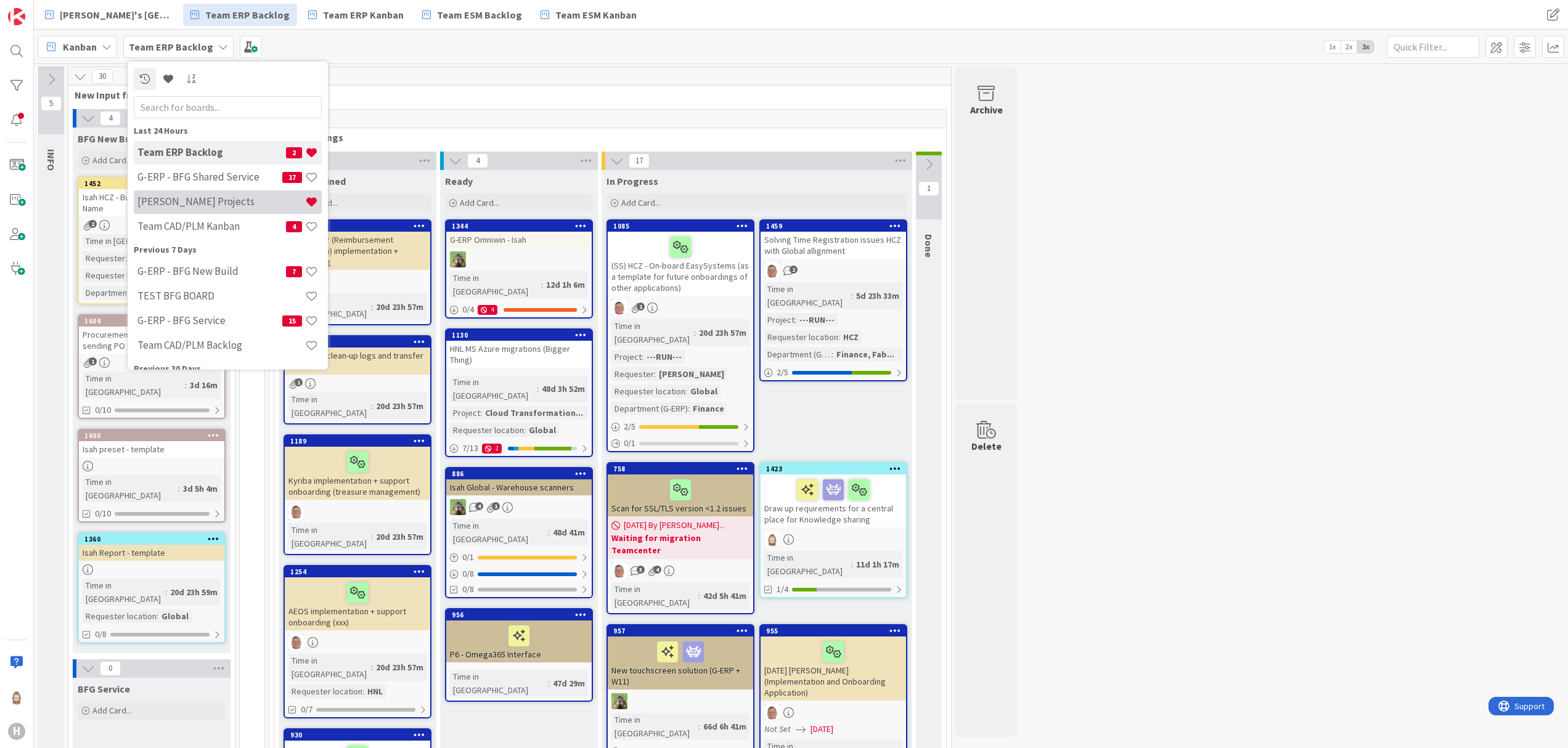
click at [238, 205] on h4 "[PERSON_NAME] Projects" at bounding box center [221, 201] width 168 height 12
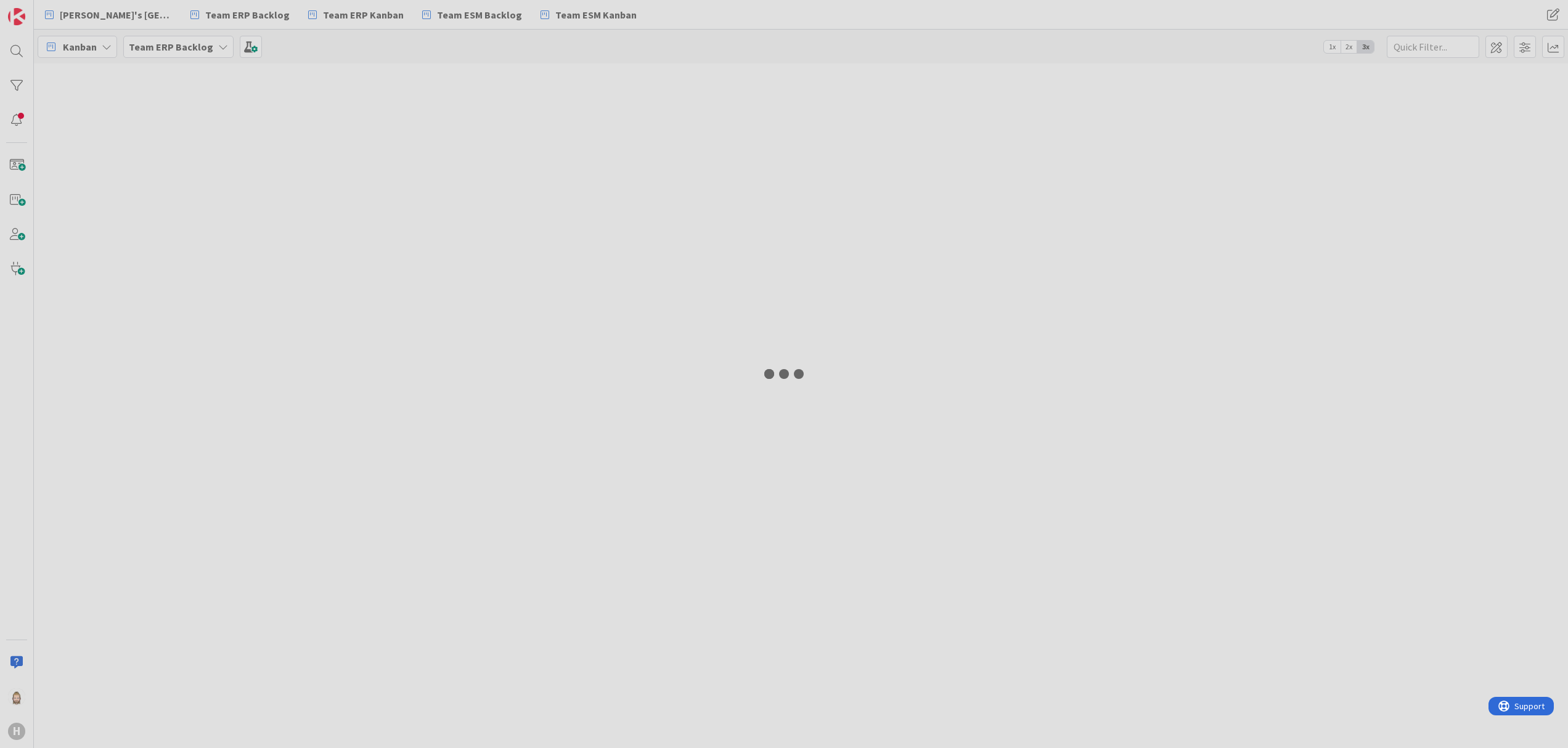
type input "w11"
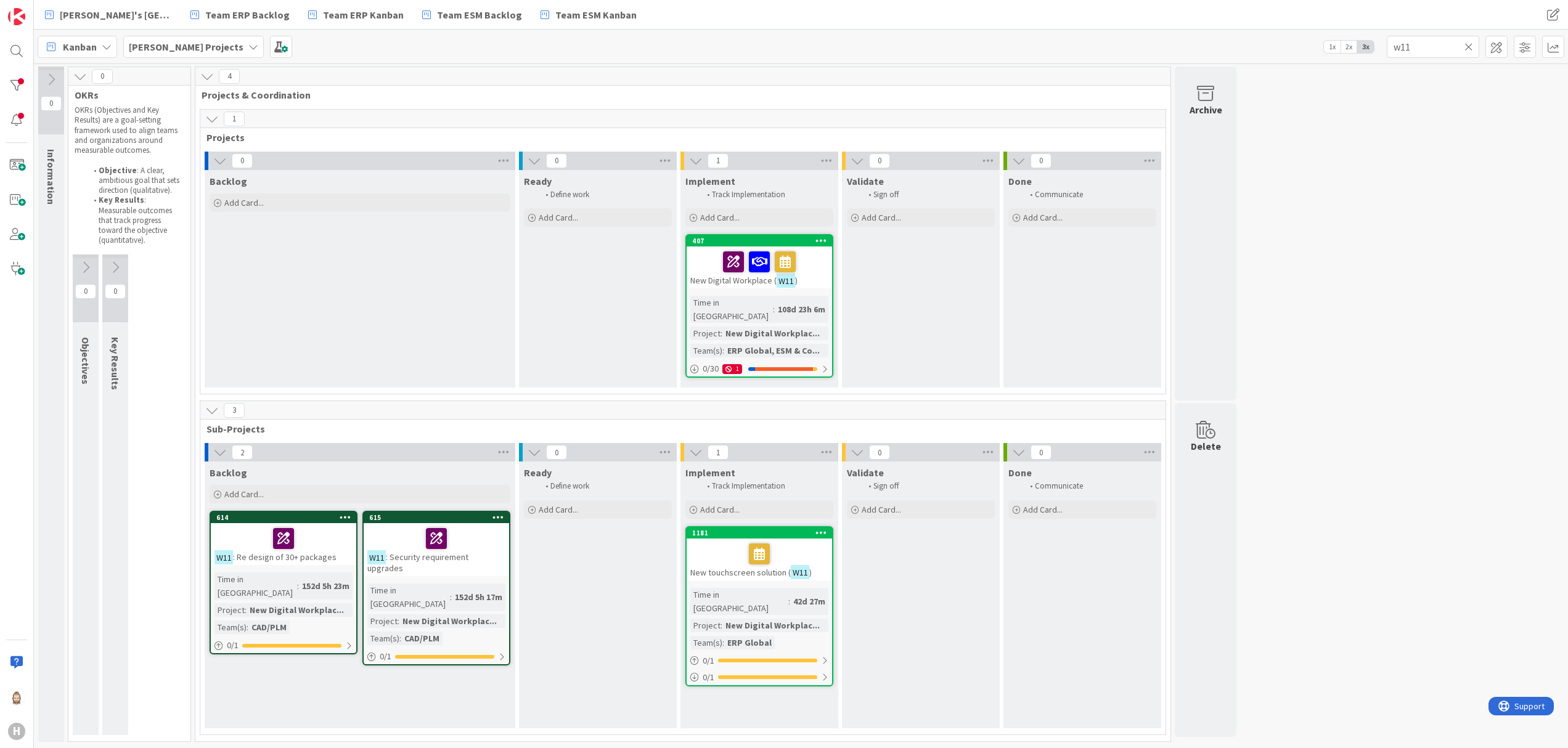
click at [76, 50] on span "Kanban" at bounding box center [80, 47] width 34 height 15
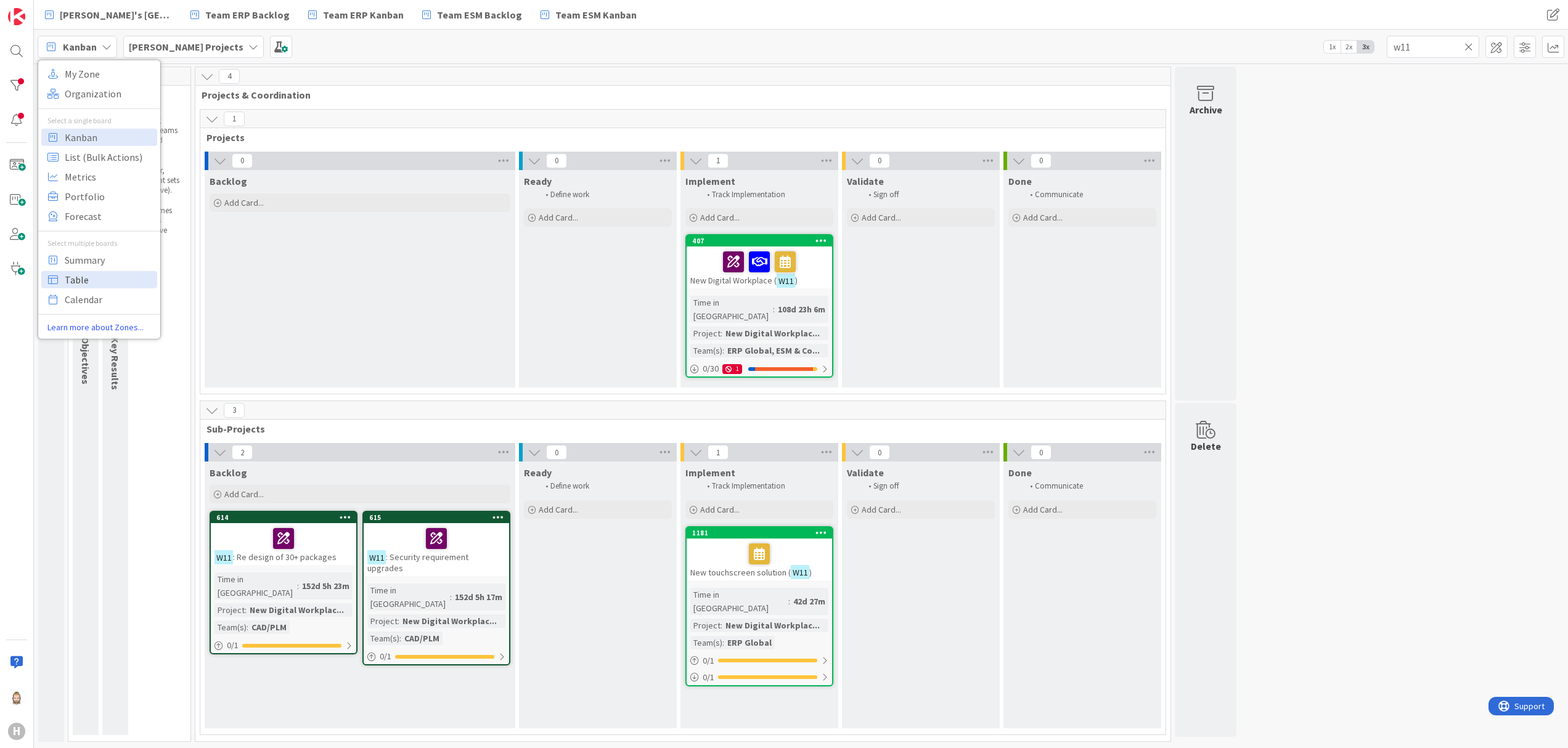
click at [133, 279] on span "Table" at bounding box center [109, 279] width 89 height 19
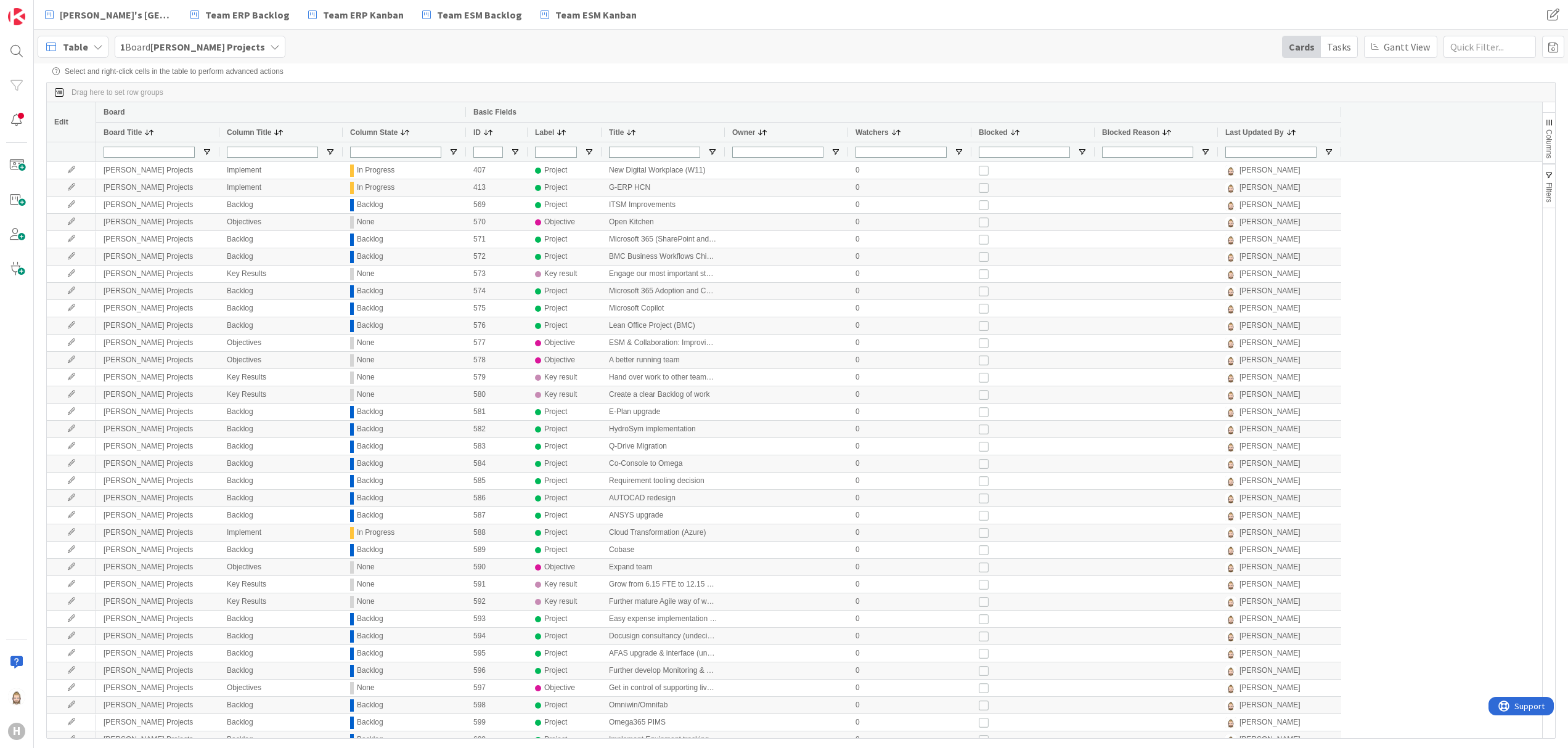
click at [595, 149] on div at bounding box center [564, 151] width 74 height 19
click at [590, 150] on span "Open Filter Menu" at bounding box center [589, 152] width 10 height 10
click at [592, 223] on input "Filter List" at bounding box center [590, 218] width 10 height 10
checkbox input "false"
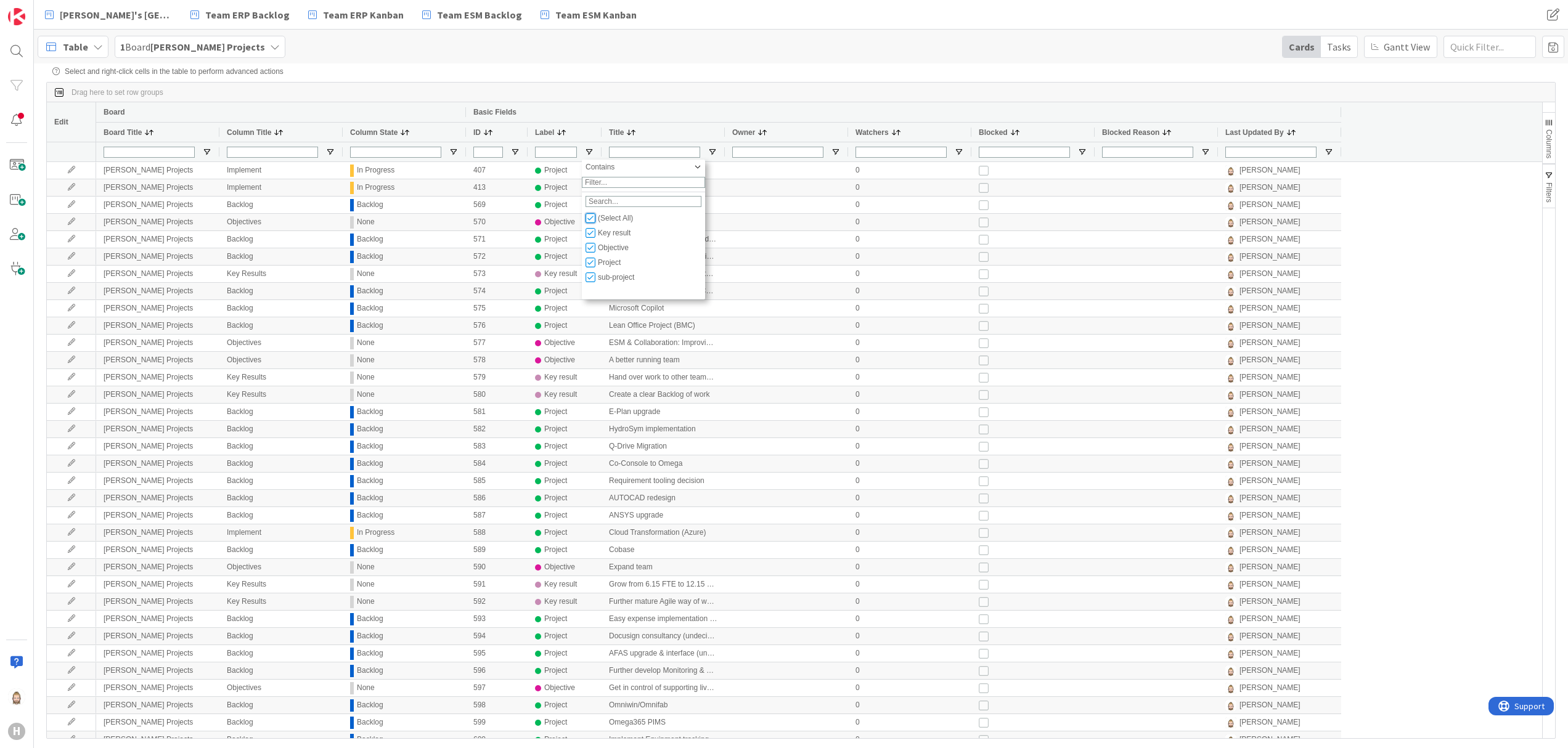
checkbox input "false"
type input "(0)"
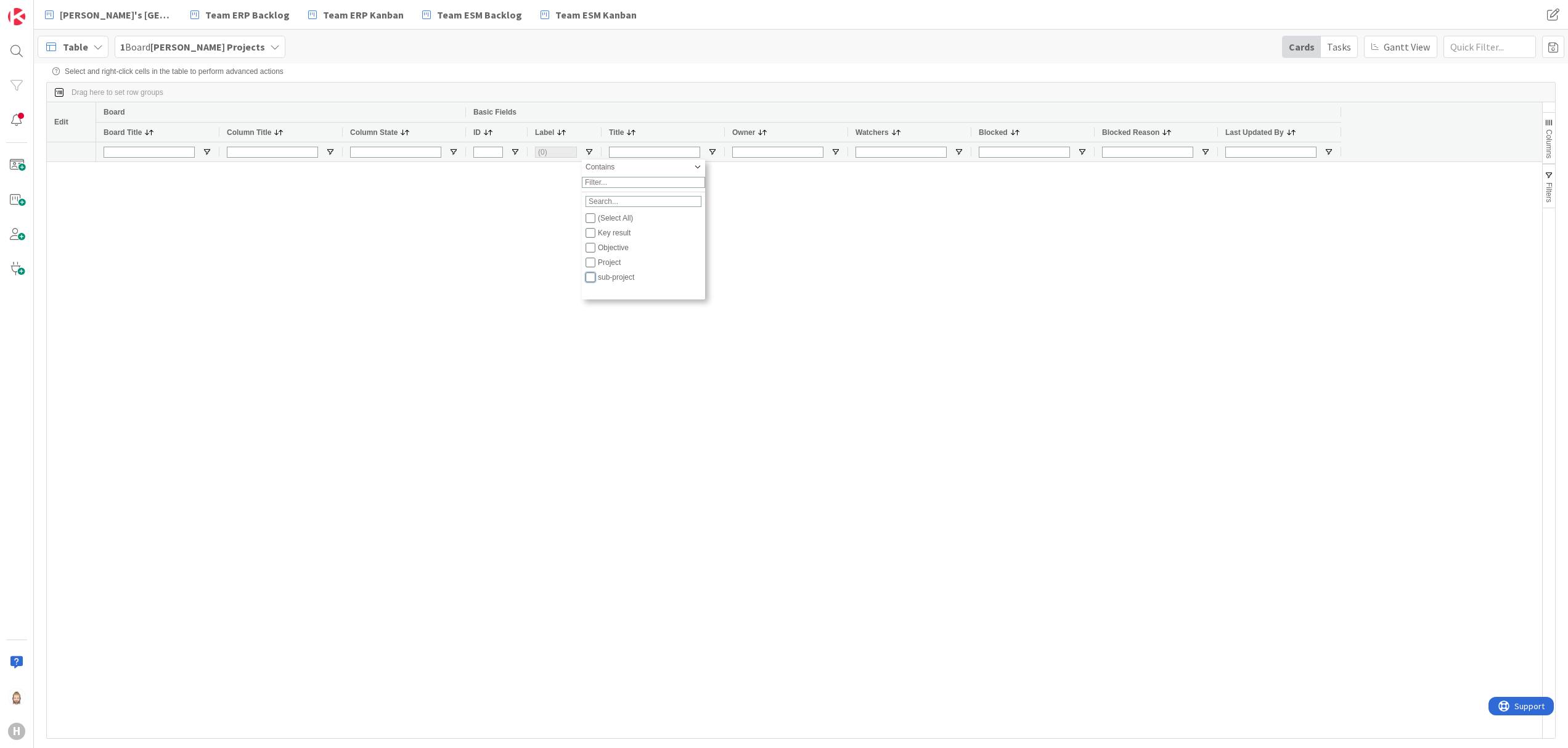
click at [589, 282] on input "Filter List" at bounding box center [590, 277] width 10 height 10
checkbox input "true"
checkbox input "false"
type input "(1) sub-project"
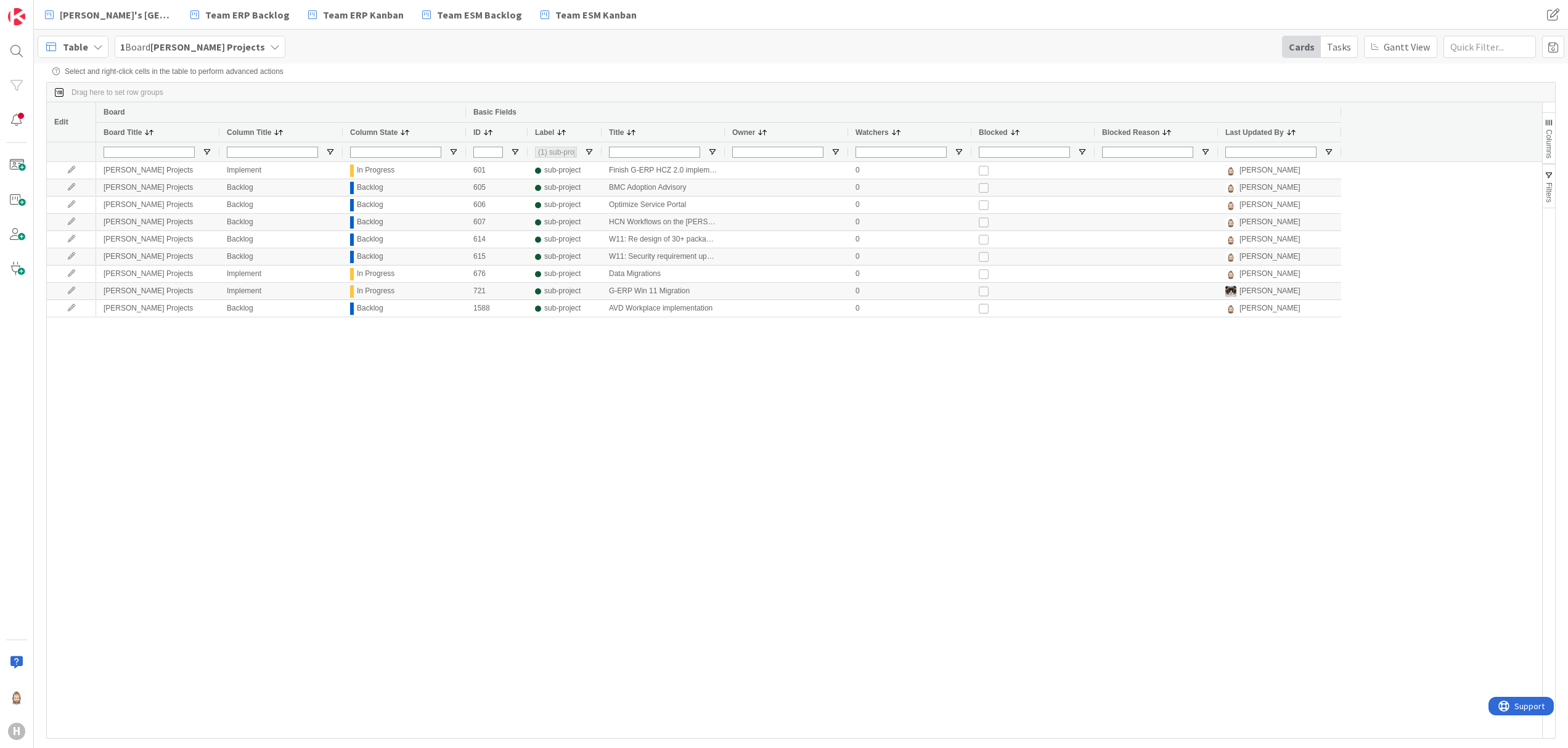
click at [617, 408] on div "[PERSON_NAME] Projects Implement In Progress 601 sub-project Finish G-ERP HCZ 2…" at bounding box center [819, 450] width 1446 height 576
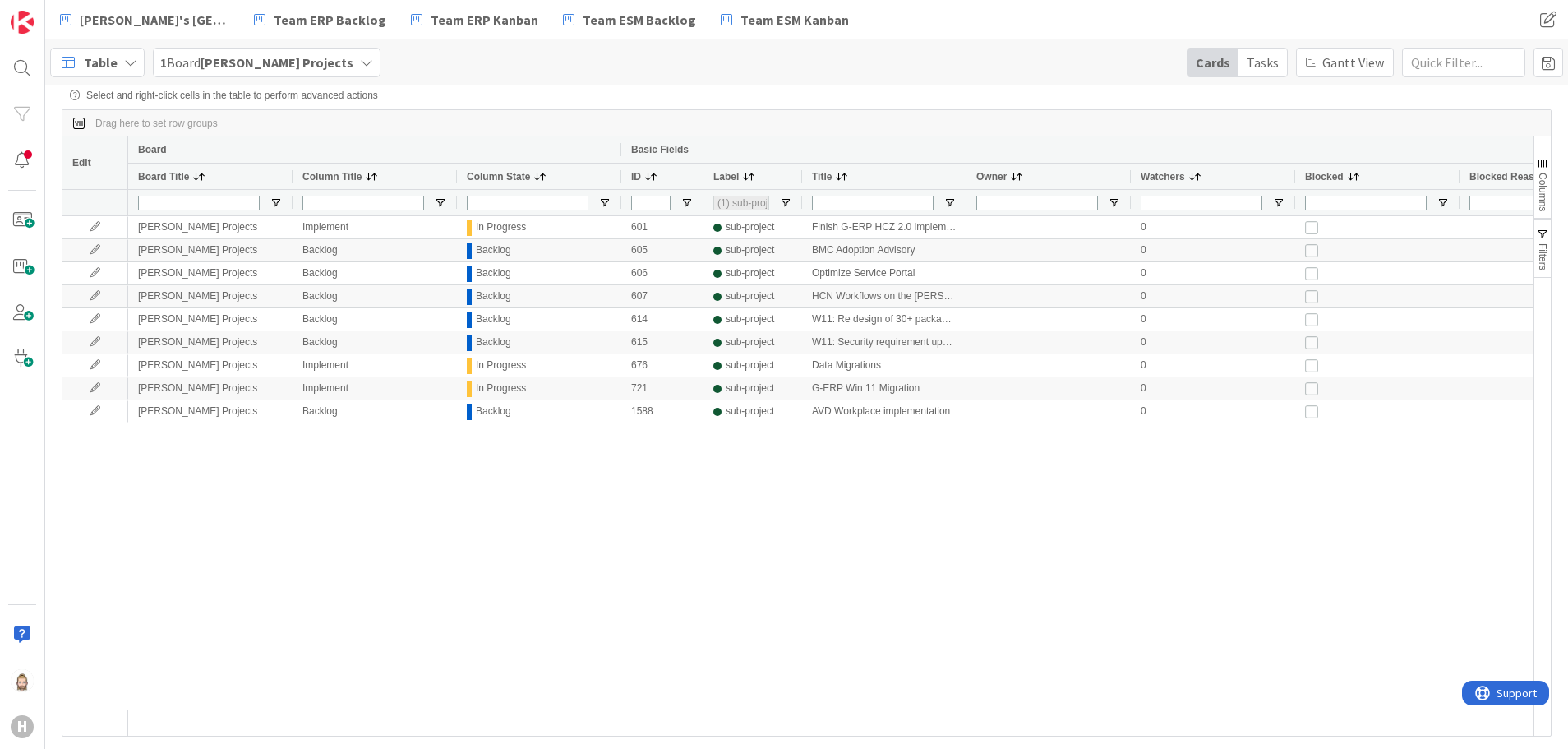
click at [298, 64] on b "[PERSON_NAME] Projects" at bounding box center [276, 63] width 153 height 16
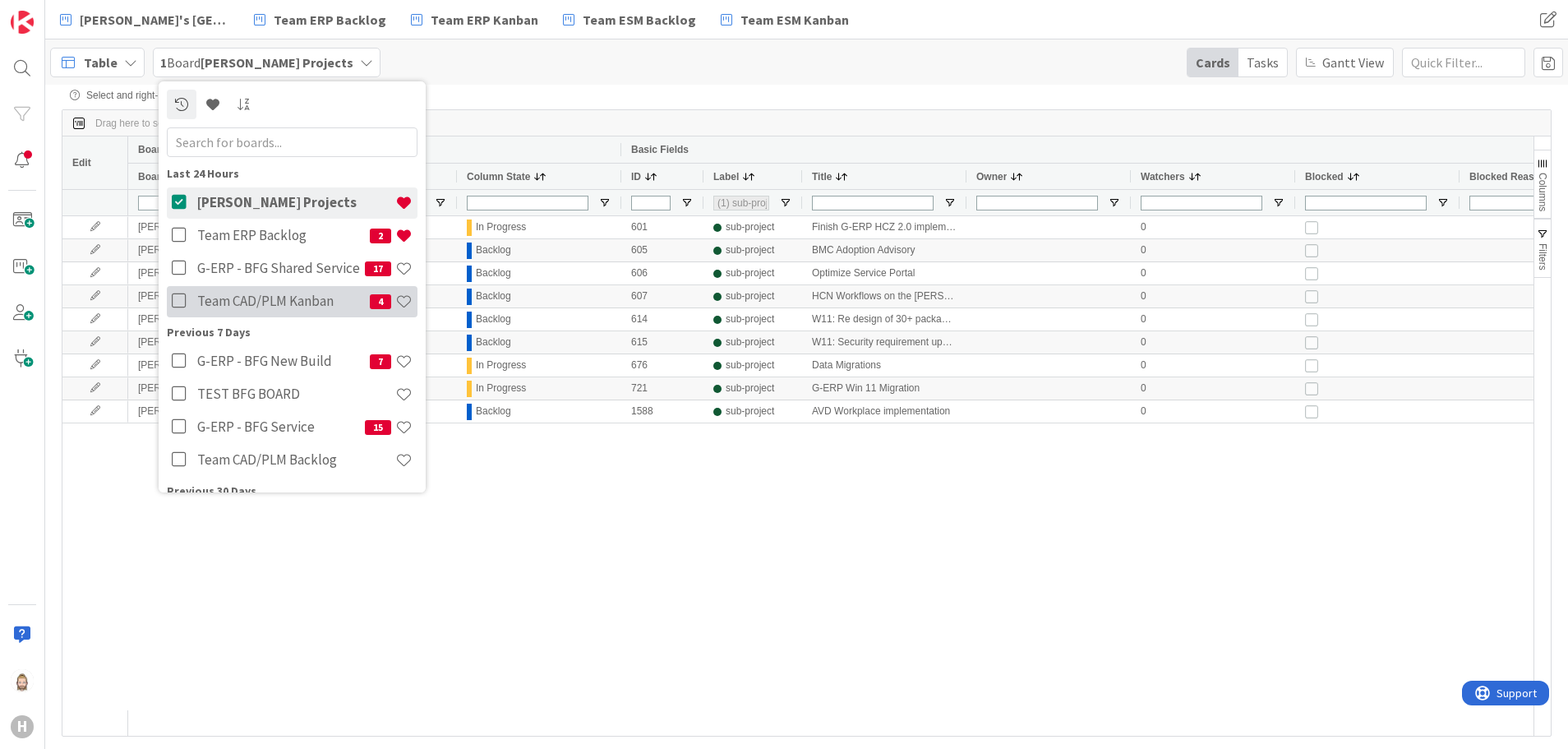
click at [300, 287] on div "Team CAD/PLM Kanban 4" at bounding box center [305, 302] width 225 height 31
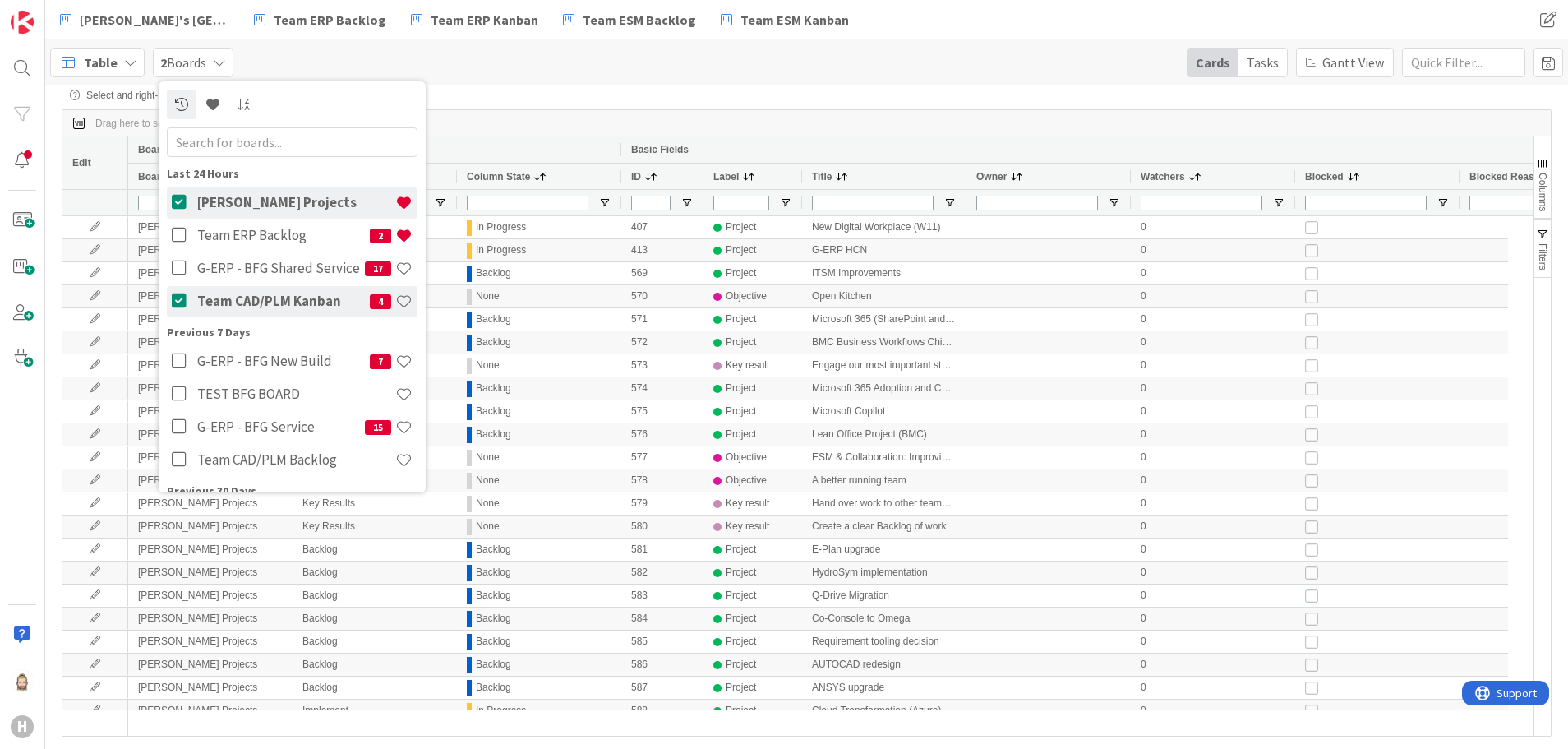
click at [610, 84] on div "Table 2 Boards Last 24 Hours [PERSON_NAME] Projects Team ERP Backlog 2 G-ERP - …" at bounding box center [807, 62] width 1522 height 46
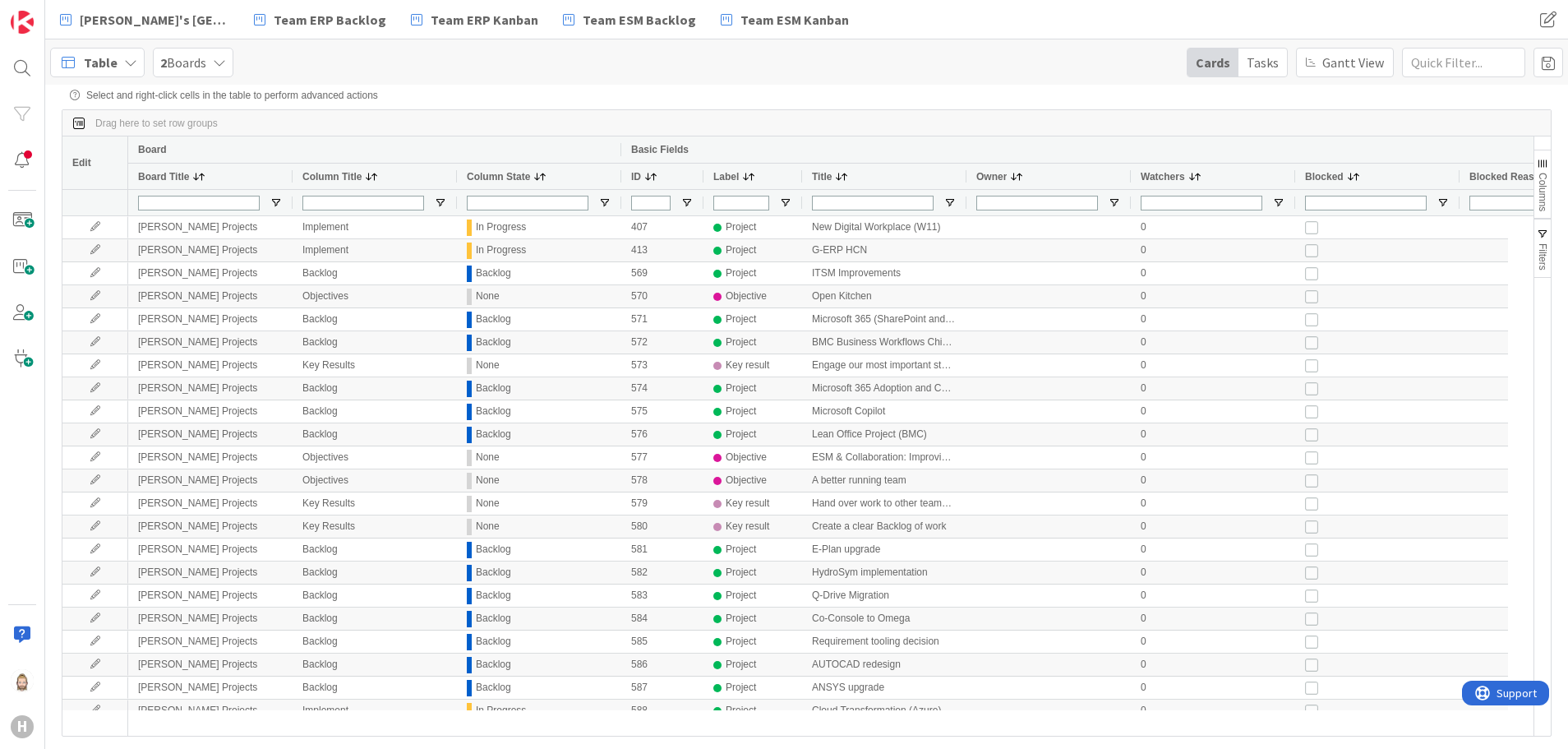
click at [121, 66] on div "Table" at bounding box center [97, 62] width 95 height 30
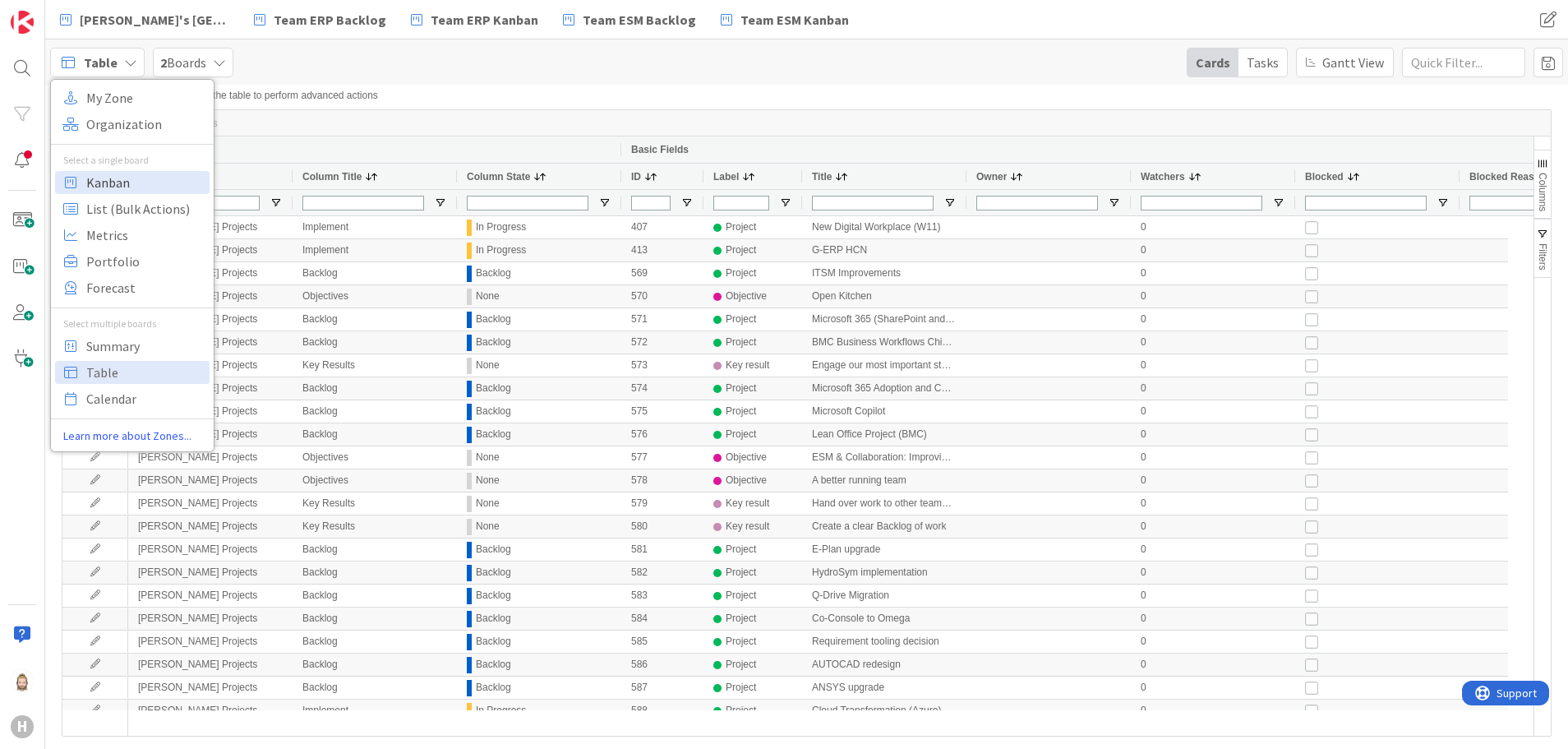
click at [138, 181] on span "Kanban" at bounding box center [145, 183] width 118 height 25
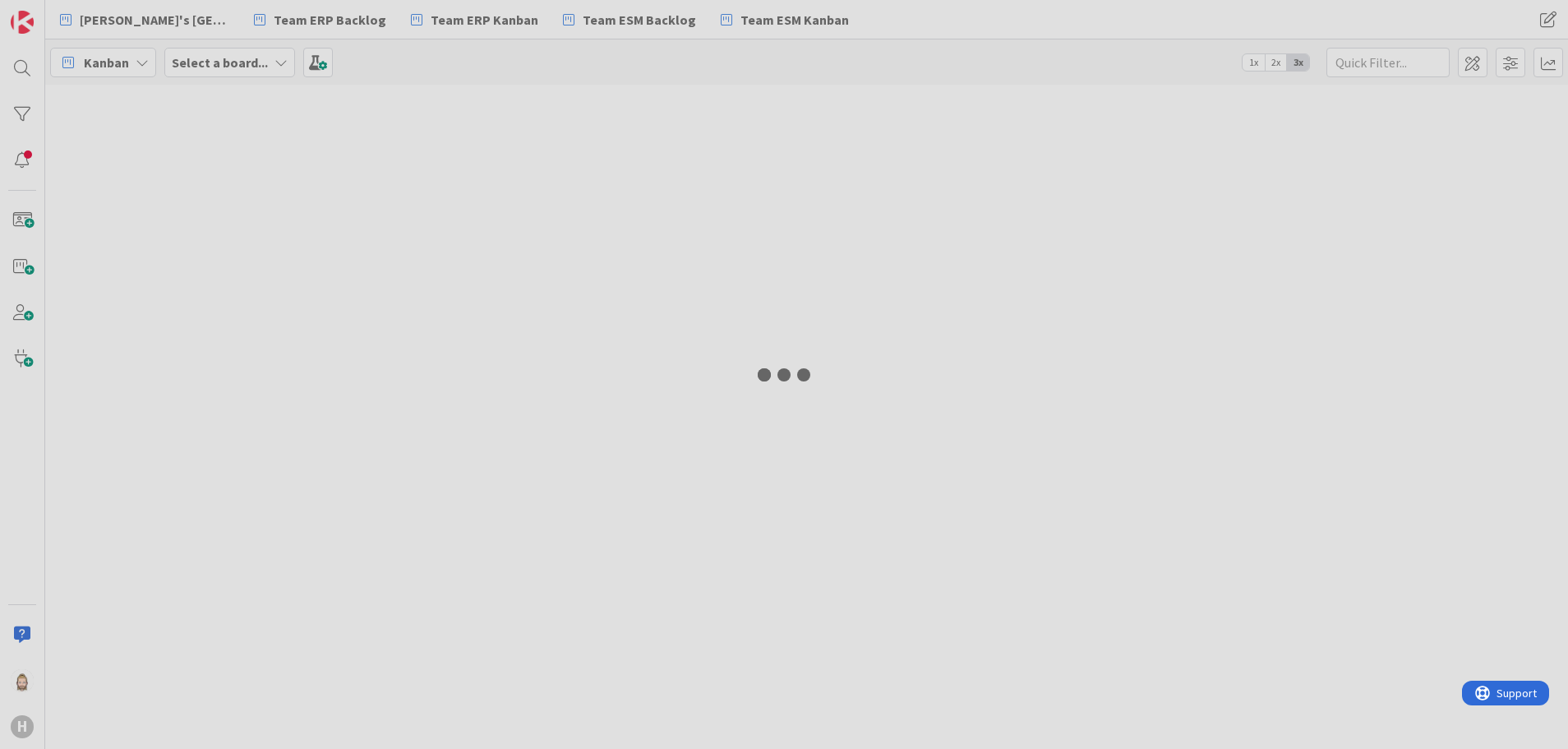
type input "w11"
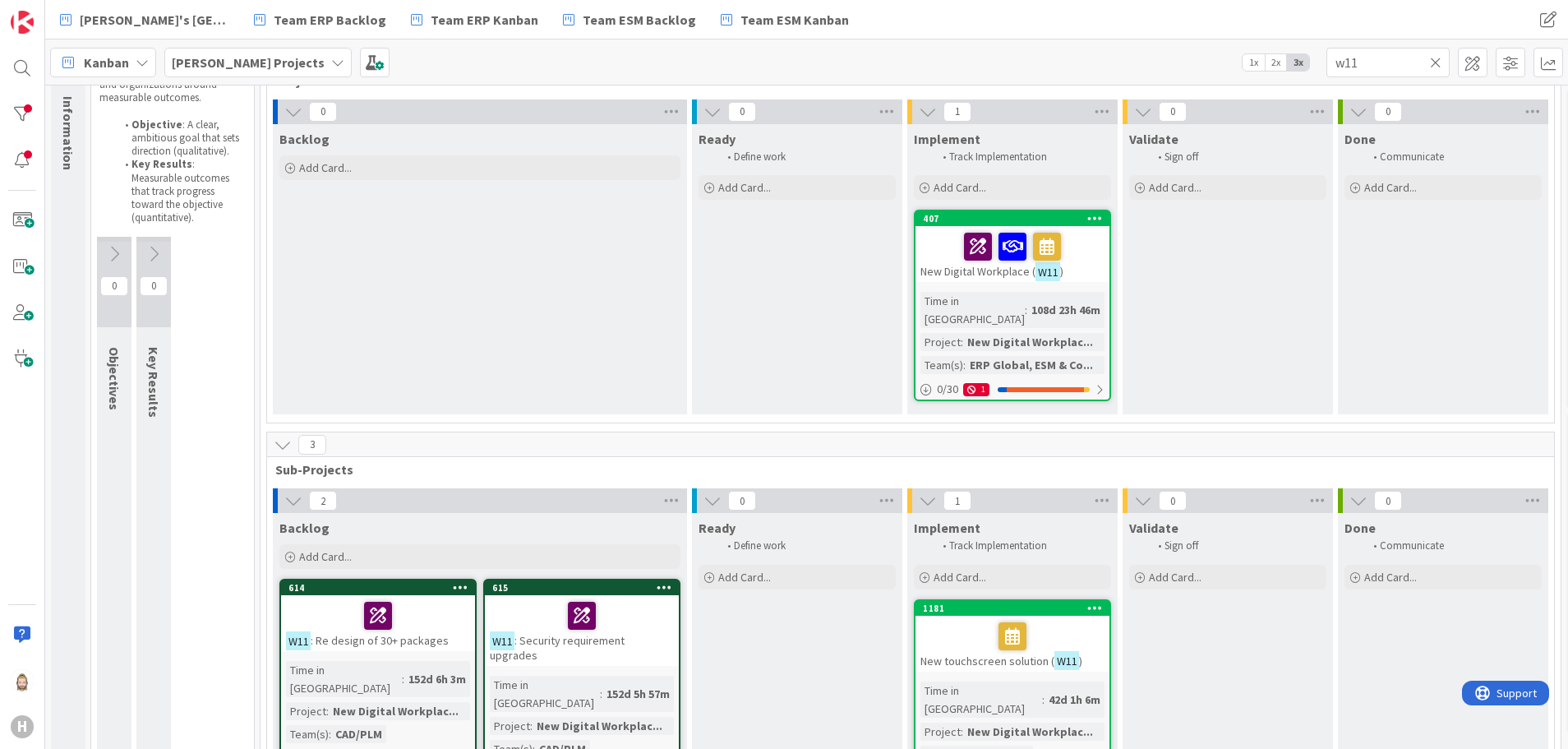
scroll to position [189, 0]
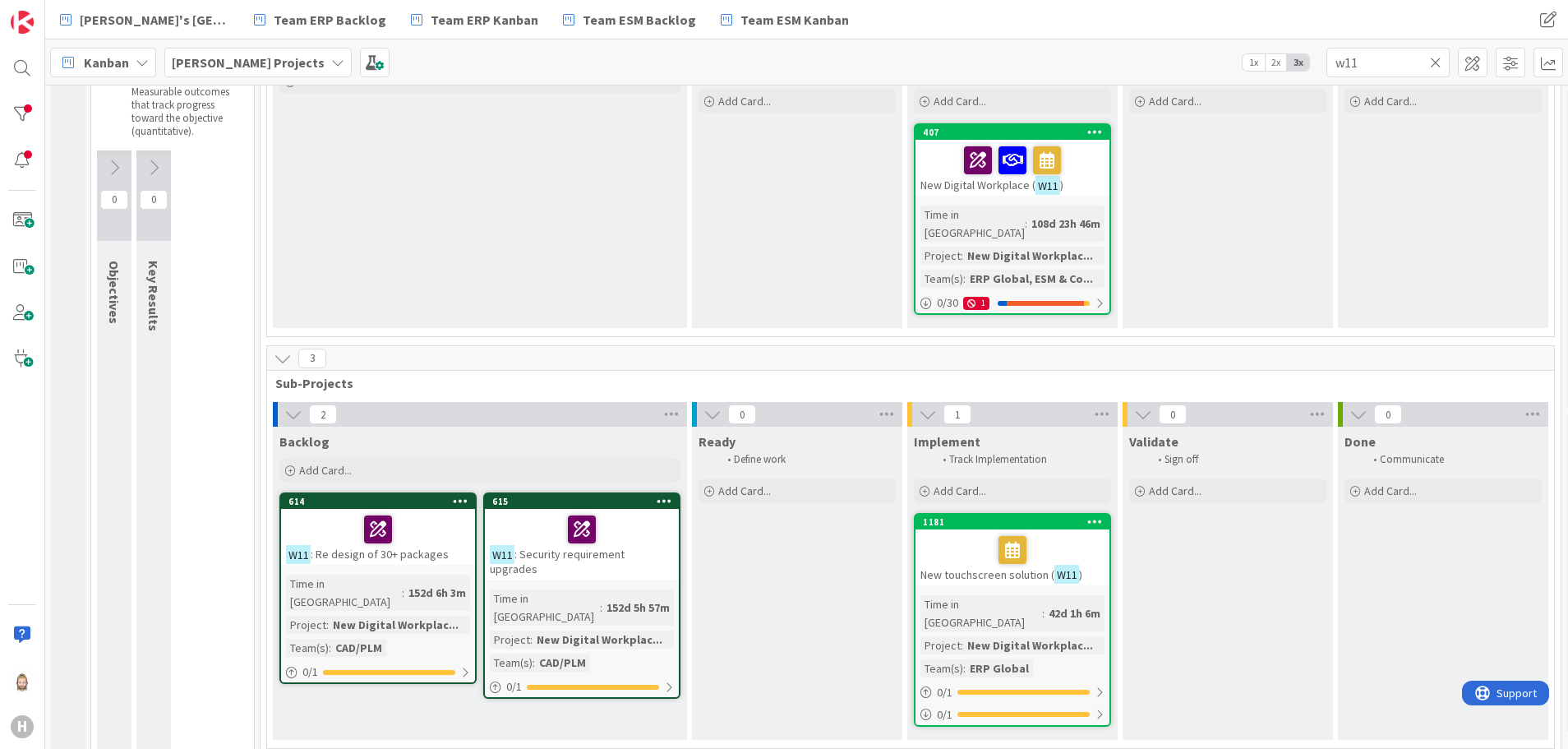
click at [254, 62] on b "[PERSON_NAME] Projects" at bounding box center [248, 63] width 153 height 16
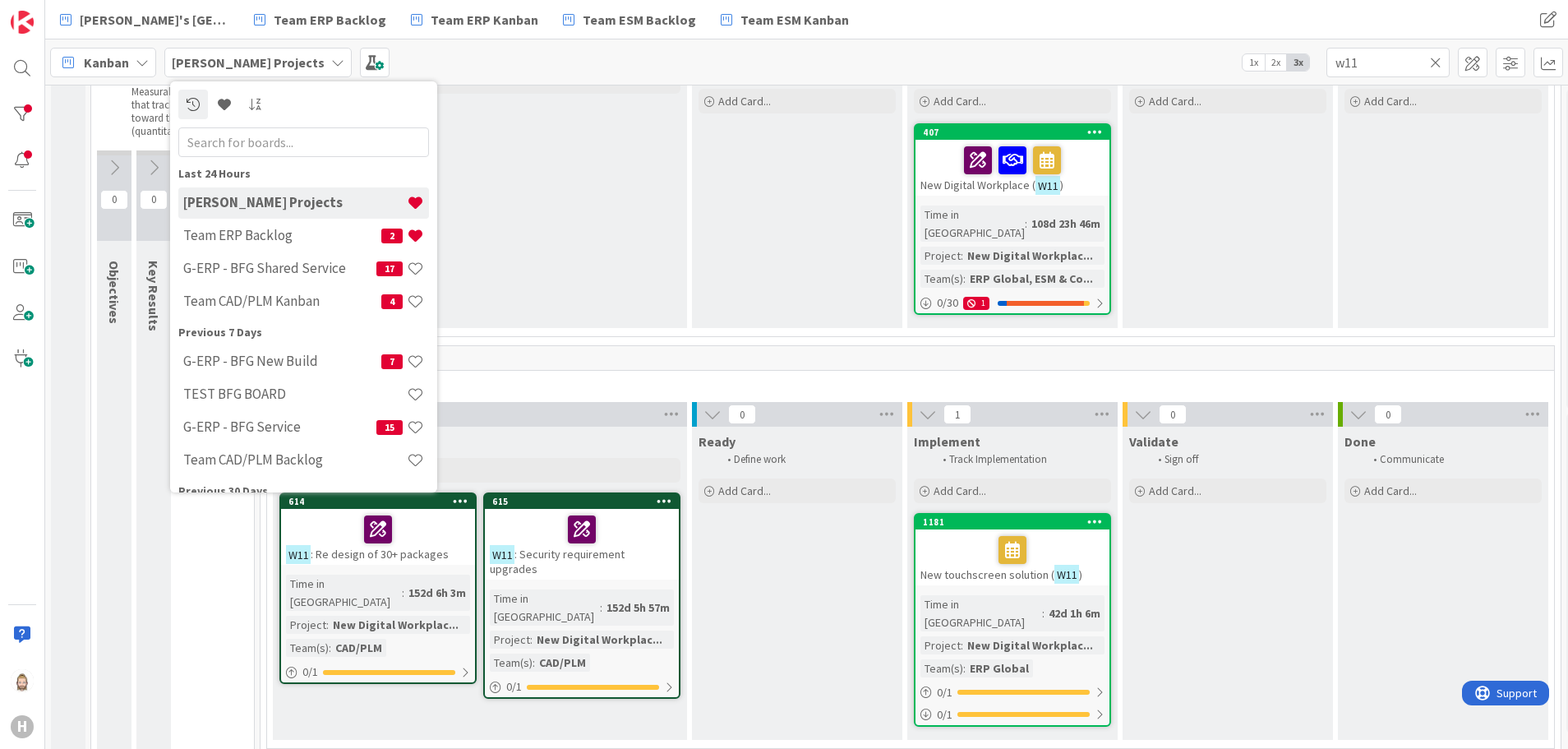
click at [691, 162] on div "0 Ready Define work Add Card..." at bounding box center [797, 174] width 216 height 323
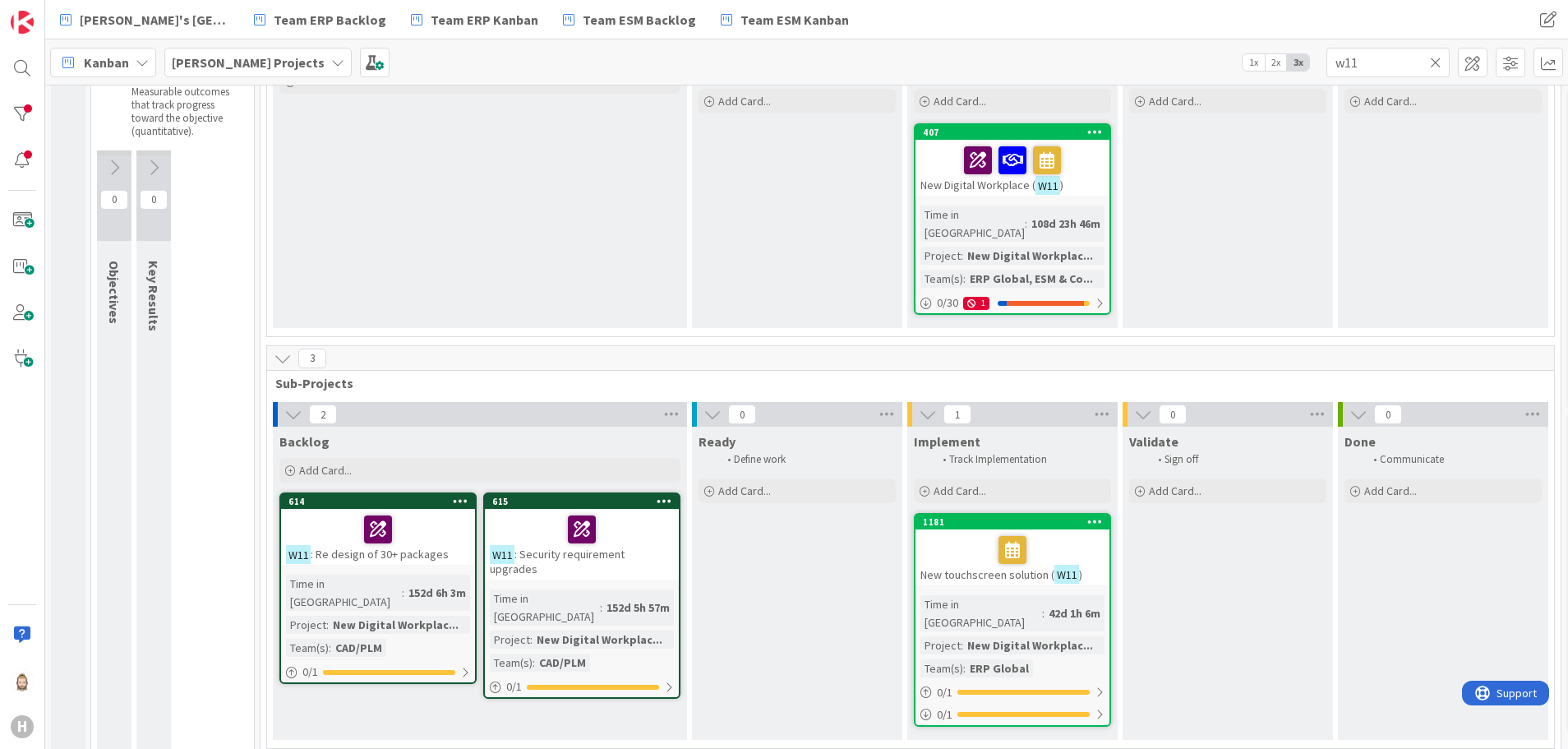
click at [211, 64] on b "[PERSON_NAME] Projects" at bounding box center [248, 63] width 153 height 16
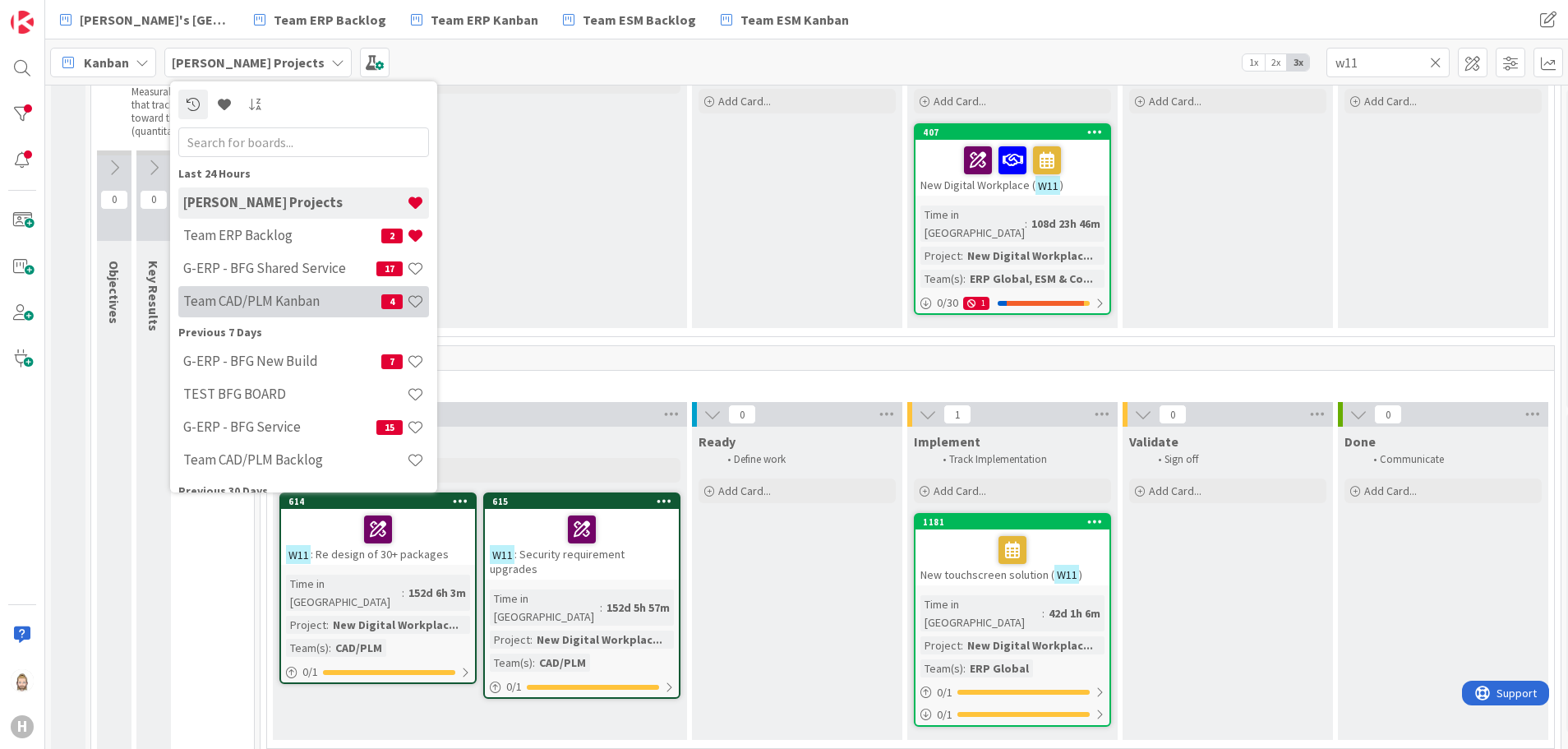
click at [283, 295] on h4 "Team CAD/PLM Kanban" at bounding box center [282, 301] width 198 height 16
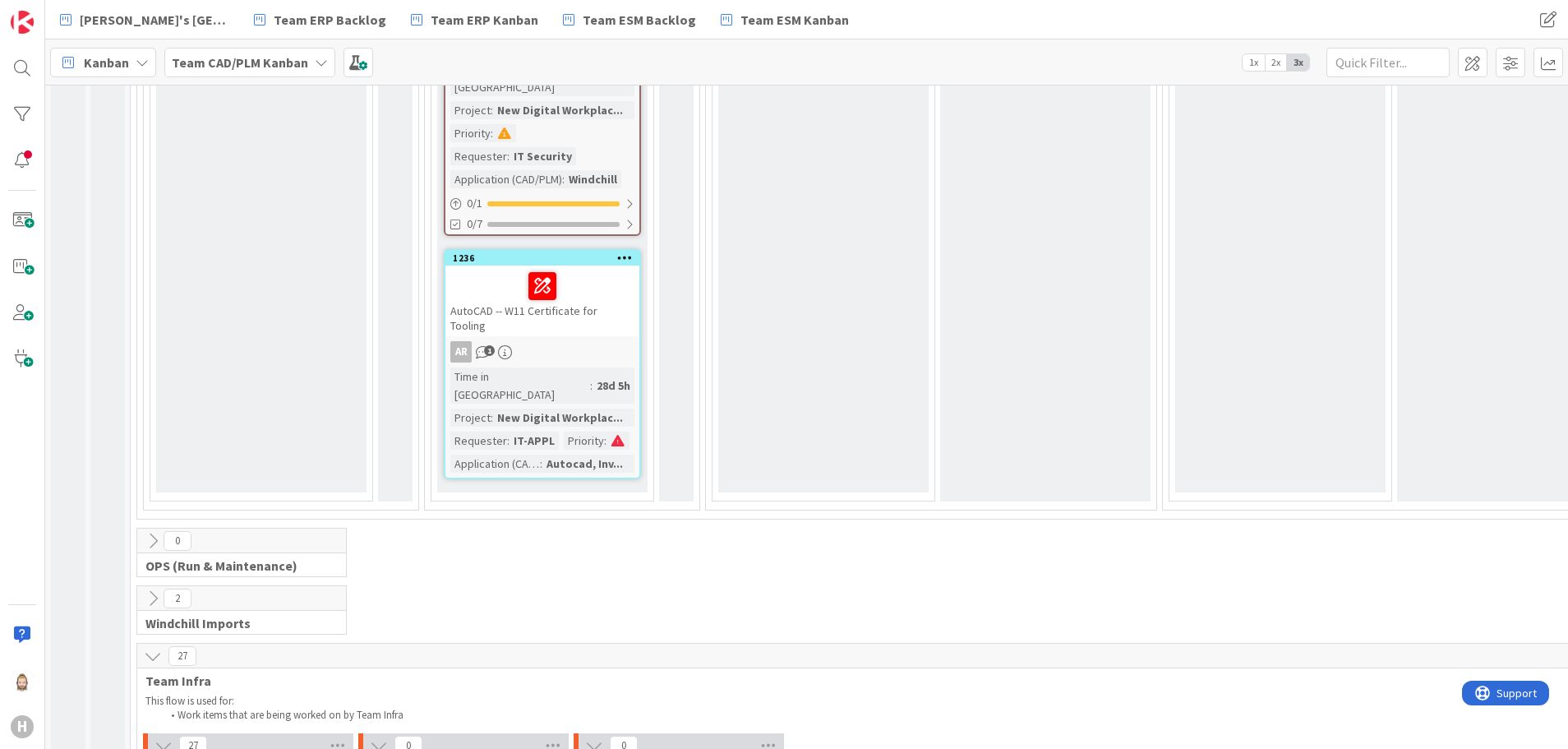
scroll to position [3082, 0]
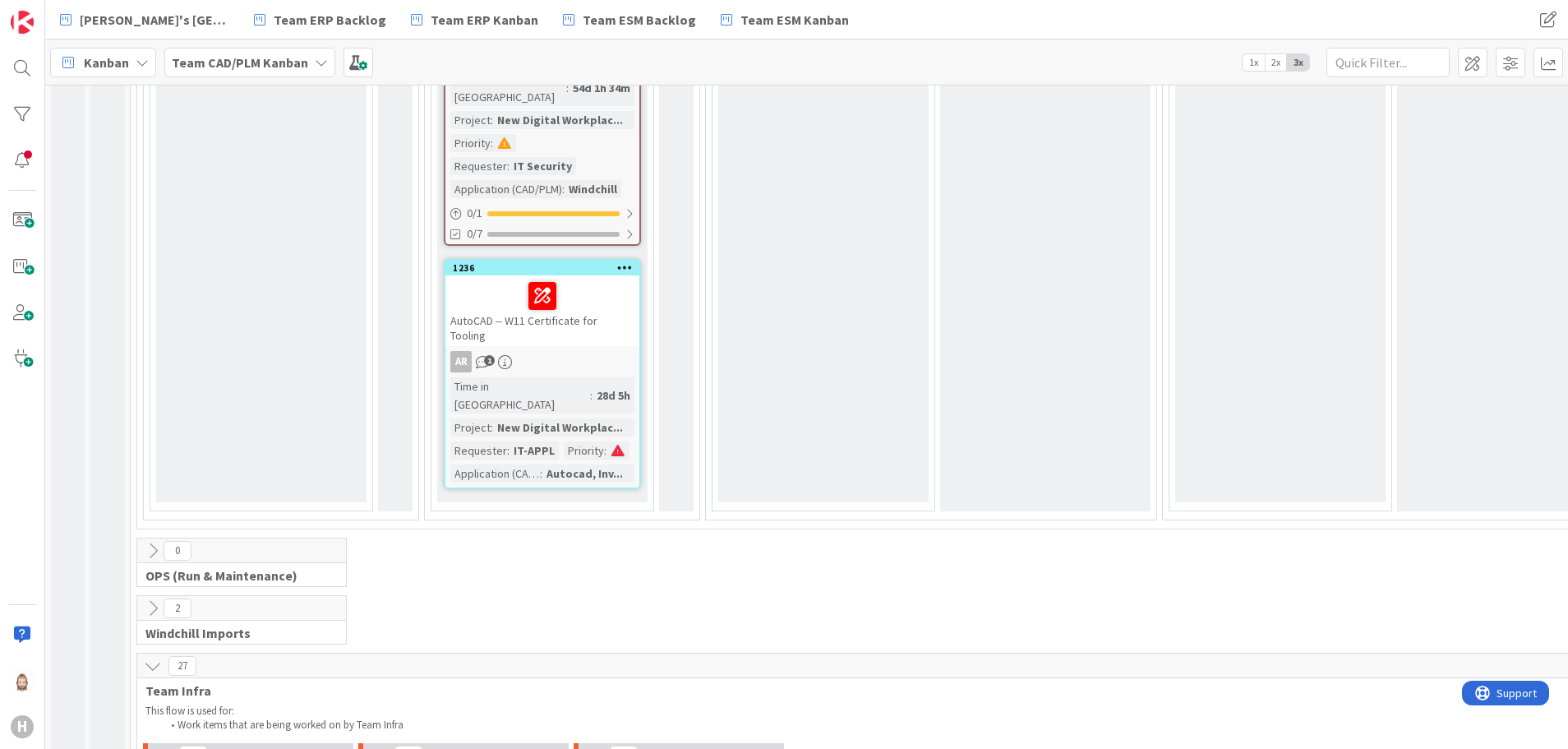
click at [156, 600] on icon at bounding box center [153, 609] width 18 height 18
click at [407, 747] on button at bounding box center [395, 760] width 35 height 25
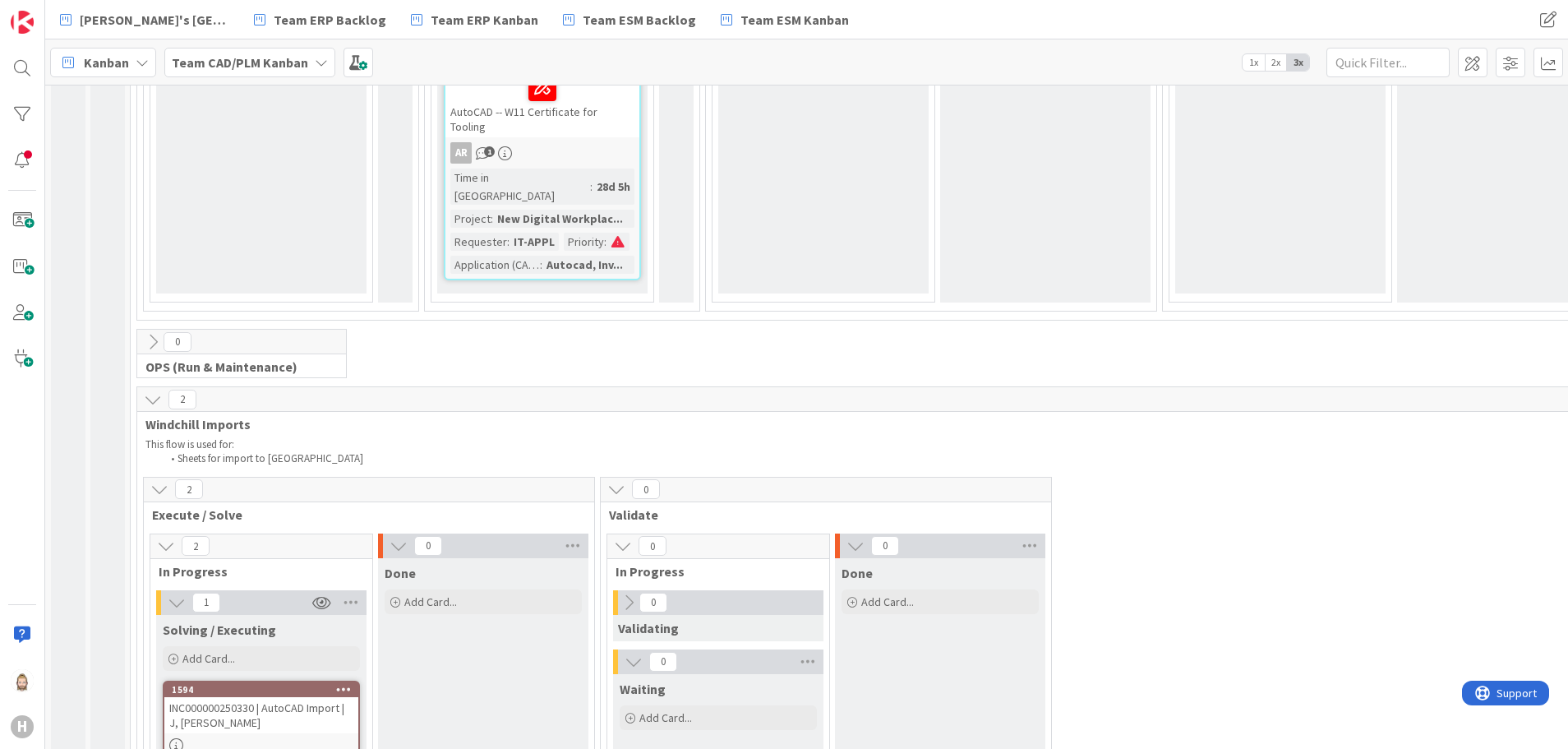
scroll to position [3329, 0]
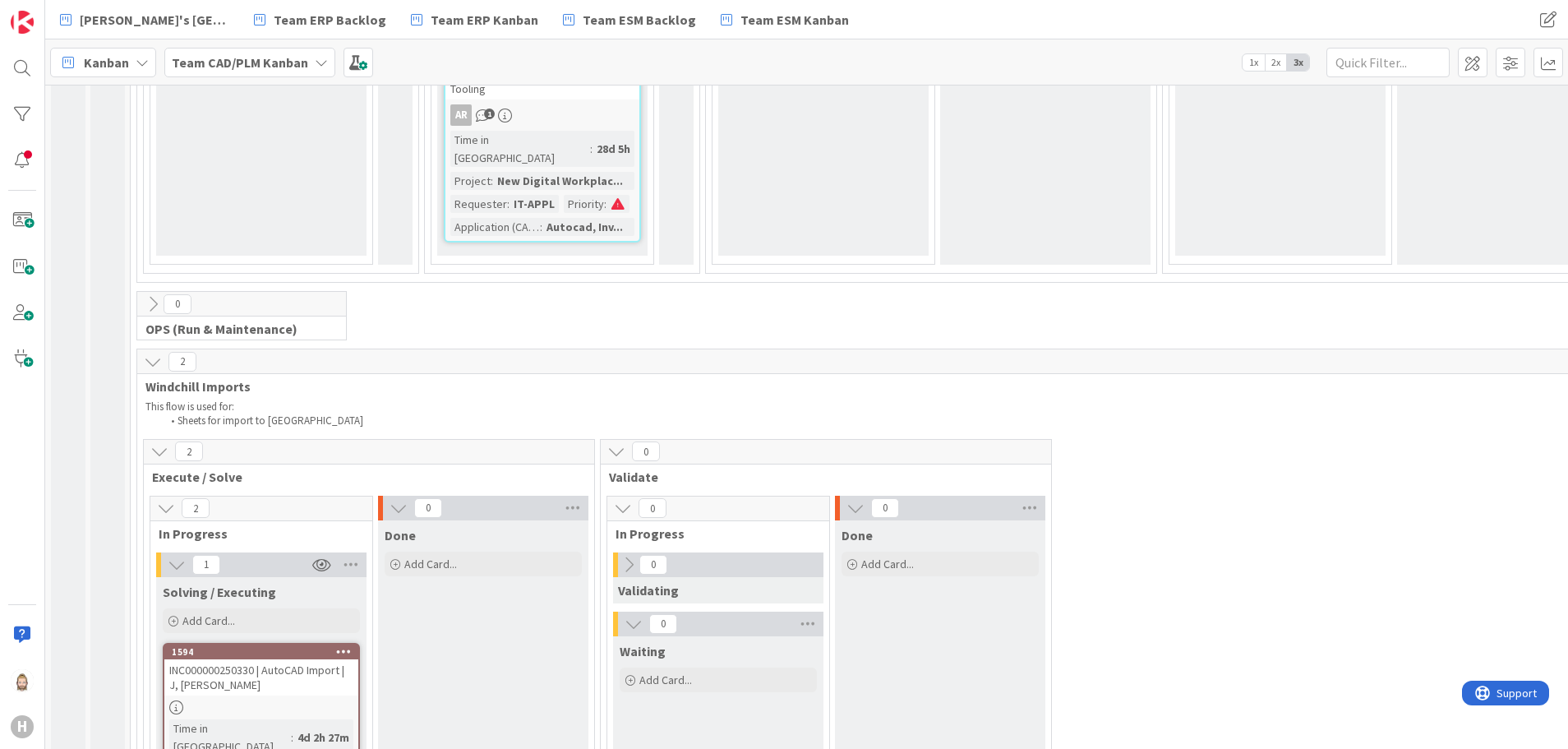
click at [626, 556] on icon at bounding box center [629, 565] width 18 height 18
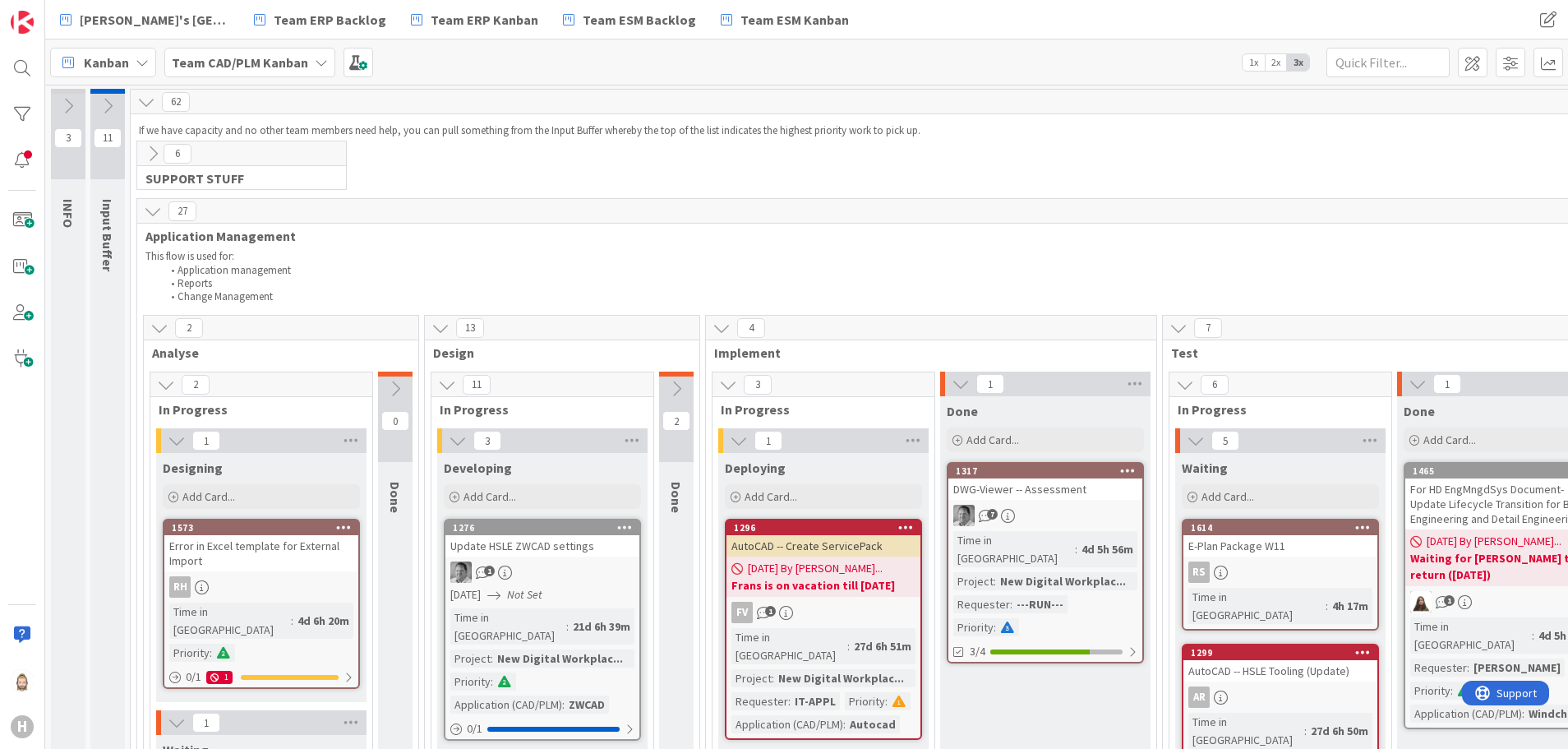
scroll to position [247, 0]
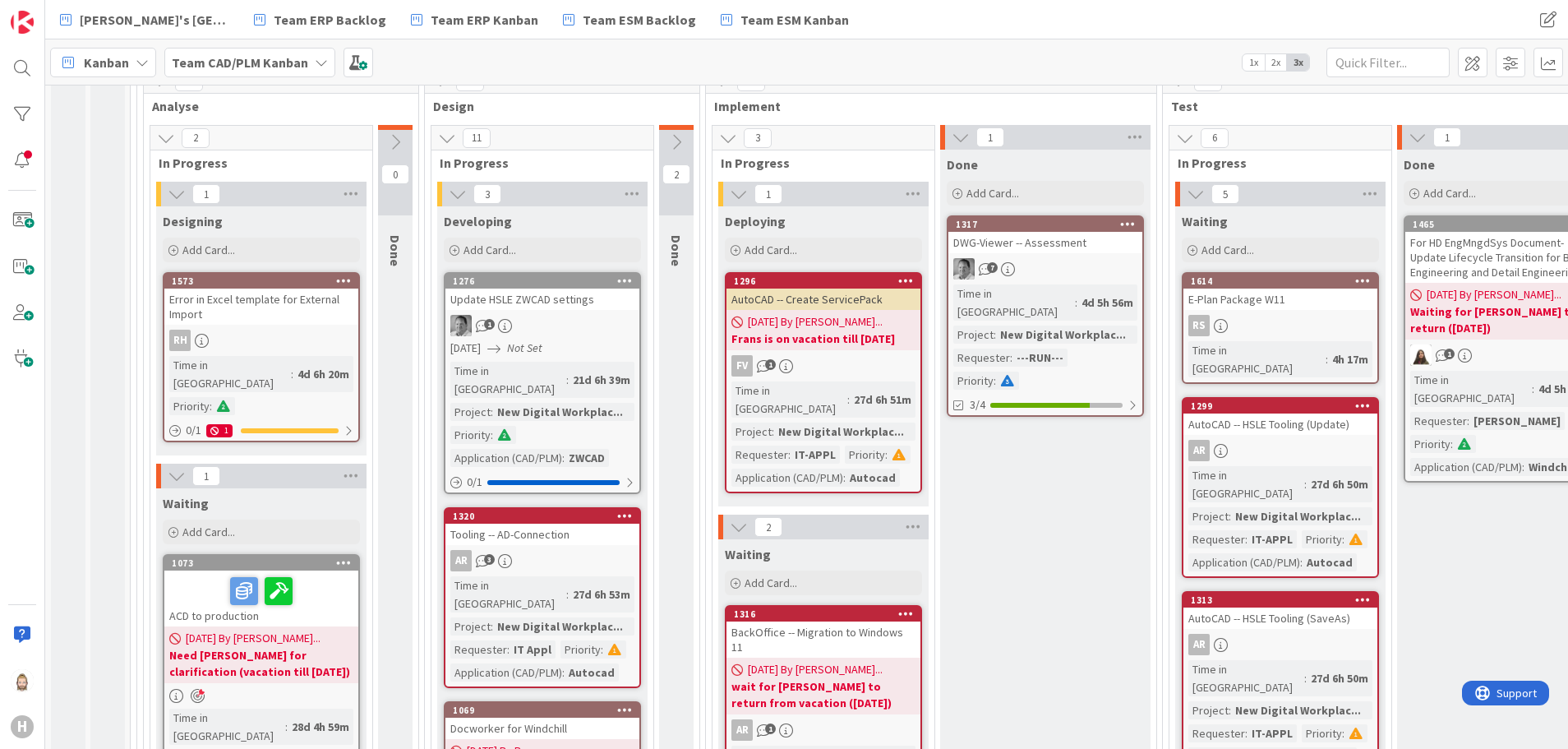
click at [605, 330] on div "1" at bounding box center [542, 326] width 194 height 21
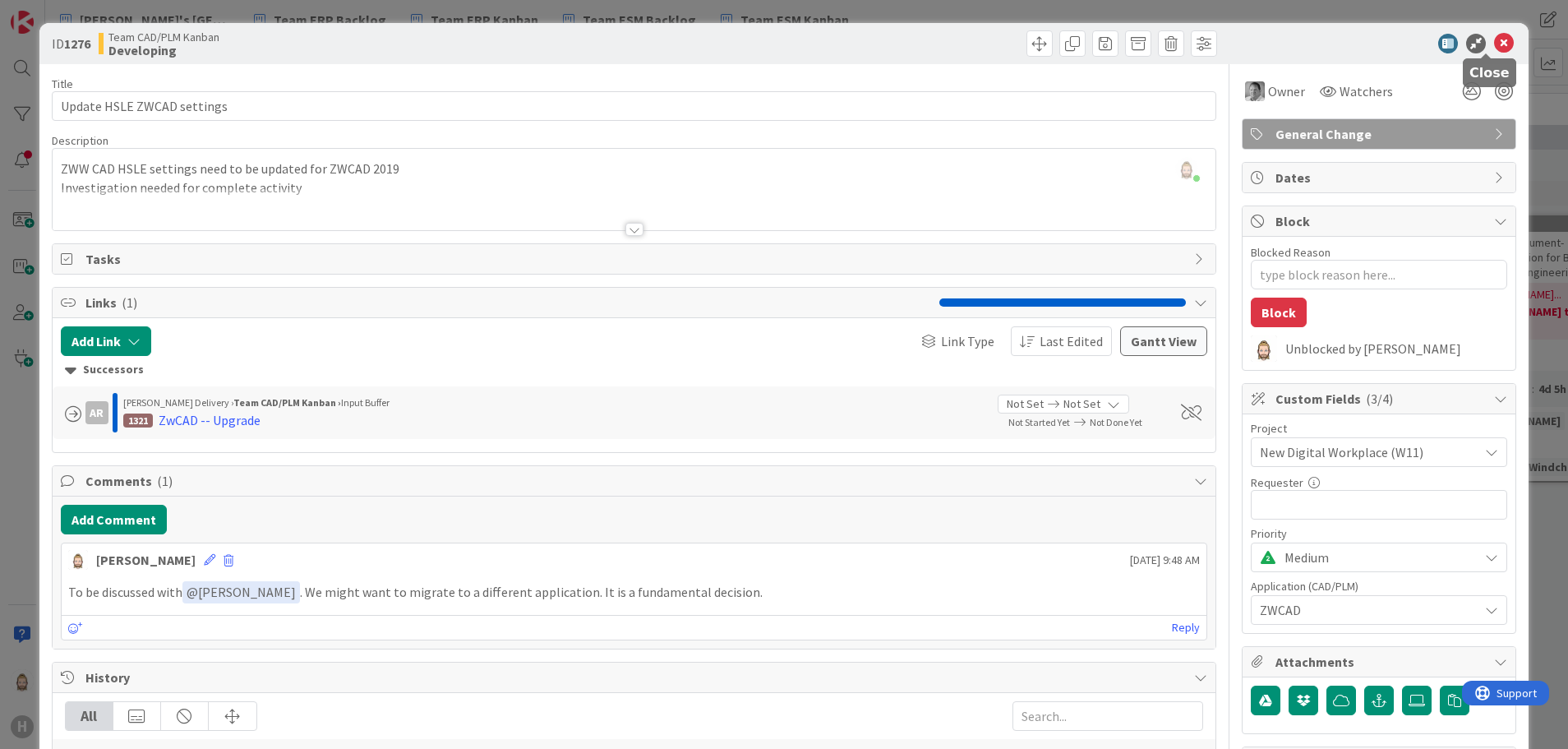
click at [1494, 41] on icon at bounding box center [1504, 44] width 20 height 20
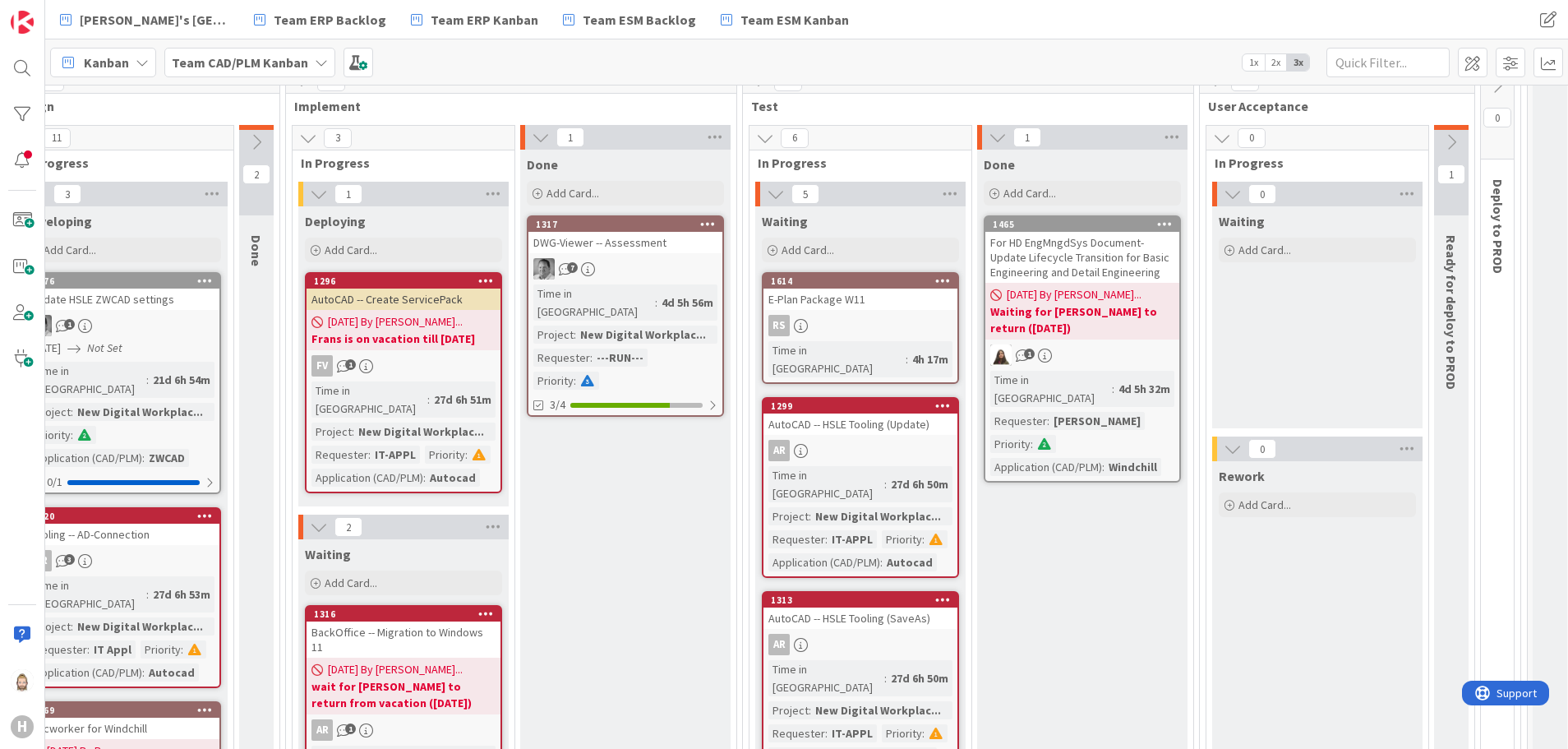
scroll to position [247, 530]
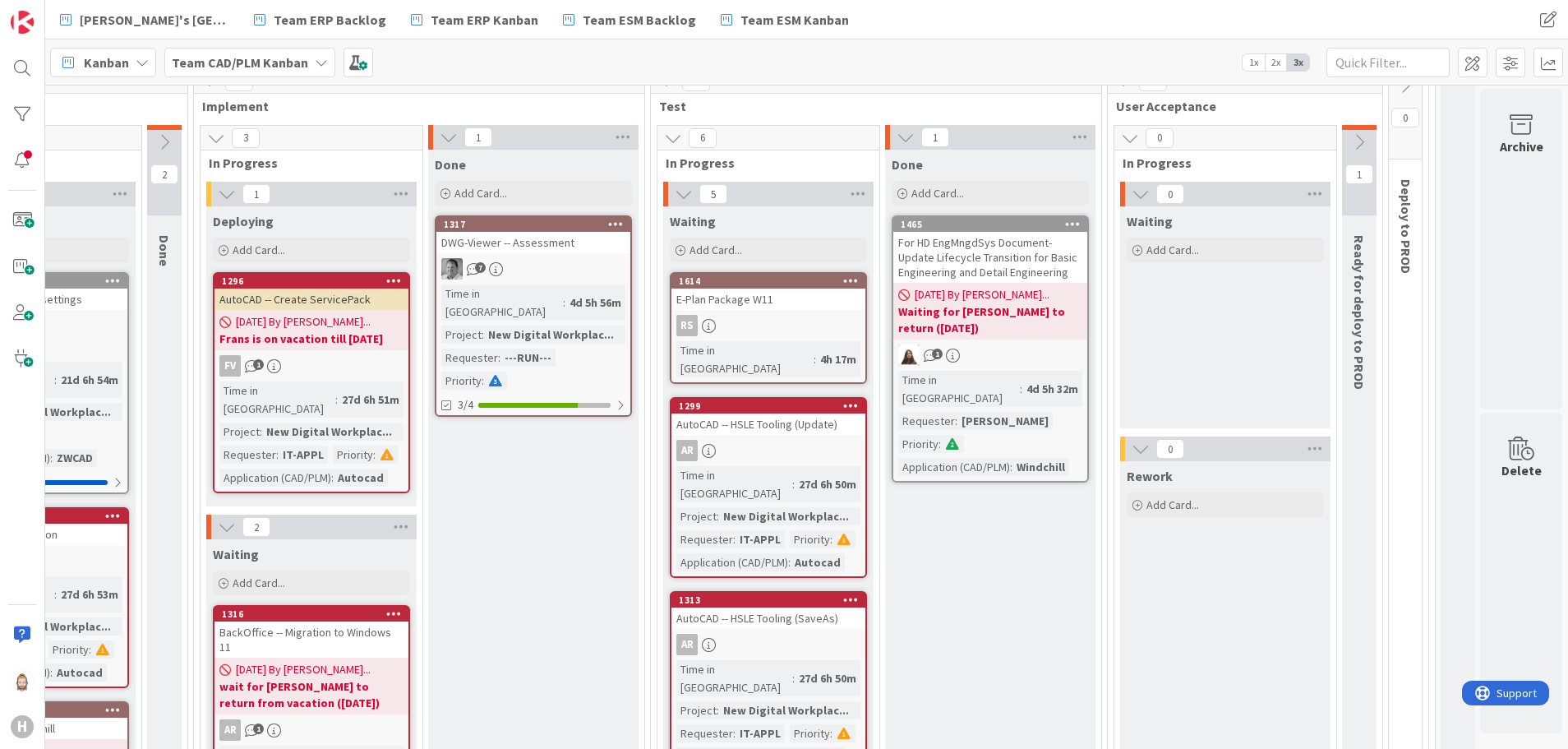
click at [1350, 139] on icon at bounding box center [1359, 142] width 18 height 18
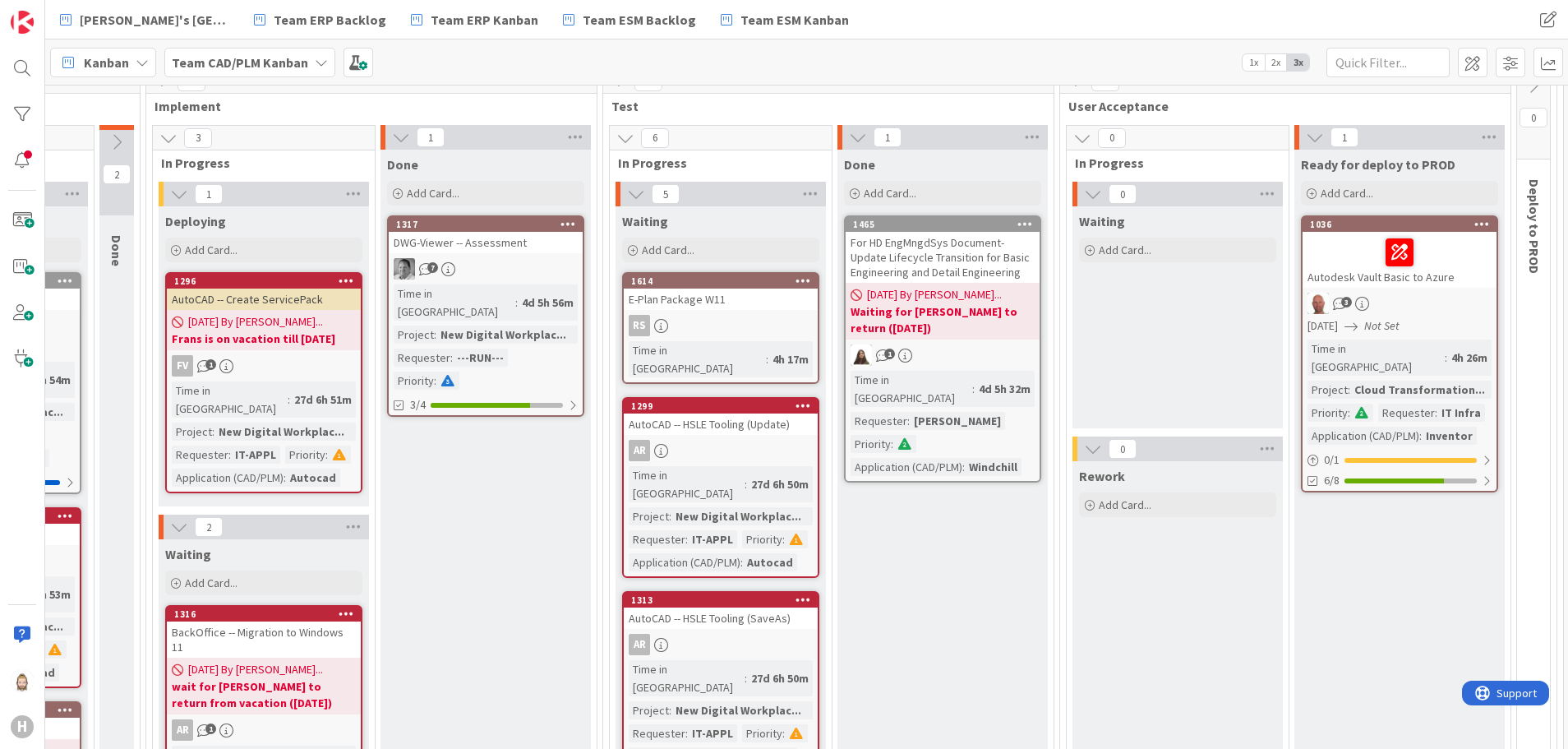
scroll to position [247, 707]
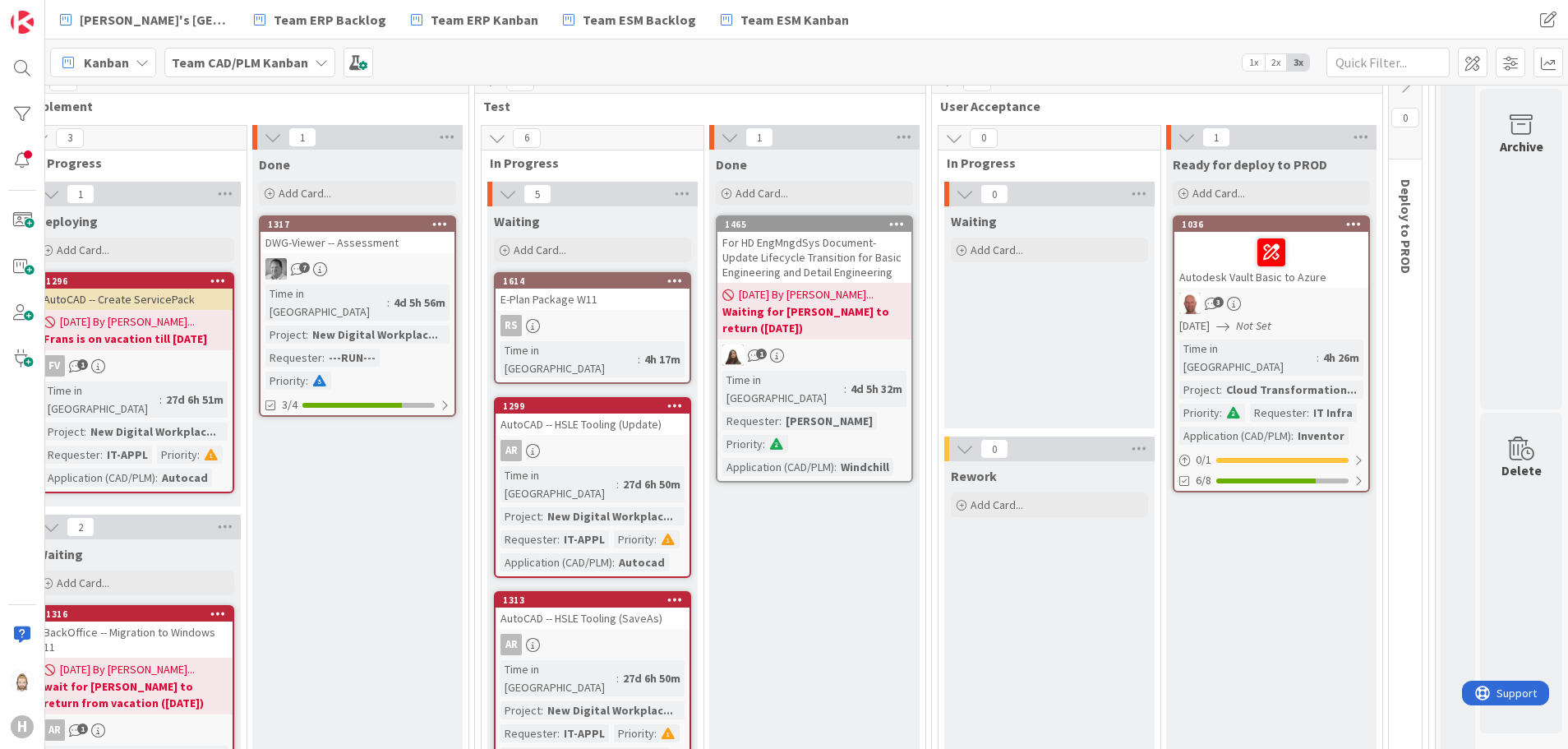
click at [1272, 287] on div "Autodesk Vault Basic to Azure" at bounding box center [1271, 260] width 194 height 55
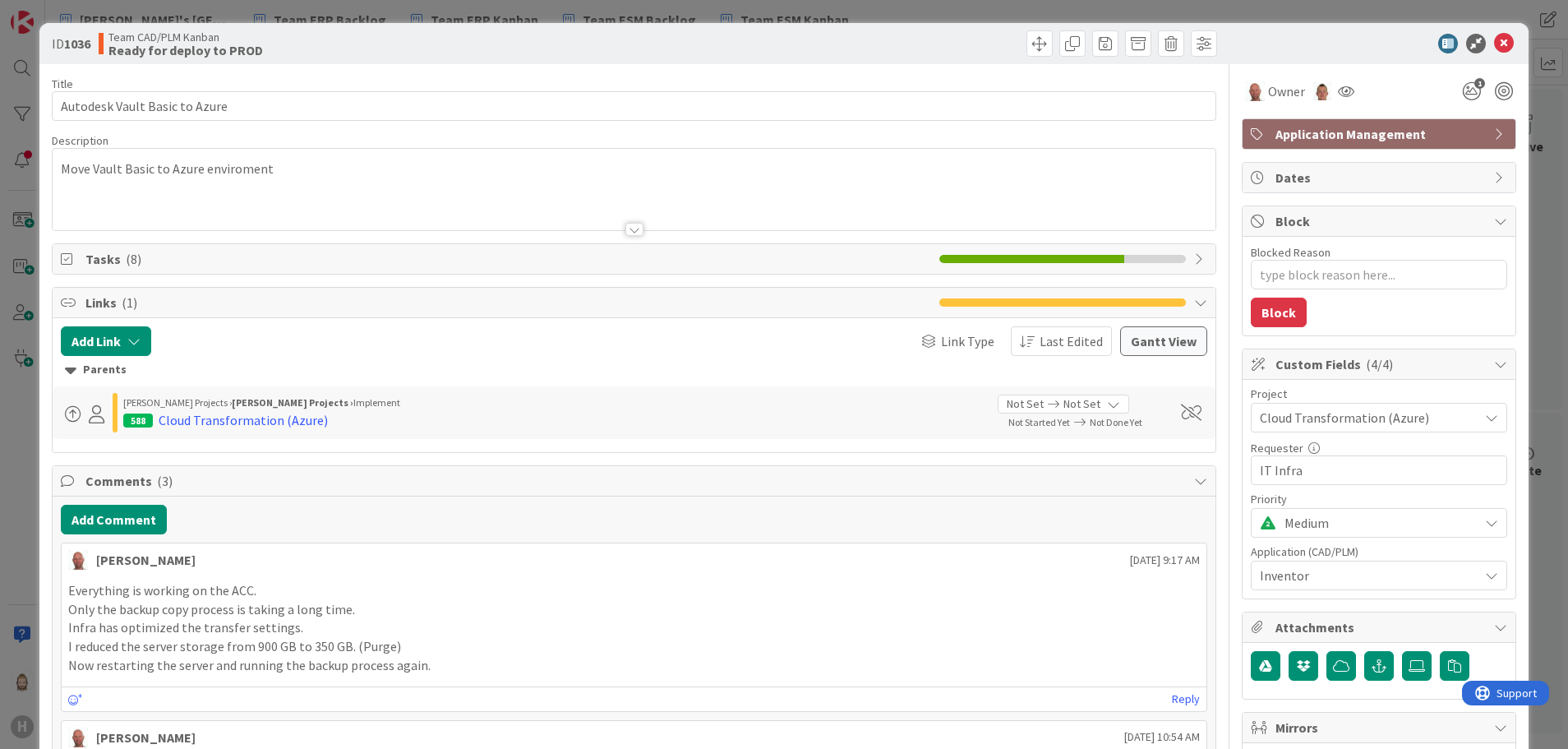
type textarea "x"
click at [1494, 41] on icon at bounding box center [1504, 44] width 20 height 20
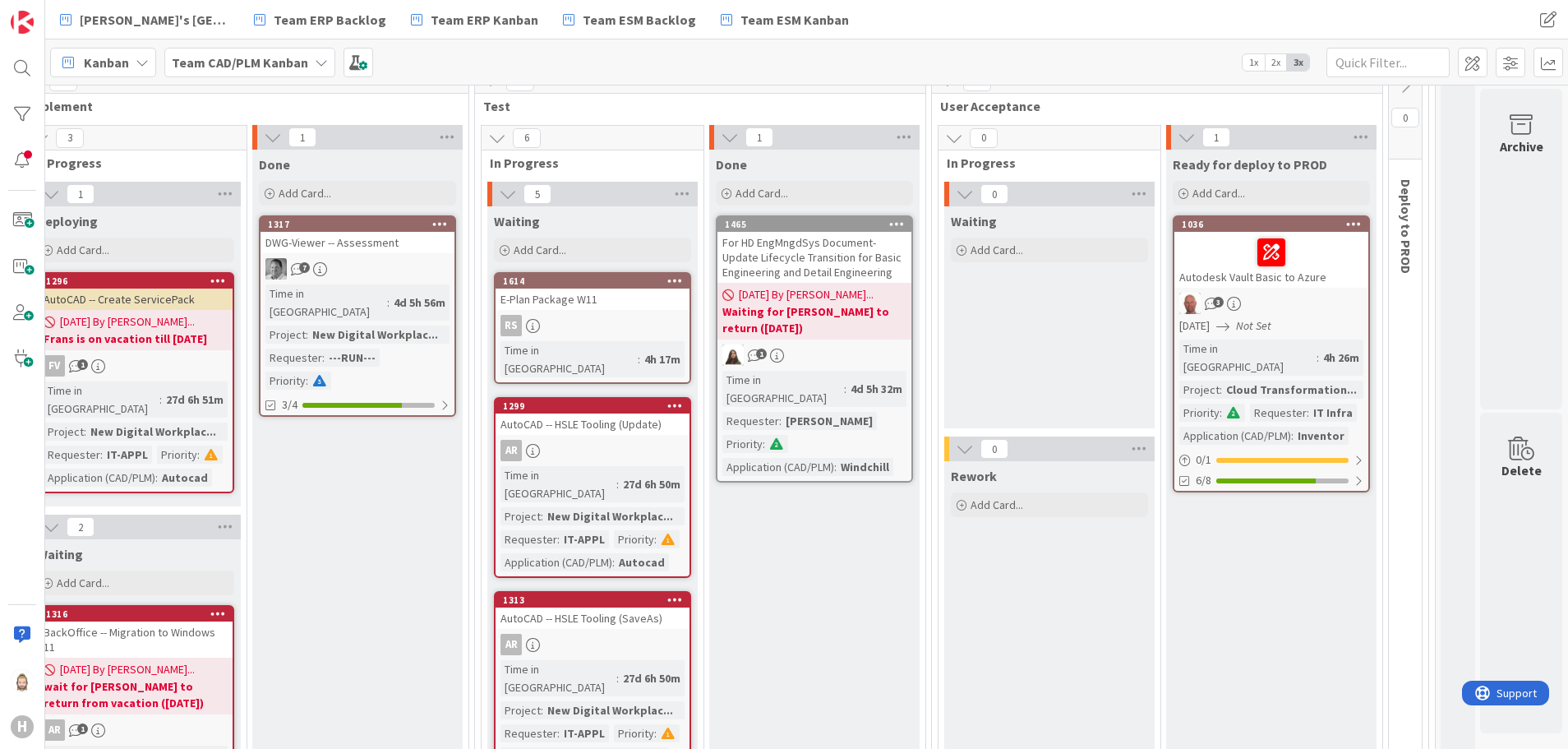
click at [219, 70] on b "Team CAD/PLM Kanban" at bounding box center [240, 63] width 136 height 16
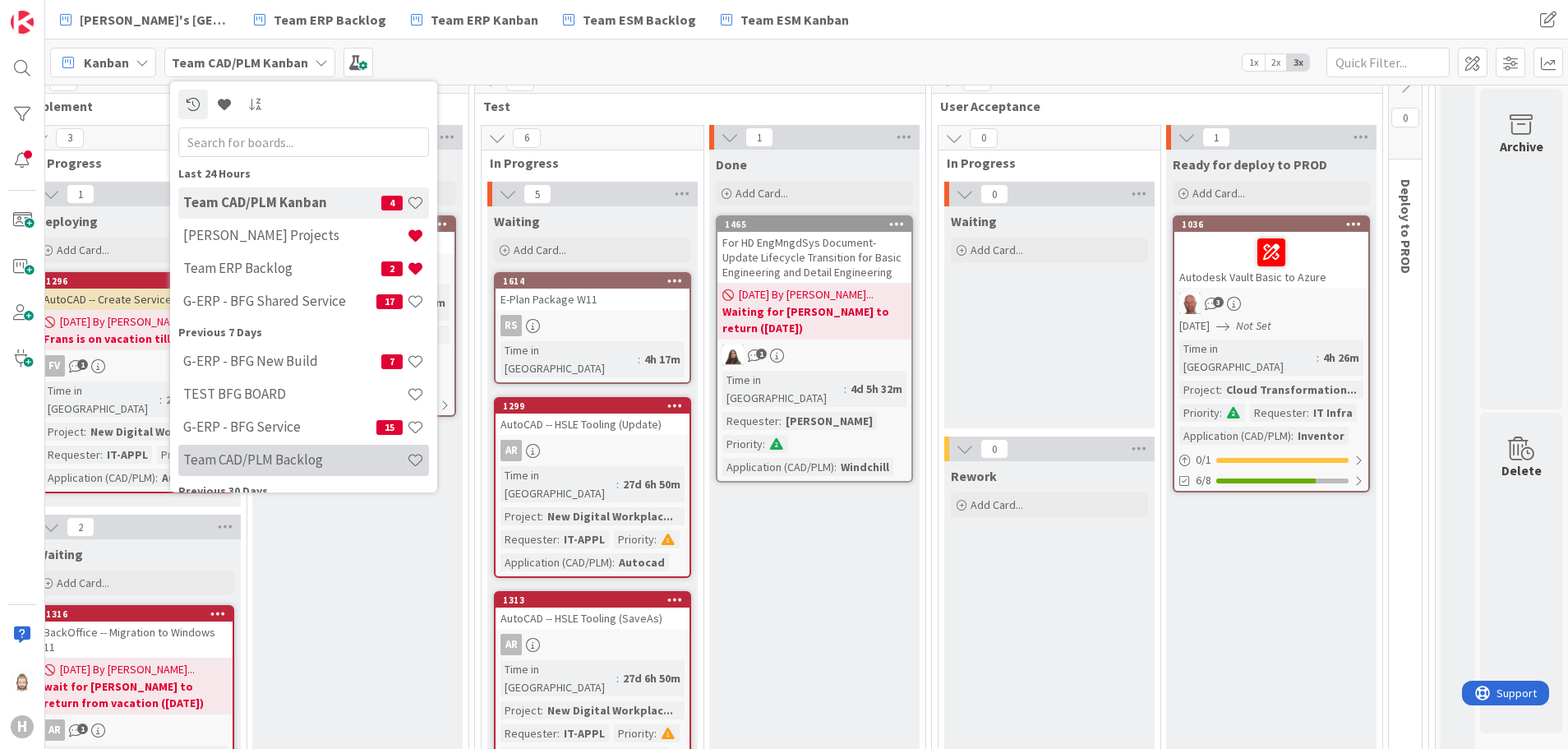
click at [320, 454] on h4 "Team CAD/PLM Backlog" at bounding box center [295, 459] width 224 height 16
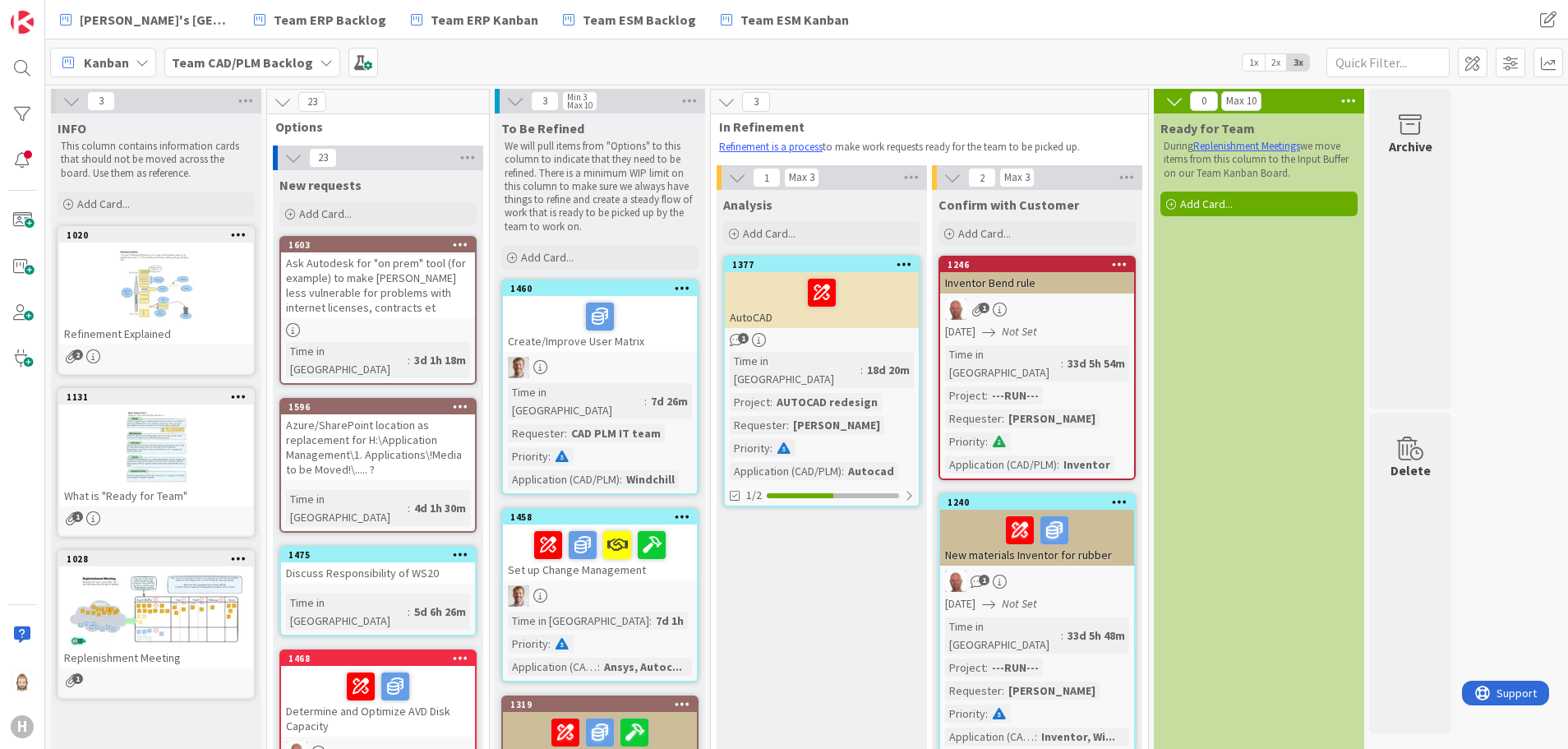
click at [282, 65] on b "Team CAD/PLM Backlog" at bounding box center [242, 63] width 141 height 16
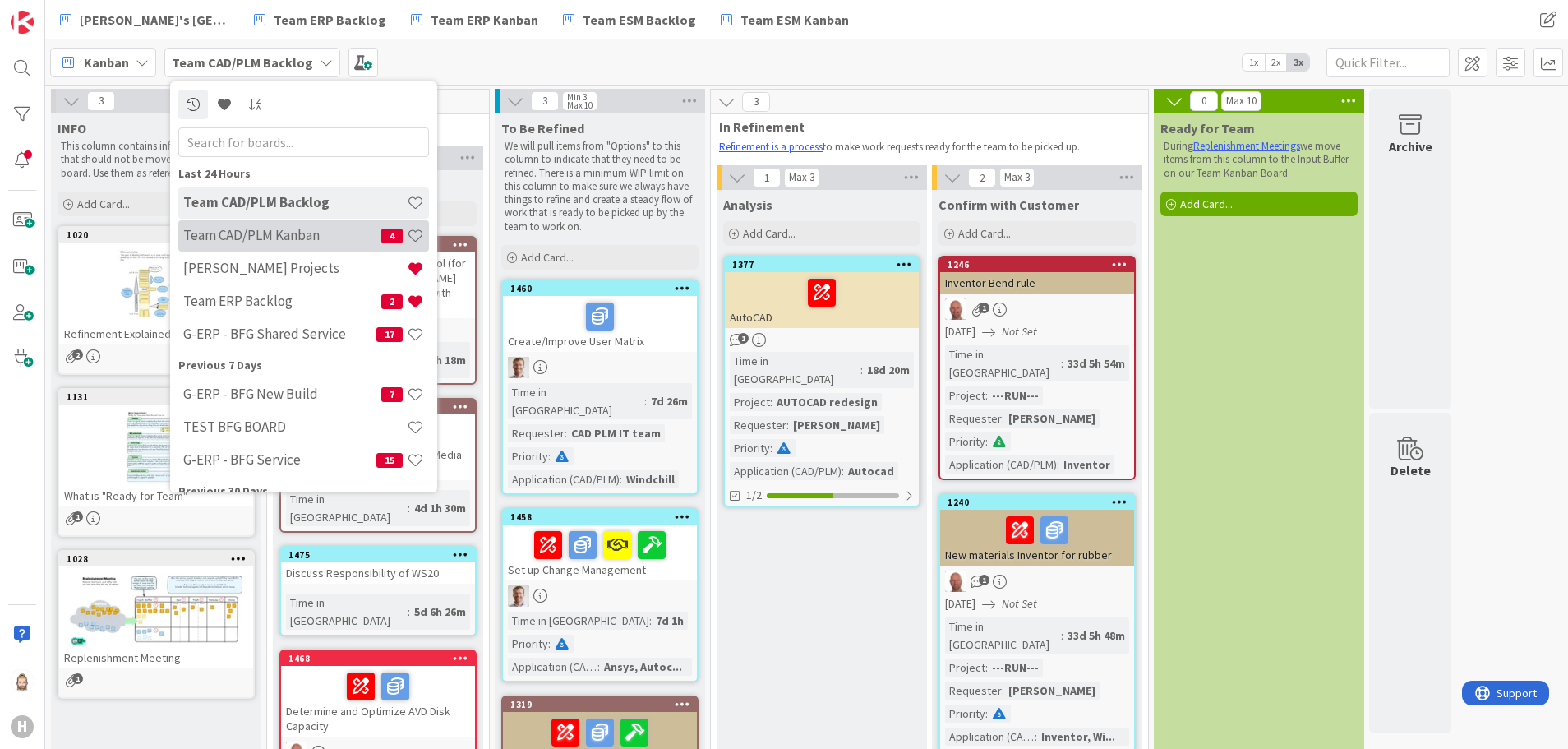
click at [298, 230] on h4 "Team CAD/PLM Kanban" at bounding box center [282, 235] width 198 height 16
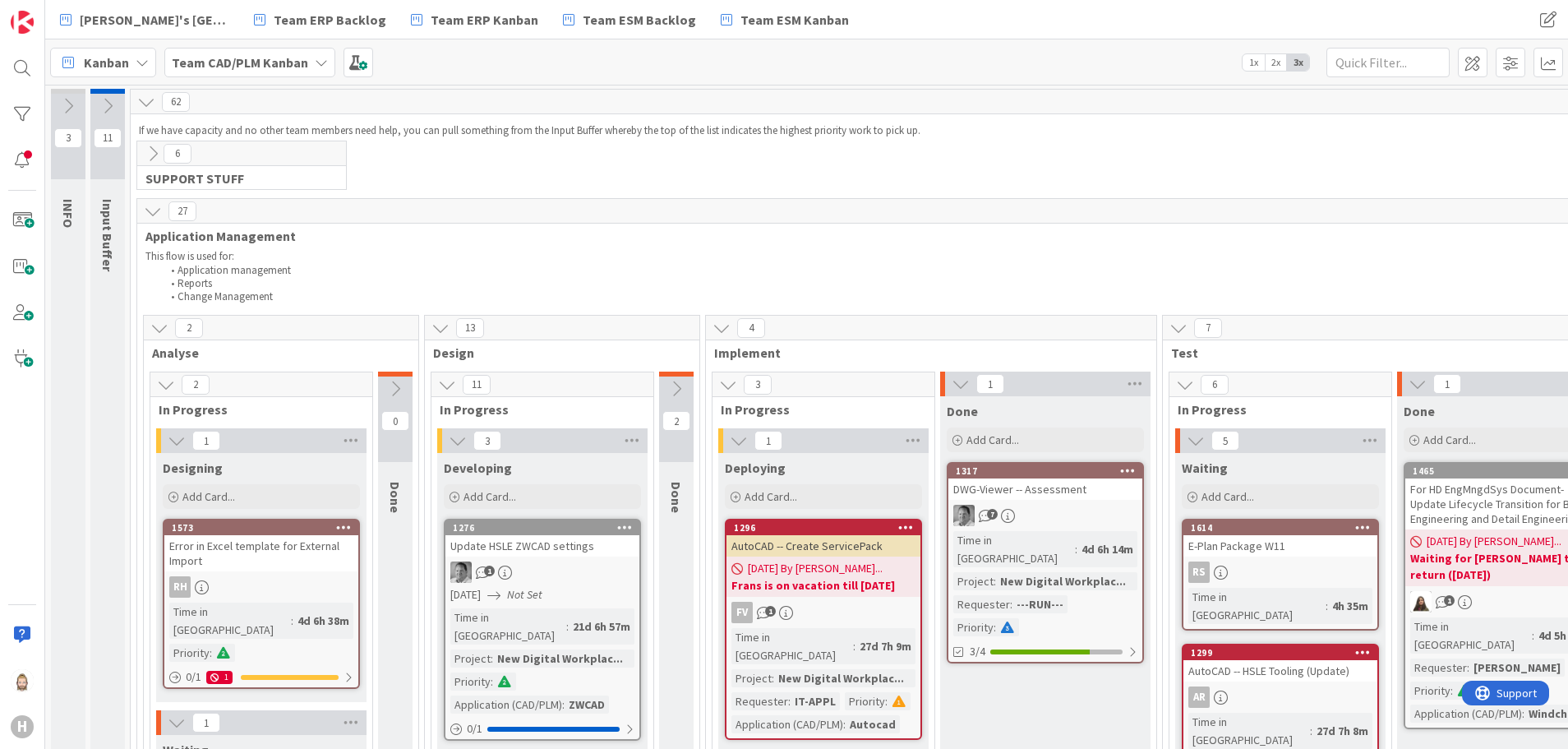
click at [110, 104] on icon at bounding box center [107, 106] width 18 height 18
